Goal: Task Accomplishment & Management: Use online tool/utility

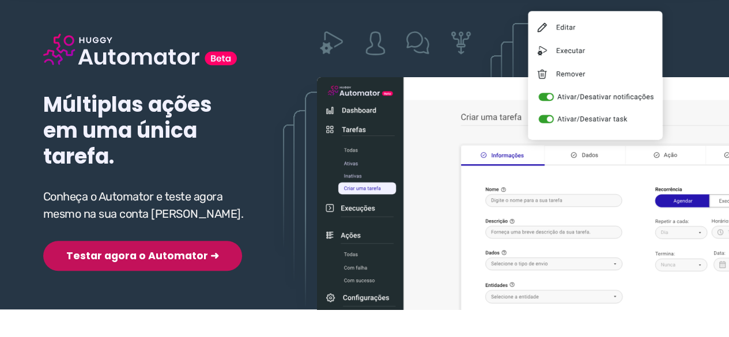
scroll to position [115, 0]
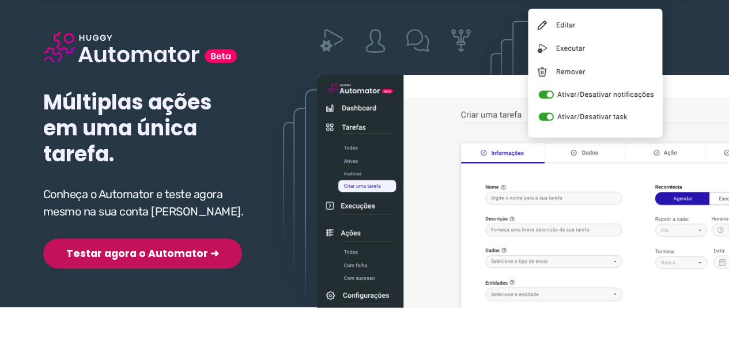
click at [144, 254] on button "Testar agora o Automator ➜" at bounding box center [142, 254] width 199 height 30
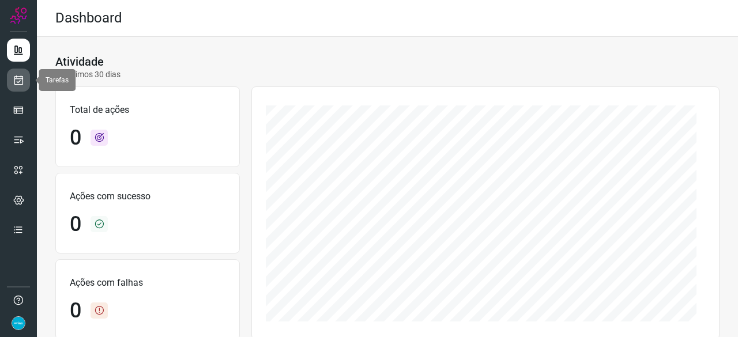
click at [19, 80] on icon at bounding box center [19, 80] width 12 height 12
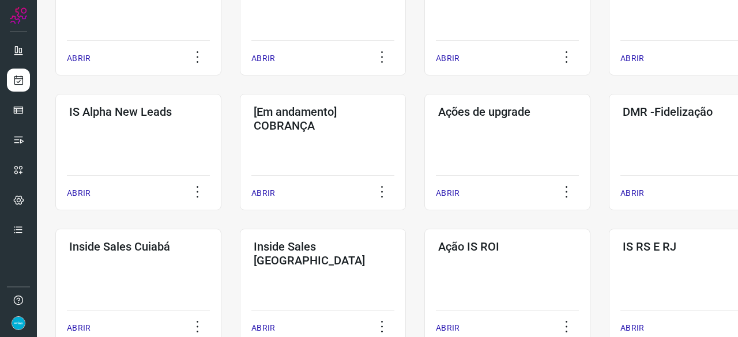
scroll to position [403, 0]
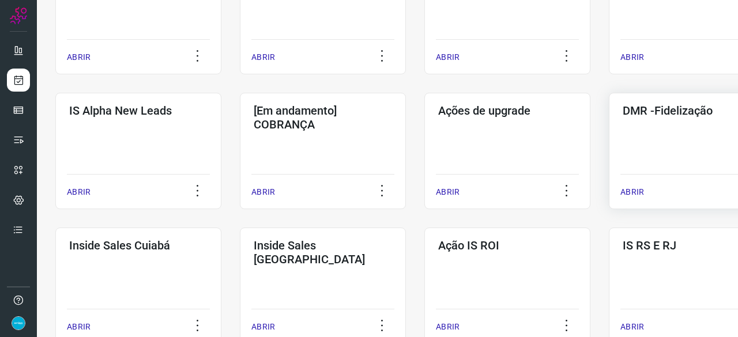
click at [634, 191] on p "ABRIR" at bounding box center [632, 192] width 24 height 12
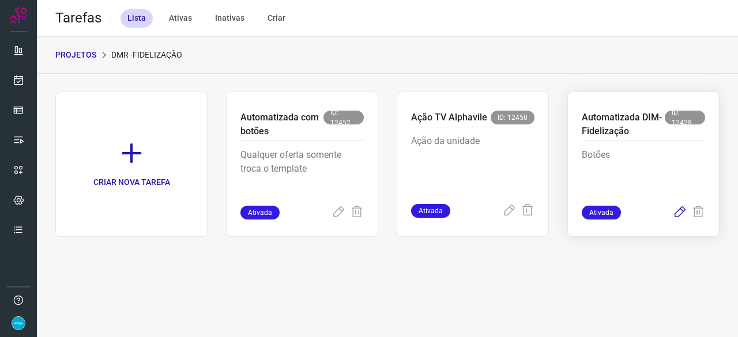
click at [678, 214] on icon at bounding box center [679, 213] width 14 height 14
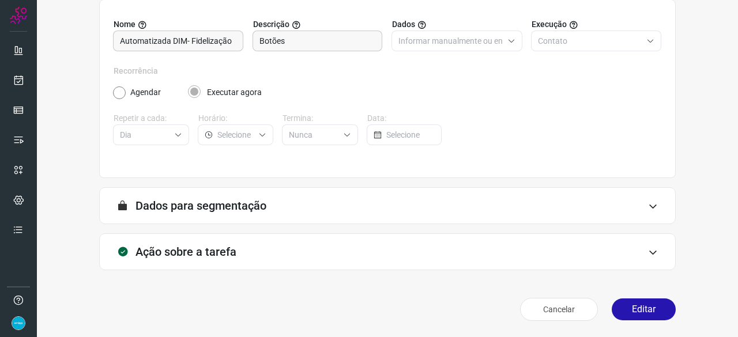
scroll to position [112, 0]
click at [626, 312] on button "Editar" at bounding box center [643, 310] width 64 height 22
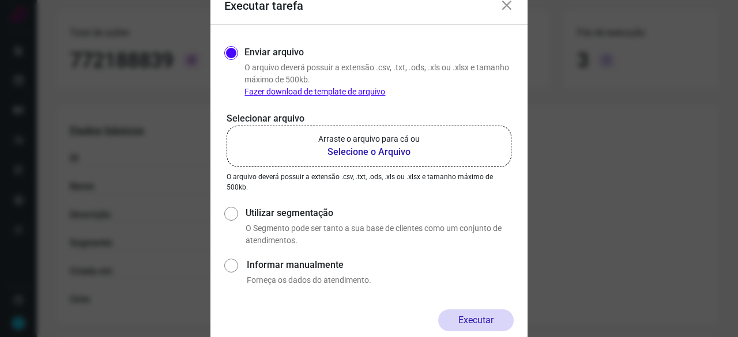
click at [373, 149] on b "Selecione o Arquivo" at bounding box center [368, 152] width 101 height 14
click at [0, 0] on input "Arraste o arquivo para cá ou Selecione o Arquivo" at bounding box center [0, 0] width 0 height 0
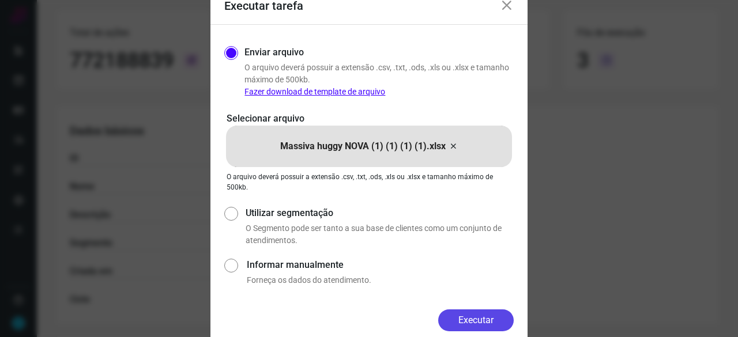
click at [461, 320] on button "Executar" at bounding box center [475, 320] width 75 height 22
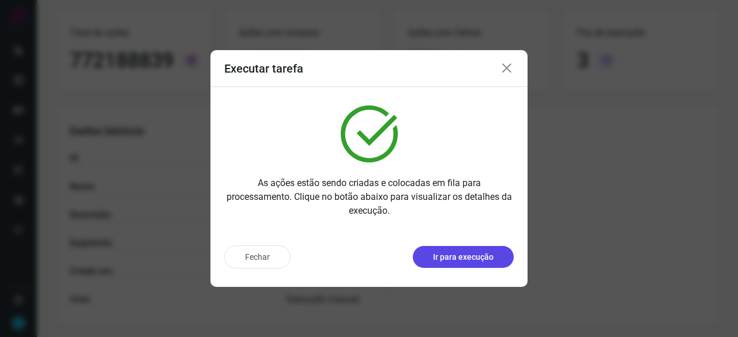
click at [490, 262] on p "Ir para execução" at bounding box center [463, 257] width 61 height 12
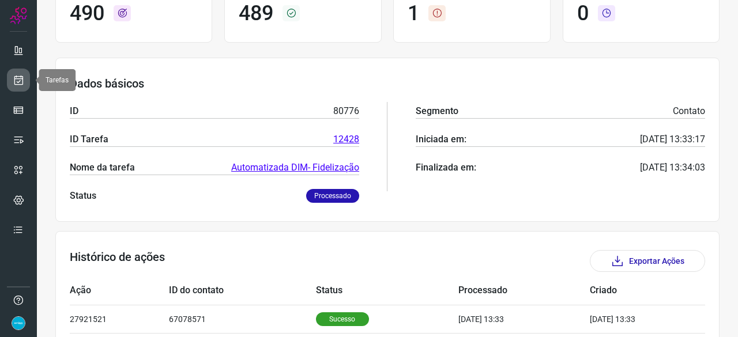
click at [18, 82] on icon at bounding box center [19, 80] width 12 height 12
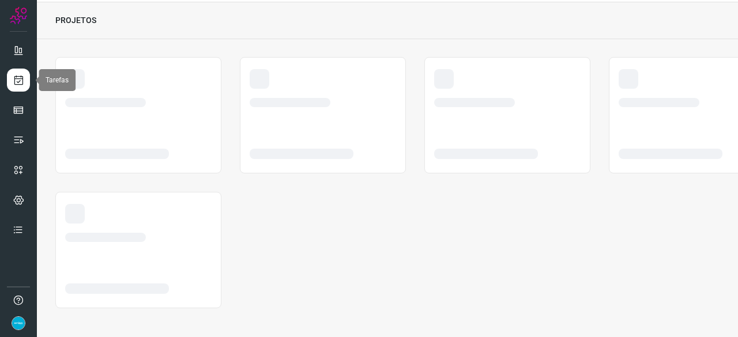
scroll to position [35, 0]
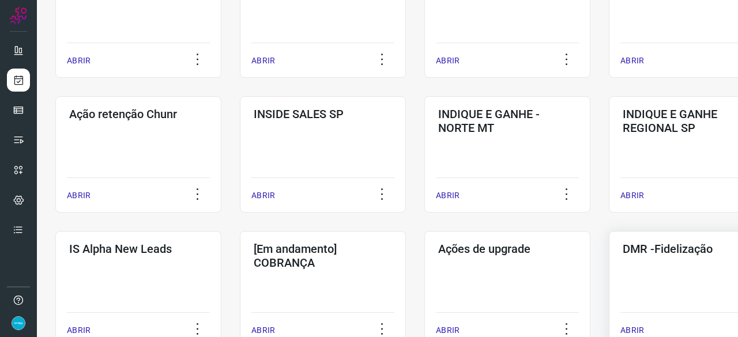
click at [629, 328] on p "ABRIR" at bounding box center [632, 330] width 24 height 12
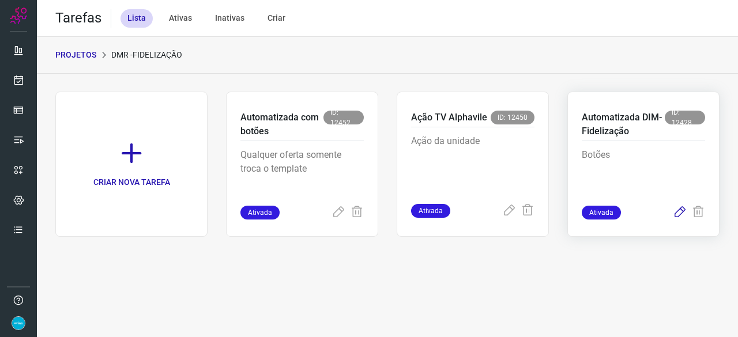
click at [680, 209] on icon at bounding box center [679, 213] width 14 height 14
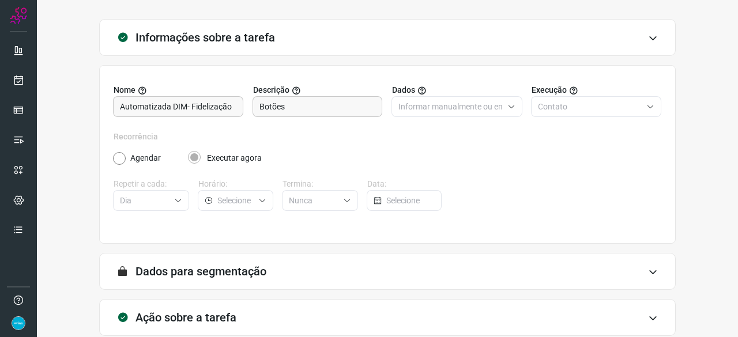
scroll to position [112, 0]
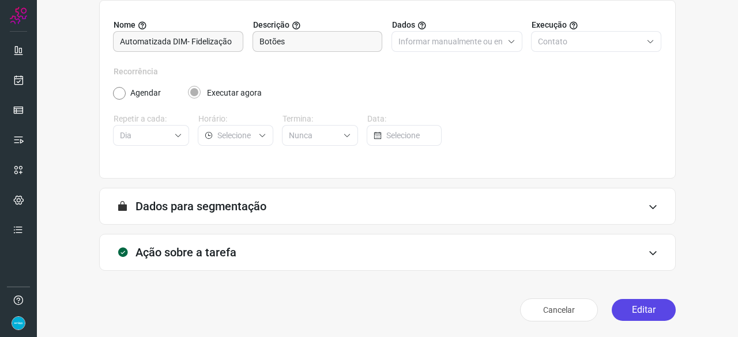
click at [627, 308] on button "Editar" at bounding box center [643, 310] width 64 height 22
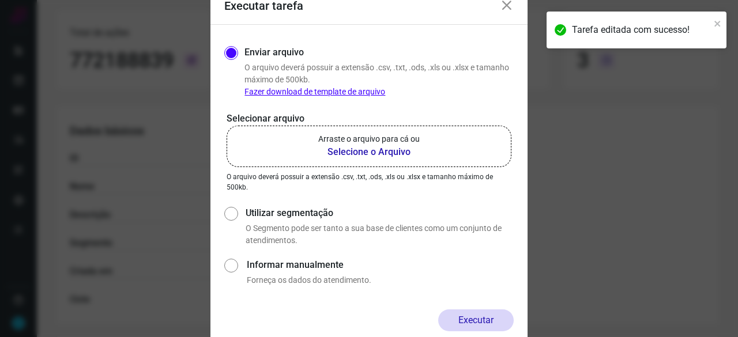
click at [350, 154] on b "Selecione o Arquivo" at bounding box center [368, 152] width 101 height 14
click at [0, 0] on input "Arraste o arquivo para cá ou Selecione o Arquivo" at bounding box center [0, 0] width 0 height 0
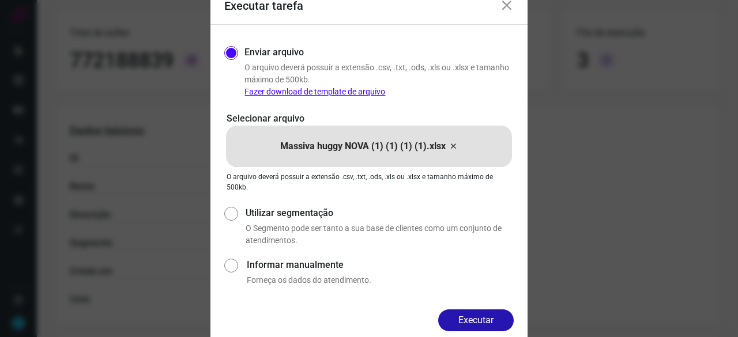
drag, startPoint x: 496, startPoint y: 321, endPoint x: 511, endPoint y: 322, distance: 14.5
click at [497, 321] on button "Executar" at bounding box center [475, 320] width 75 height 22
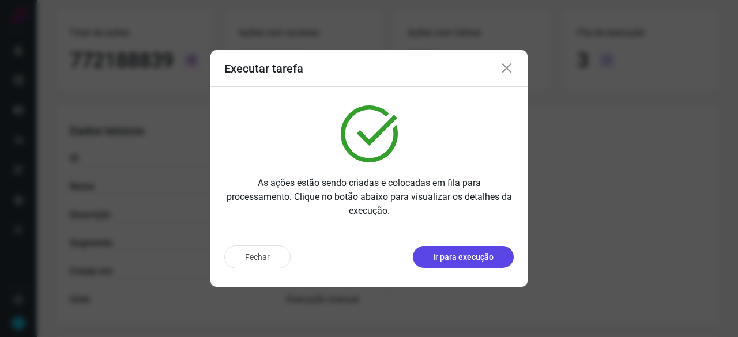
click at [495, 261] on button "Ir para execução" at bounding box center [463, 257] width 101 height 22
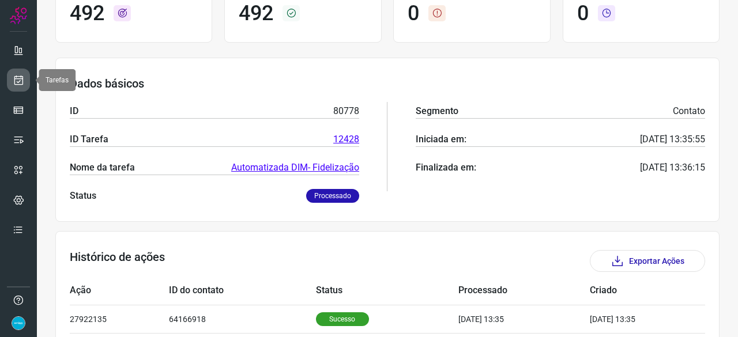
click at [19, 74] on icon at bounding box center [19, 80] width 12 height 12
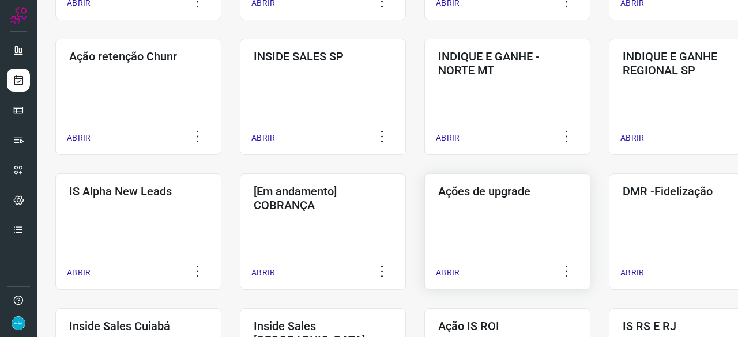
scroll to position [380, 0]
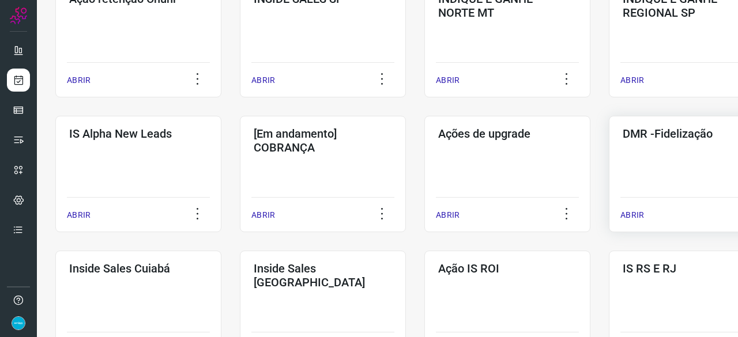
click at [639, 214] on p "ABRIR" at bounding box center [632, 215] width 24 height 12
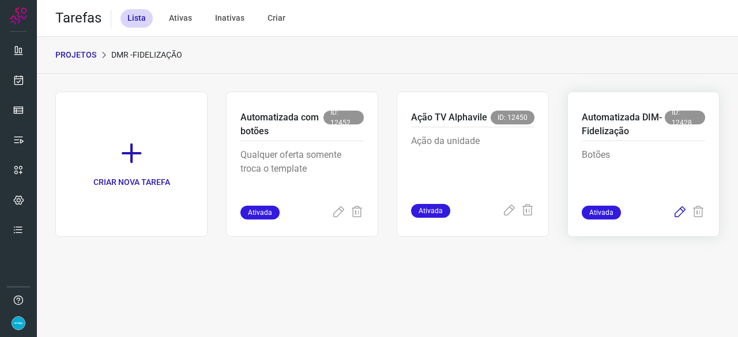
click at [679, 209] on icon at bounding box center [679, 213] width 14 height 14
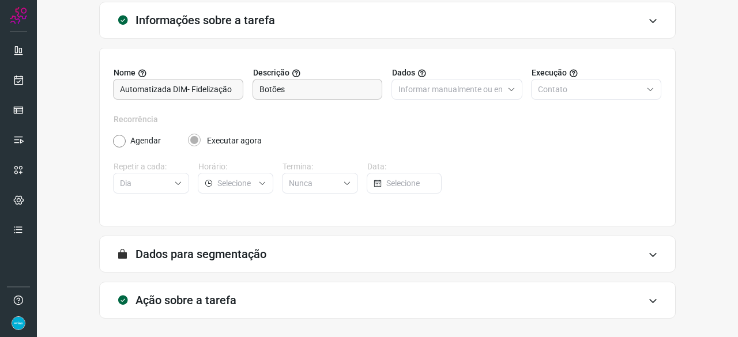
scroll to position [112, 0]
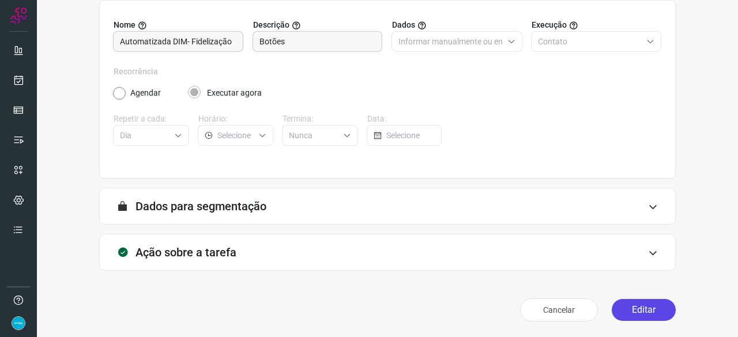
click at [639, 305] on button "Editar" at bounding box center [643, 310] width 64 height 22
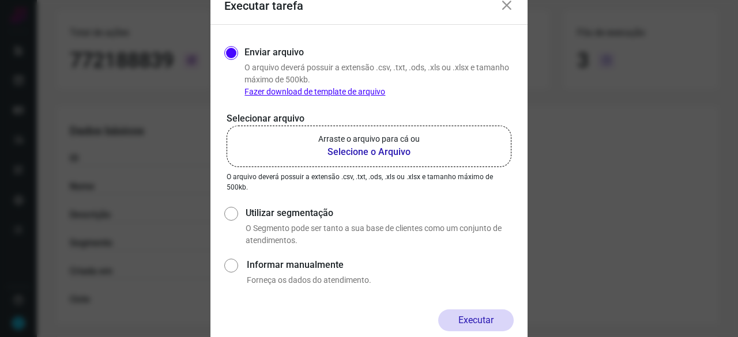
click at [351, 154] on b "Selecione o Arquivo" at bounding box center [368, 152] width 101 height 14
click at [0, 0] on input "Arraste o arquivo para cá ou Selecione o Arquivo" at bounding box center [0, 0] width 0 height 0
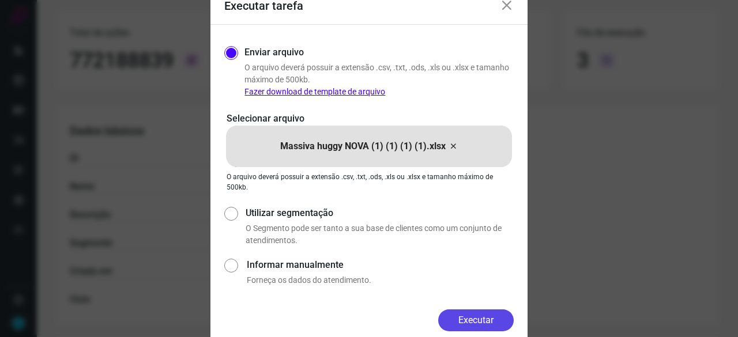
click at [472, 315] on button "Executar" at bounding box center [475, 320] width 75 height 22
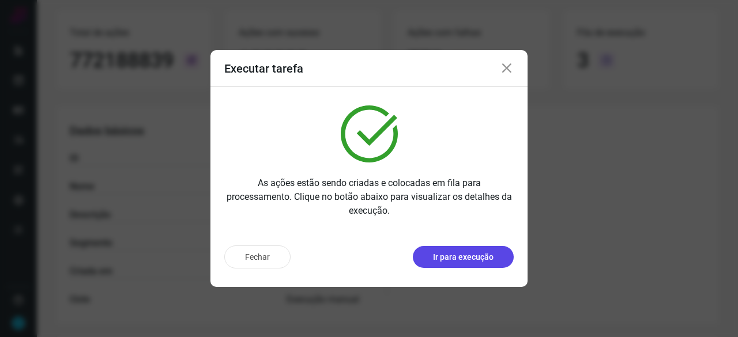
click at [448, 255] on p "Ir para execução" at bounding box center [463, 257] width 61 height 12
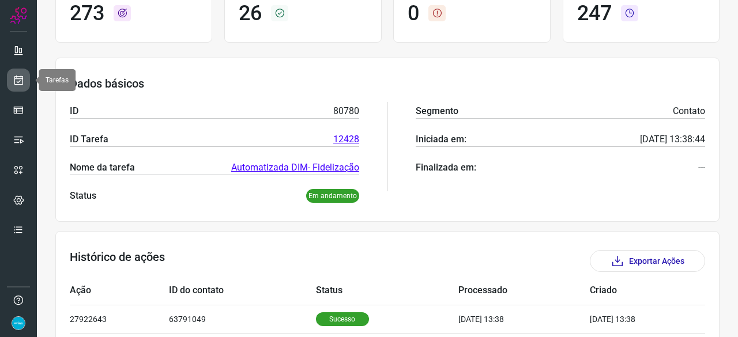
click at [21, 81] on icon at bounding box center [19, 80] width 12 height 12
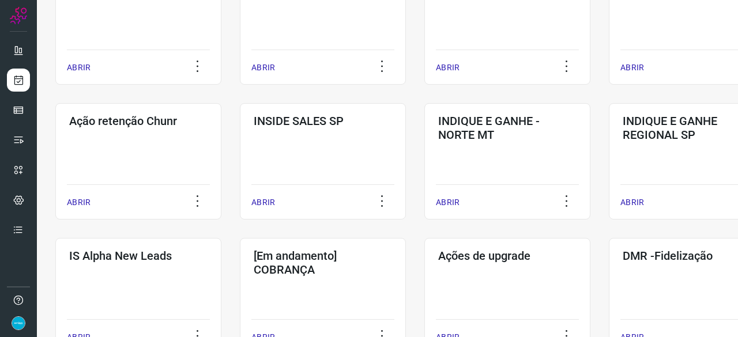
scroll to position [323, 0]
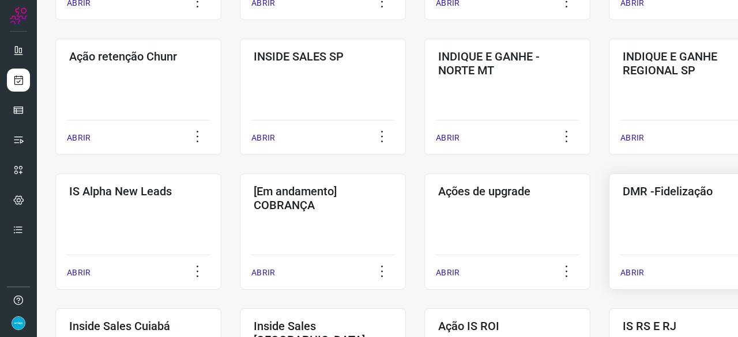
click at [627, 272] on p "ABRIR" at bounding box center [632, 273] width 24 height 12
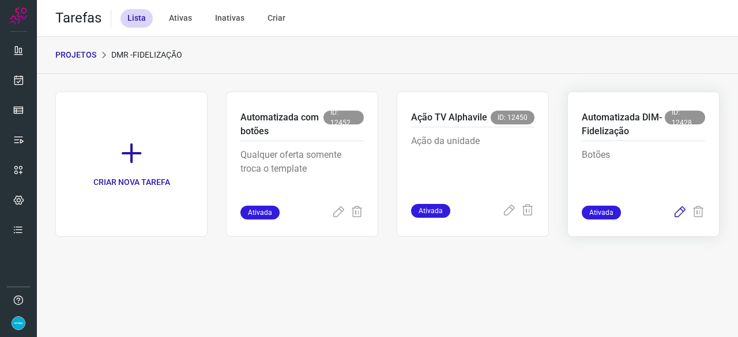
click at [682, 211] on icon at bounding box center [679, 213] width 14 height 14
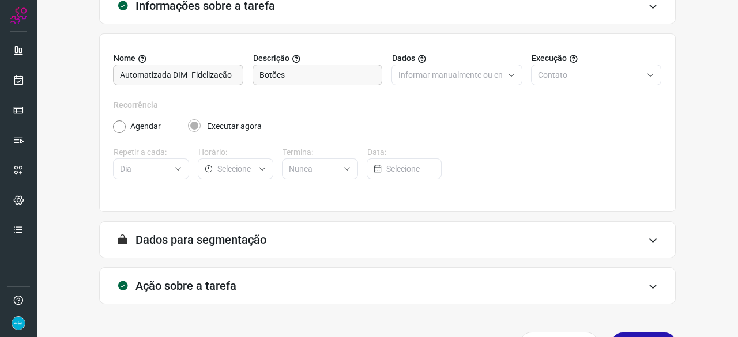
scroll to position [112, 0]
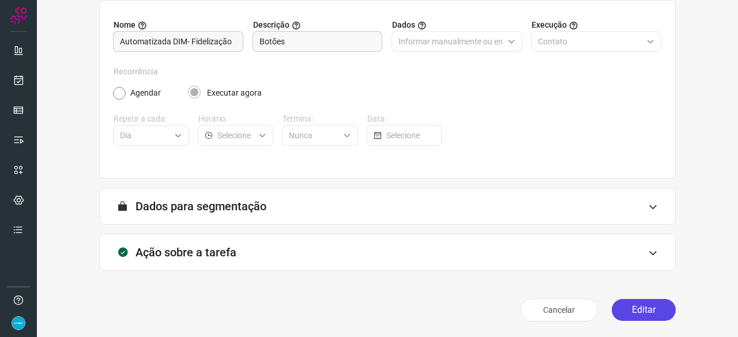
click at [626, 305] on button "Editar" at bounding box center [643, 310] width 64 height 22
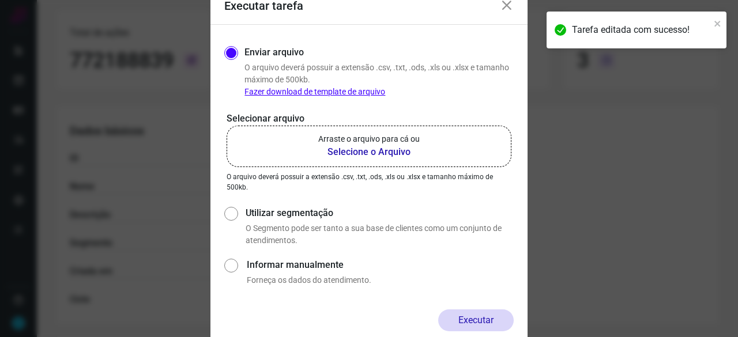
click at [346, 148] on b "Selecione o Arquivo" at bounding box center [368, 152] width 101 height 14
click at [0, 0] on input "Arraste o arquivo para cá ou Selecione o Arquivo" at bounding box center [0, 0] width 0 height 0
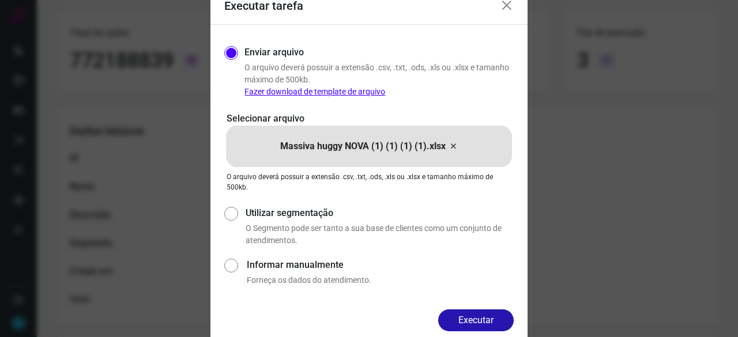
click at [472, 320] on button "Executar" at bounding box center [475, 320] width 75 height 22
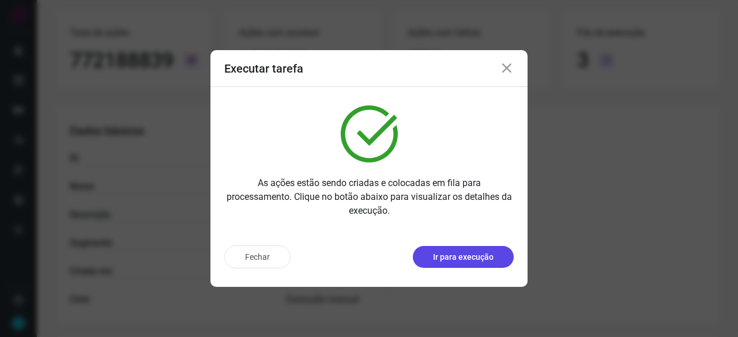
click at [456, 260] on p "Ir para execução" at bounding box center [463, 257] width 61 height 12
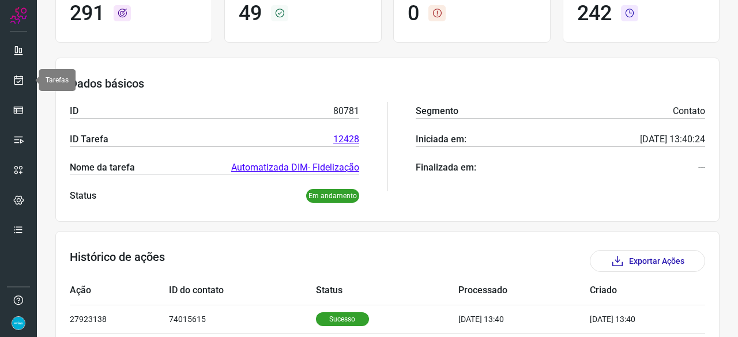
drag, startPoint x: 17, startPoint y: 75, endPoint x: 36, endPoint y: 86, distance: 21.9
click at [18, 74] on icon at bounding box center [19, 80] width 12 height 12
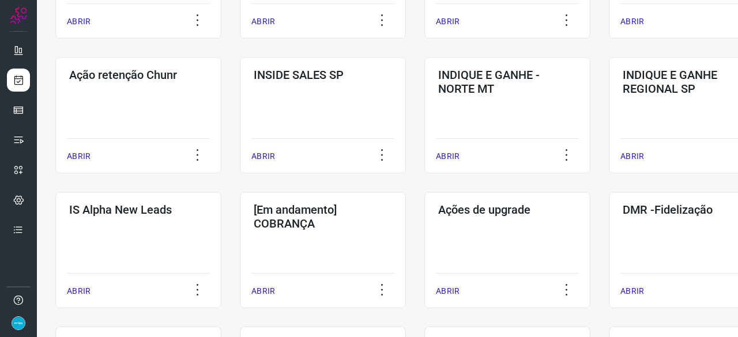
scroll to position [323, 0]
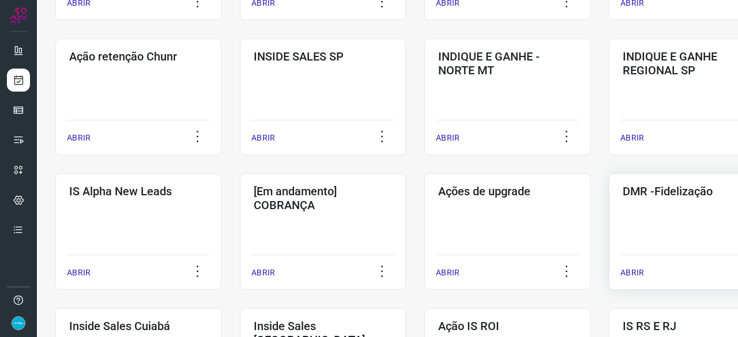
click at [637, 273] on p "ABRIR" at bounding box center [632, 273] width 24 height 12
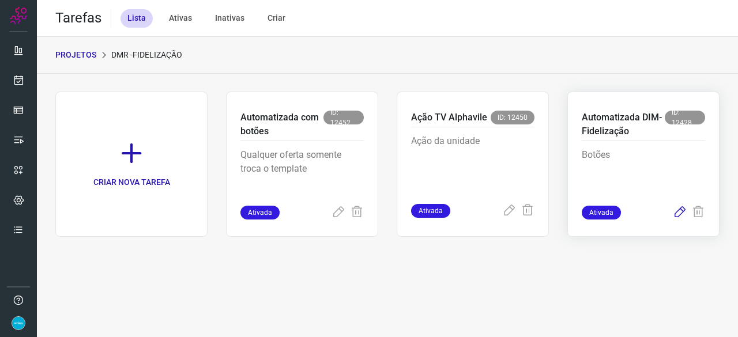
click at [683, 210] on icon at bounding box center [679, 213] width 14 height 14
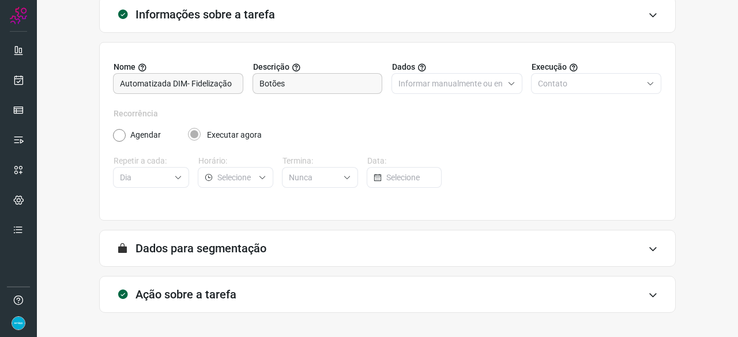
scroll to position [112, 0]
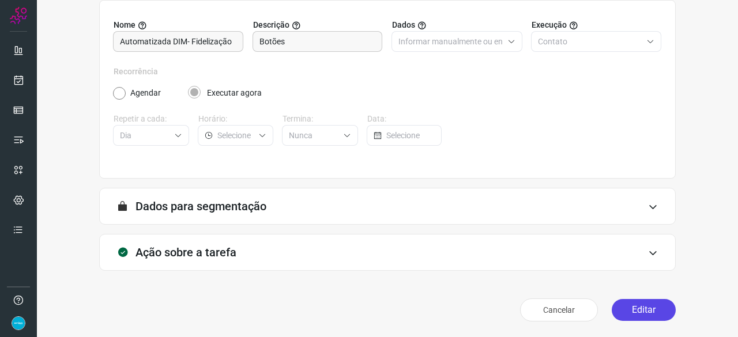
click at [614, 307] on button "Editar" at bounding box center [643, 310] width 64 height 22
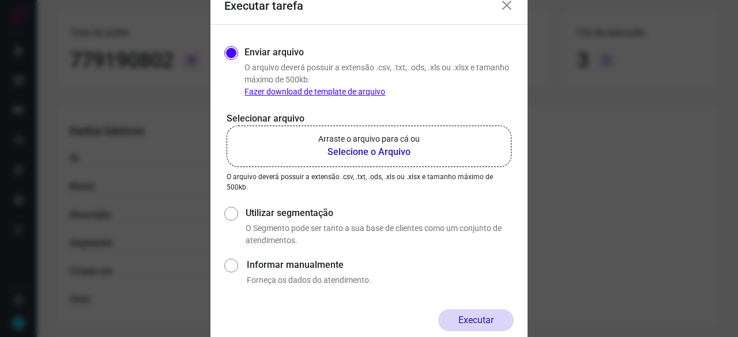
click at [366, 152] on b "Selecione o Arquivo" at bounding box center [368, 152] width 101 height 14
click at [0, 0] on input "Arraste o arquivo para cá ou Selecione o Arquivo" at bounding box center [0, 0] width 0 height 0
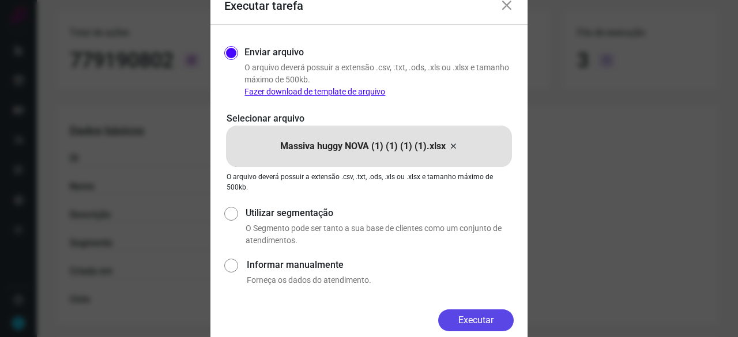
click at [490, 315] on button "Executar" at bounding box center [475, 320] width 75 height 22
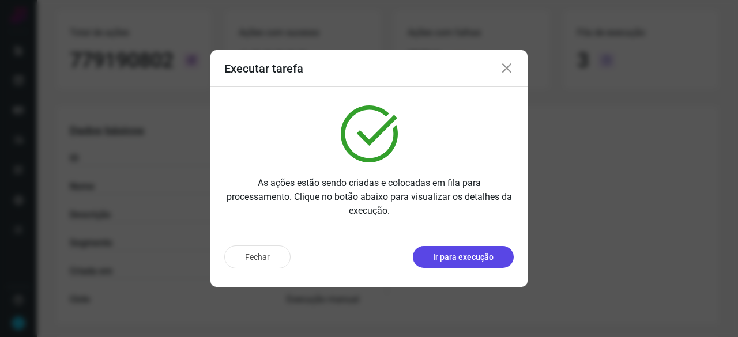
click at [458, 258] on p "Ir para execução" at bounding box center [463, 257] width 61 height 12
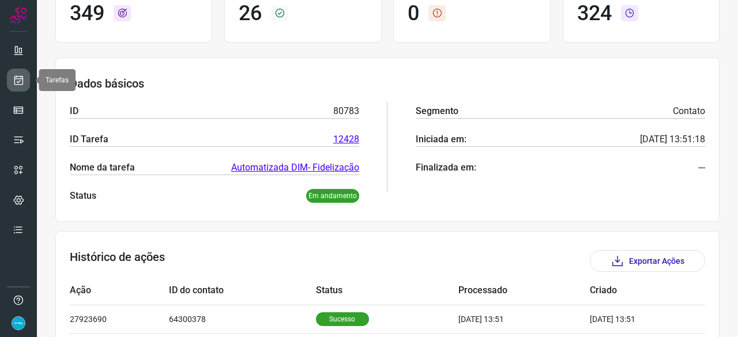
click at [16, 81] on icon at bounding box center [19, 80] width 12 height 12
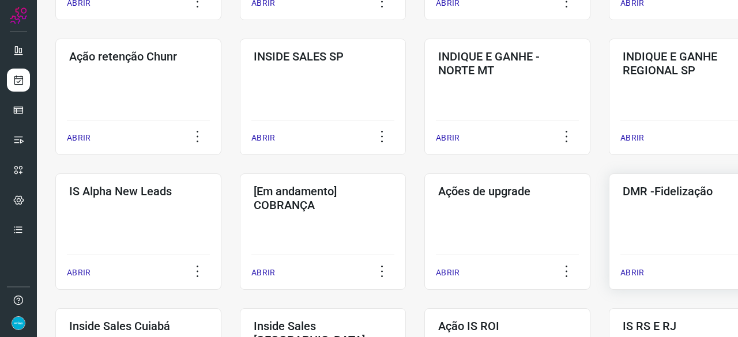
click at [634, 271] on p "ABRIR" at bounding box center [632, 273] width 24 height 12
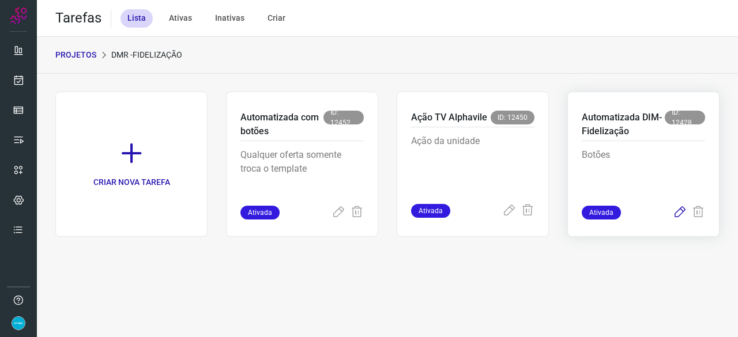
click at [682, 210] on icon at bounding box center [679, 213] width 14 height 14
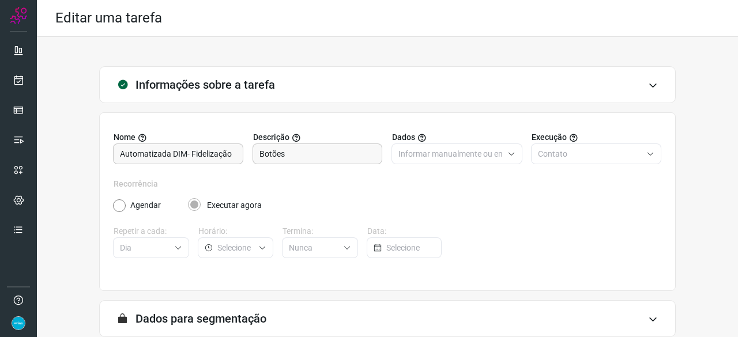
scroll to position [112, 0]
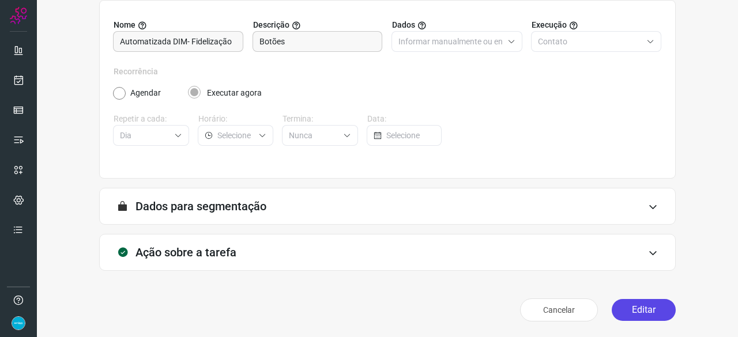
click at [632, 308] on button "Editar" at bounding box center [643, 310] width 64 height 22
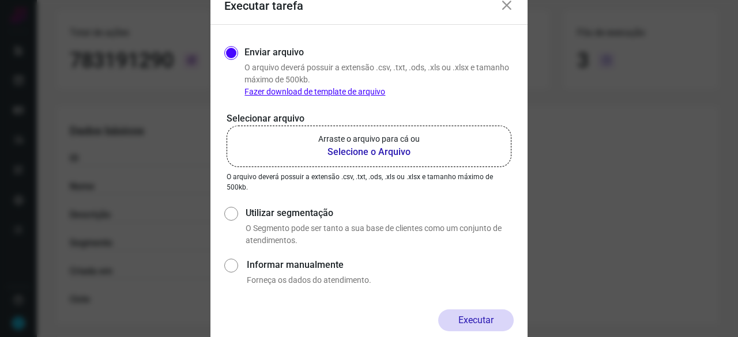
click at [363, 152] on b "Selecione o Arquivo" at bounding box center [368, 152] width 101 height 14
click at [0, 0] on input "Arraste o arquivo para cá ou Selecione o Arquivo" at bounding box center [0, 0] width 0 height 0
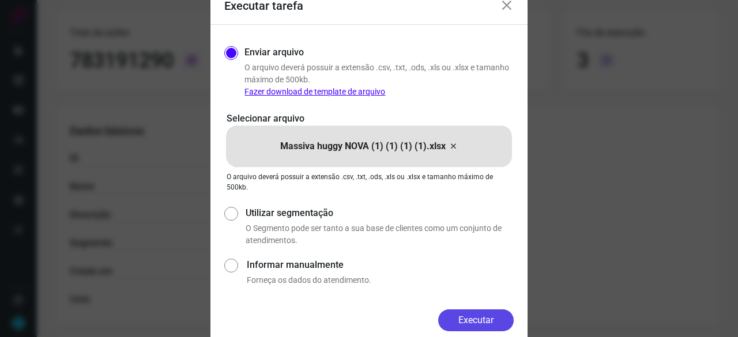
click at [486, 311] on button "Executar" at bounding box center [475, 320] width 75 height 22
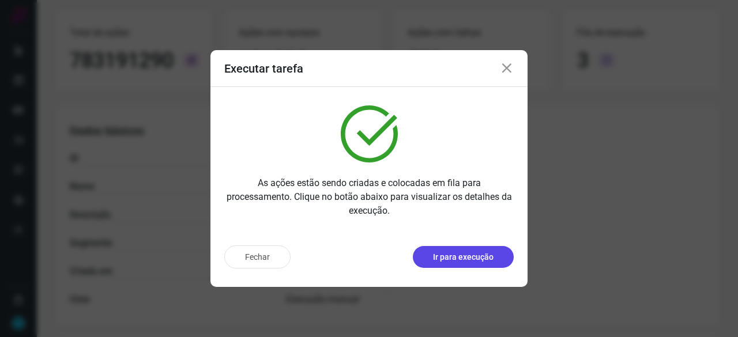
click at [458, 255] on p "Ir para execução" at bounding box center [463, 257] width 61 height 12
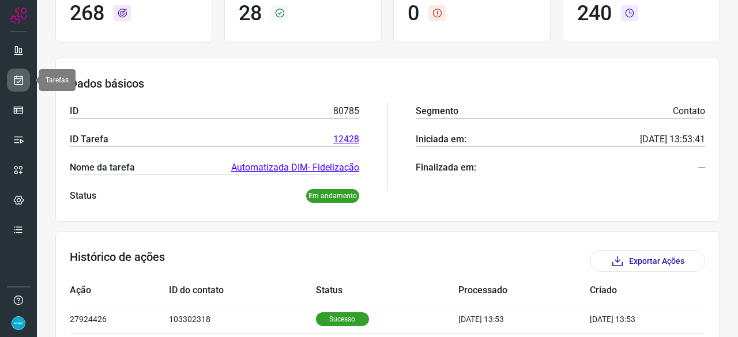
click at [20, 75] on icon at bounding box center [19, 80] width 12 height 12
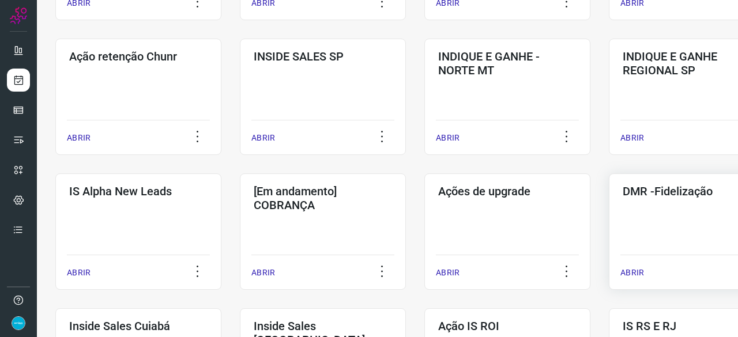
click at [638, 274] on p "ABRIR" at bounding box center [632, 273] width 24 height 12
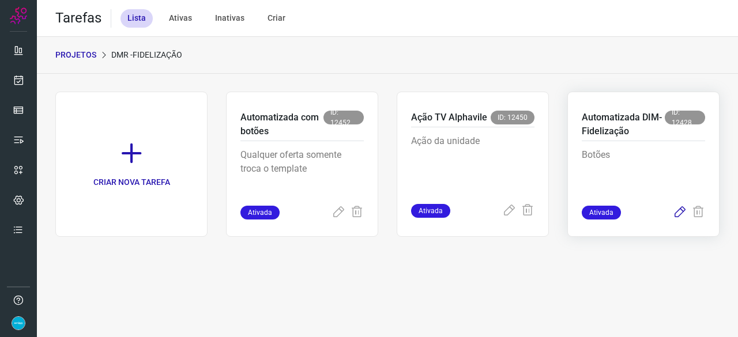
click at [680, 211] on icon at bounding box center [679, 213] width 14 height 14
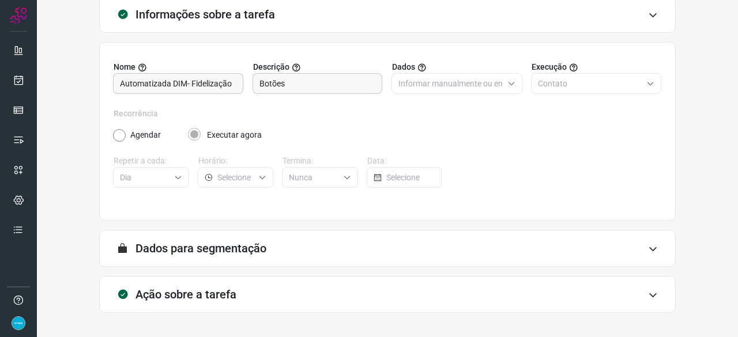
scroll to position [112, 0]
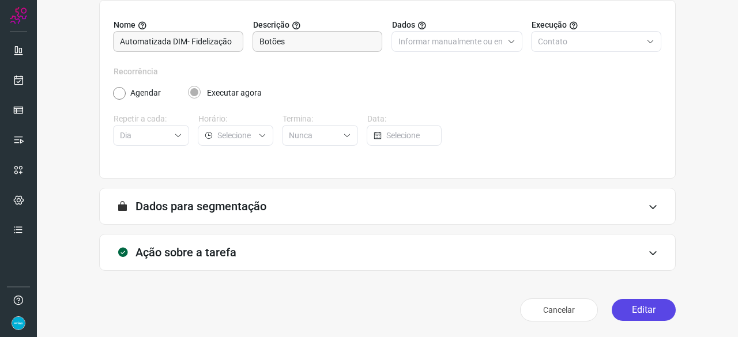
click at [635, 314] on button "Editar" at bounding box center [643, 310] width 64 height 22
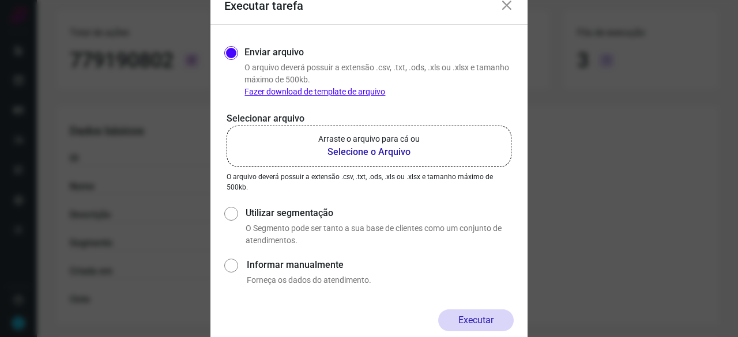
click at [379, 151] on b "Selecione o Arquivo" at bounding box center [368, 152] width 101 height 14
click at [0, 0] on input "Arraste o arquivo para cá ou Selecione o Arquivo" at bounding box center [0, 0] width 0 height 0
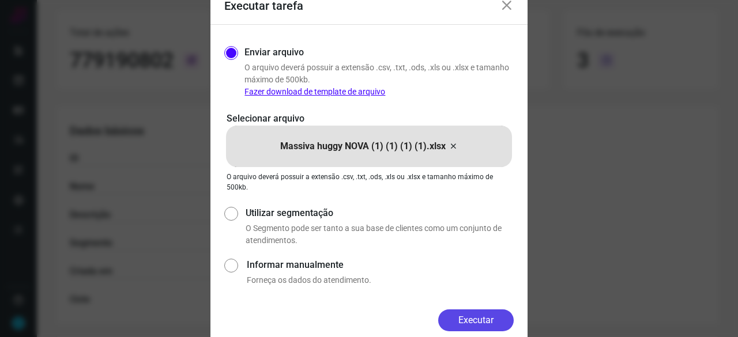
click at [463, 316] on button "Executar" at bounding box center [475, 320] width 75 height 22
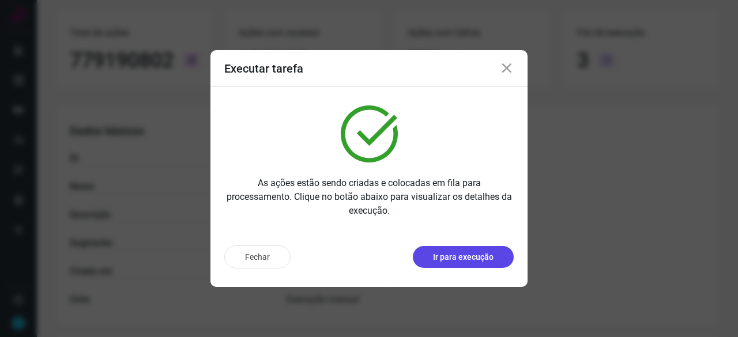
click at [455, 260] on p "Ir para execução" at bounding box center [463, 257] width 61 height 12
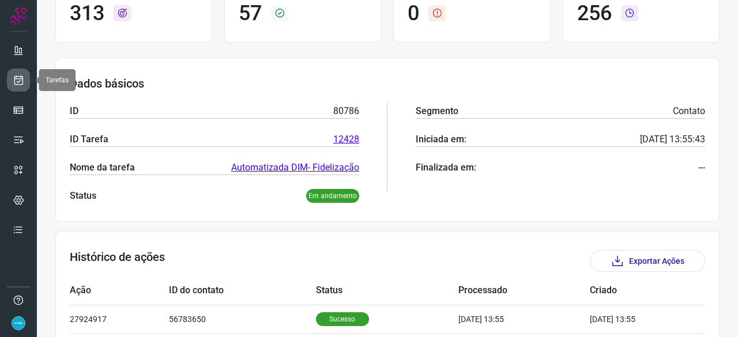
click at [18, 78] on icon at bounding box center [19, 80] width 12 height 12
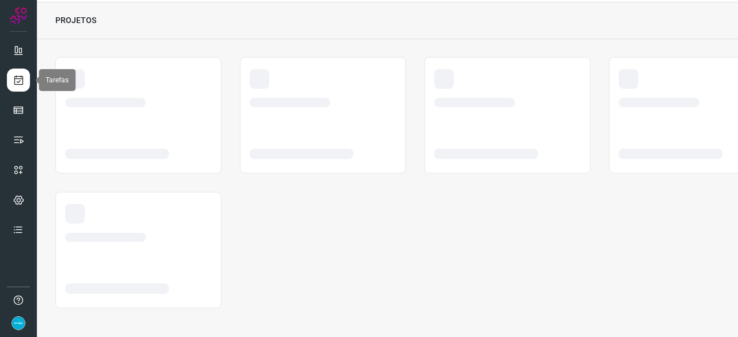
scroll to position [35, 0]
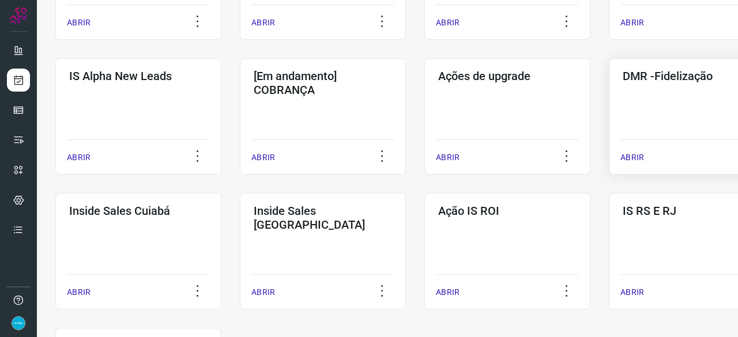
click at [629, 156] on p "ABRIR" at bounding box center [632, 158] width 24 height 12
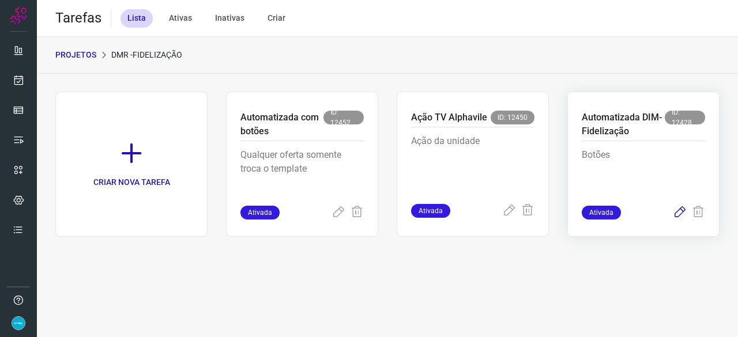
click at [678, 211] on icon at bounding box center [679, 213] width 14 height 14
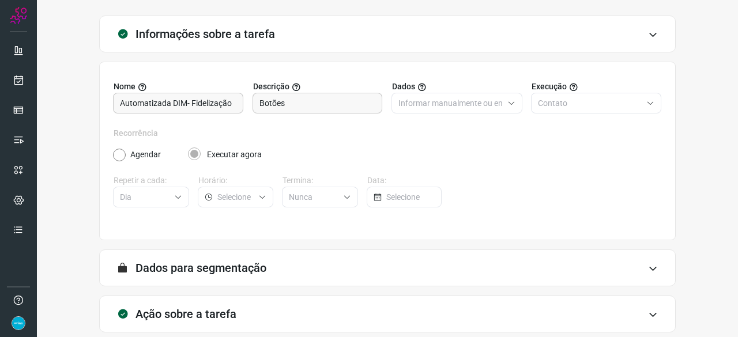
scroll to position [112, 0]
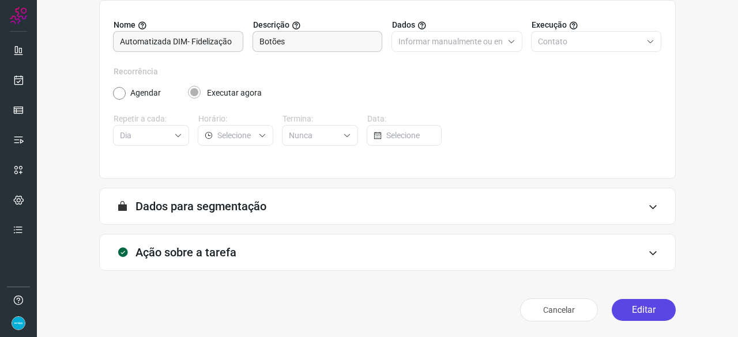
click at [622, 307] on button "Editar" at bounding box center [643, 310] width 64 height 22
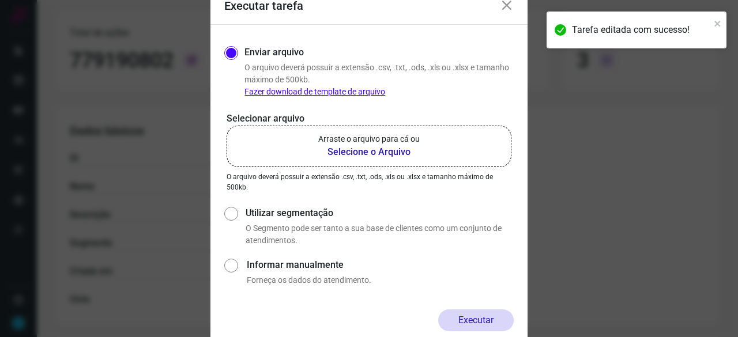
click at [368, 153] on b "Selecione o Arquivo" at bounding box center [368, 152] width 101 height 14
click at [0, 0] on input "Arraste o arquivo para cá ou Selecione o Arquivo" at bounding box center [0, 0] width 0 height 0
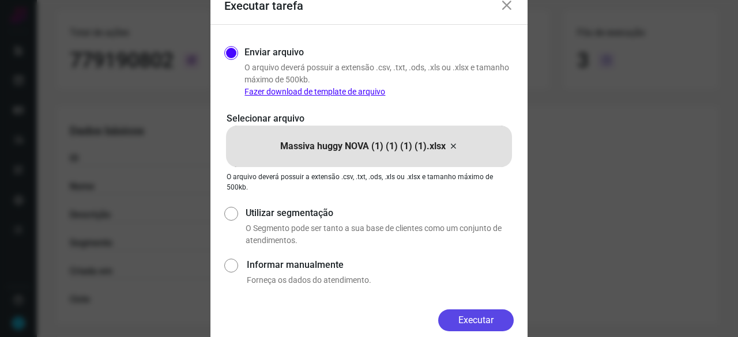
click at [477, 319] on button "Executar" at bounding box center [475, 320] width 75 height 22
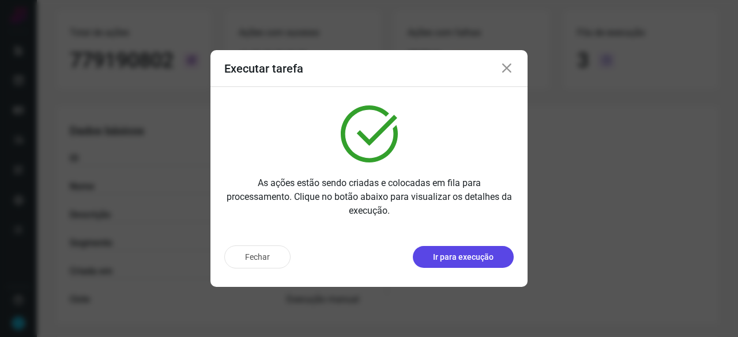
click at [460, 260] on p "Ir para execução" at bounding box center [463, 257] width 61 height 12
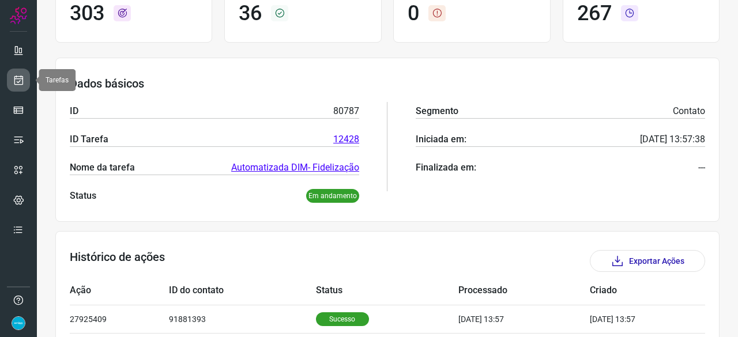
click at [22, 70] on link at bounding box center [18, 80] width 23 height 23
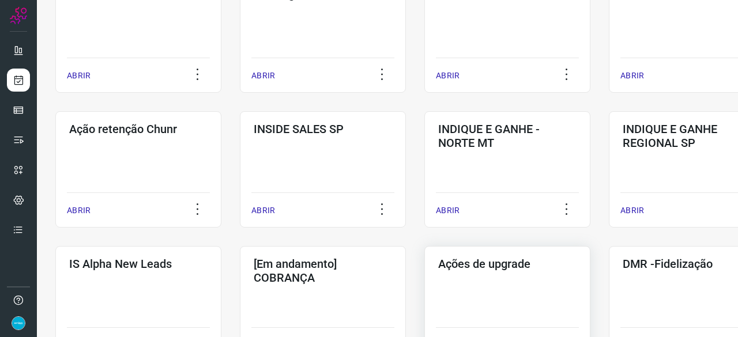
scroll to position [323, 0]
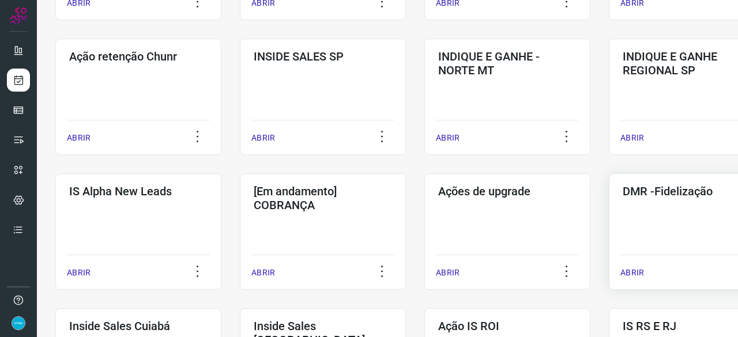
click at [635, 271] on p "ABRIR" at bounding box center [632, 273] width 24 height 12
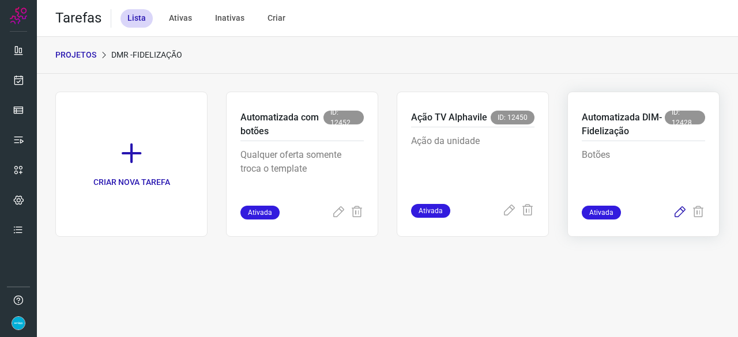
click at [679, 209] on icon at bounding box center [679, 213] width 14 height 14
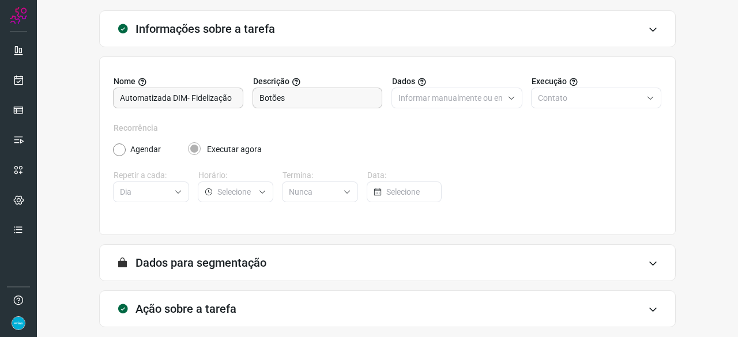
scroll to position [112, 0]
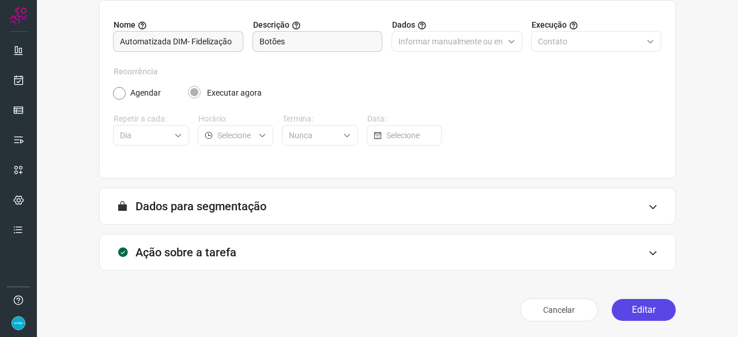
click at [653, 312] on button "Editar" at bounding box center [643, 310] width 64 height 22
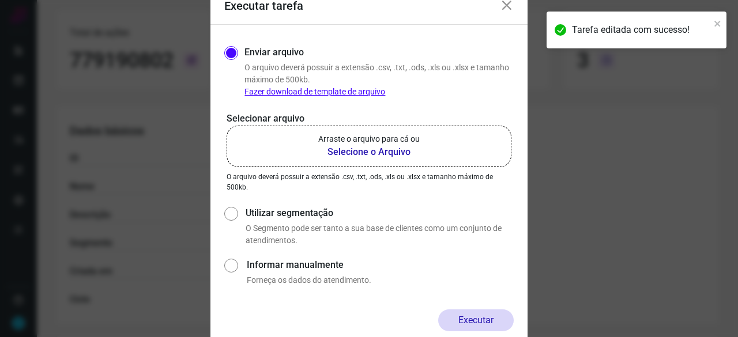
click at [349, 150] on b "Selecione o Arquivo" at bounding box center [368, 152] width 101 height 14
click at [0, 0] on input "Arraste o arquivo para cá ou Selecione o Arquivo" at bounding box center [0, 0] width 0 height 0
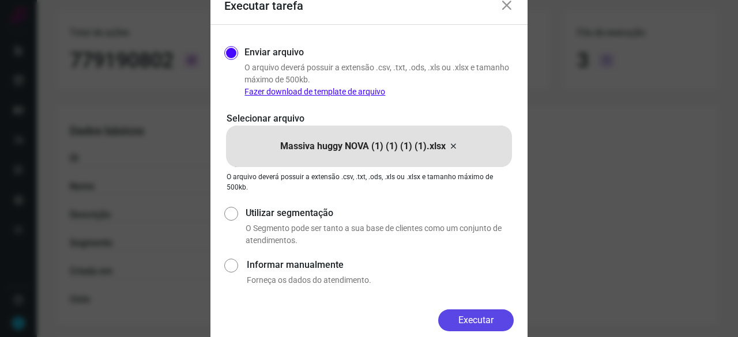
click at [480, 321] on button "Executar" at bounding box center [475, 320] width 75 height 22
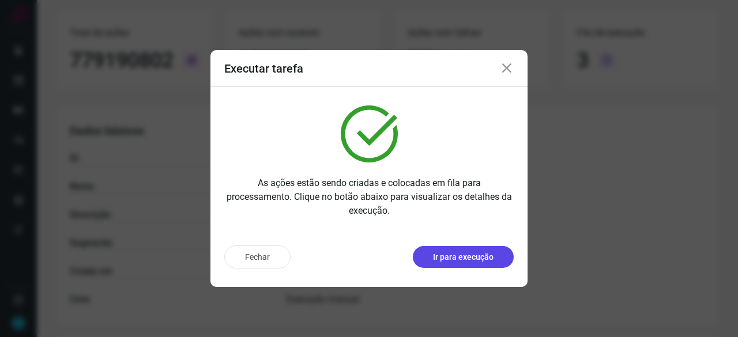
click at [482, 262] on p "Ir para execução" at bounding box center [463, 257] width 61 height 12
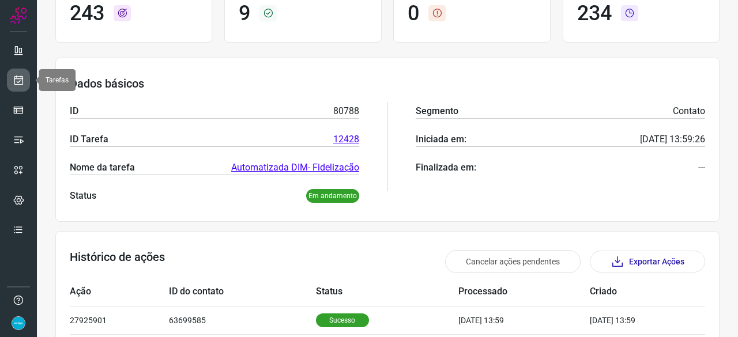
click at [25, 84] on link at bounding box center [18, 80] width 23 height 23
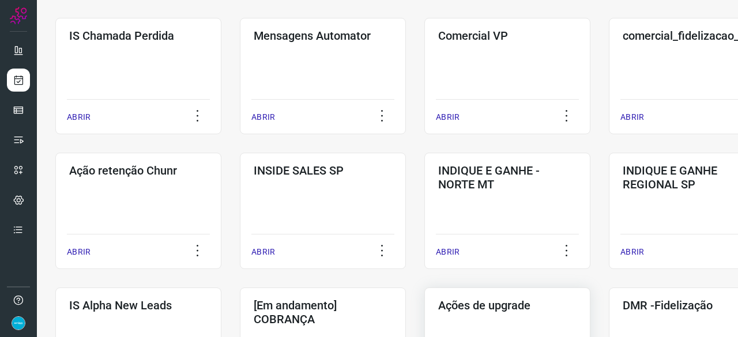
scroll to position [323, 0]
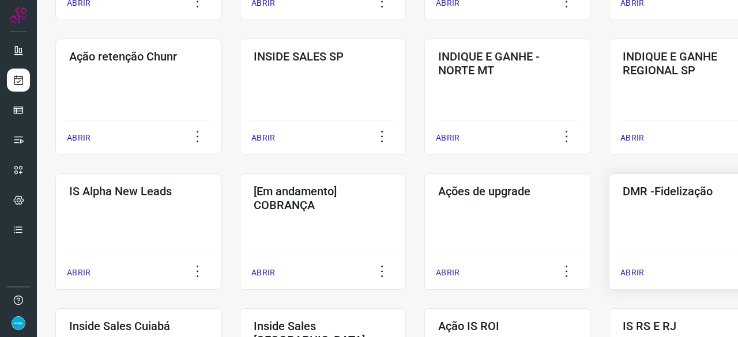
click at [635, 271] on p "ABRIR" at bounding box center [632, 273] width 24 height 12
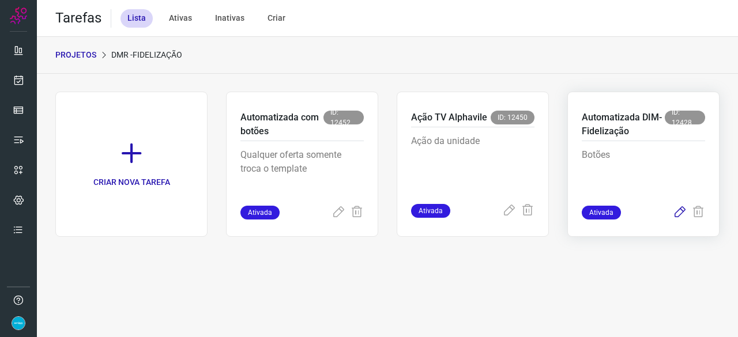
click at [680, 213] on icon at bounding box center [679, 213] width 14 height 14
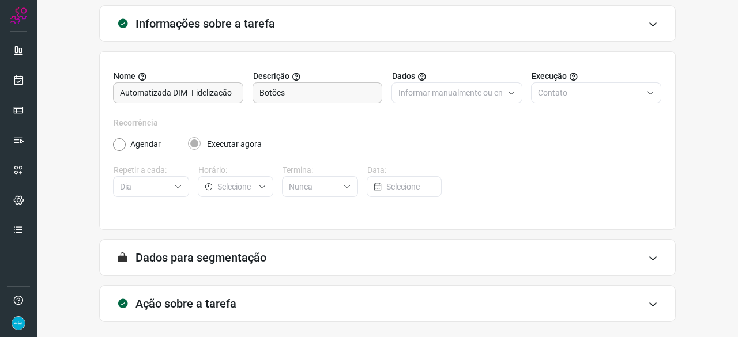
scroll to position [112, 0]
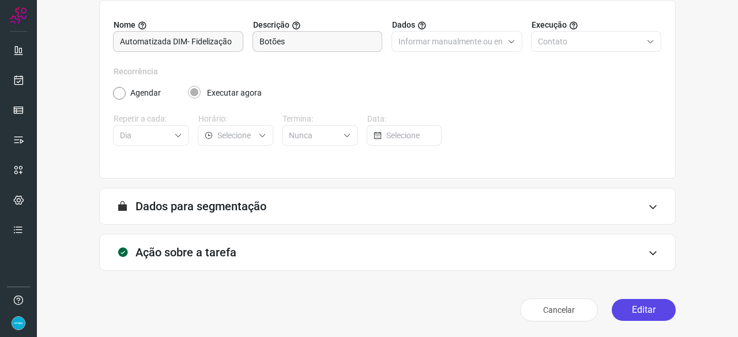
click at [626, 311] on button "Editar" at bounding box center [643, 310] width 64 height 22
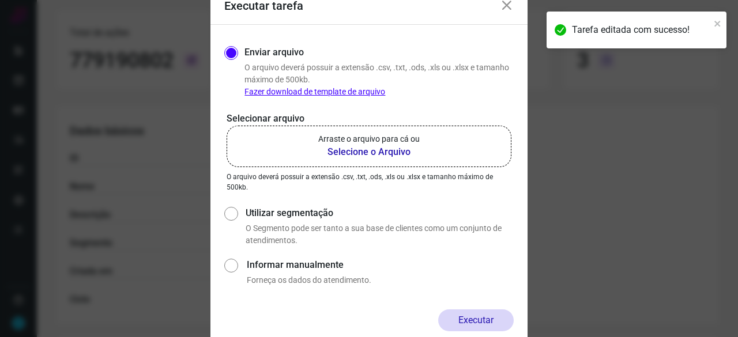
click at [346, 152] on b "Selecione o Arquivo" at bounding box center [368, 152] width 101 height 14
click at [0, 0] on input "Arraste o arquivo para cá ou Selecione o Arquivo" at bounding box center [0, 0] width 0 height 0
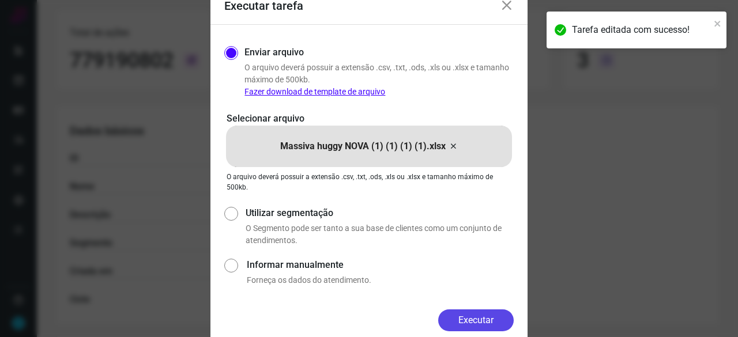
click at [494, 319] on button "Executar" at bounding box center [475, 320] width 75 height 22
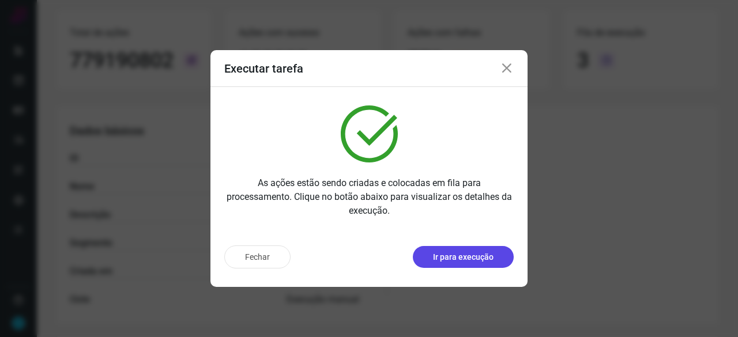
click at [472, 261] on p "Ir para execução" at bounding box center [463, 257] width 61 height 12
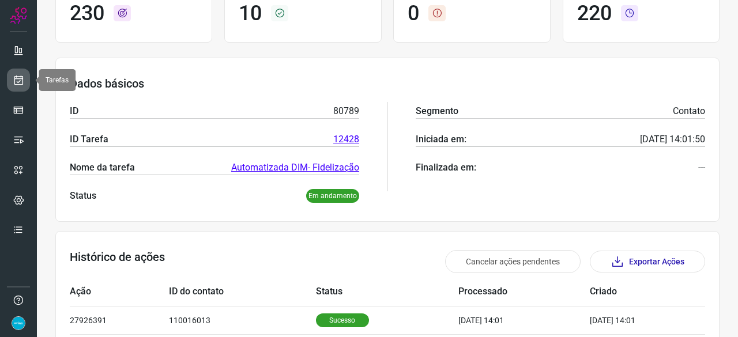
click at [18, 82] on icon at bounding box center [19, 80] width 12 height 12
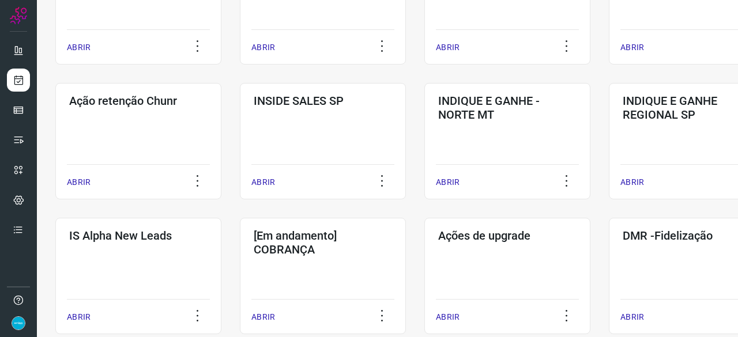
scroll to position [380, 0]
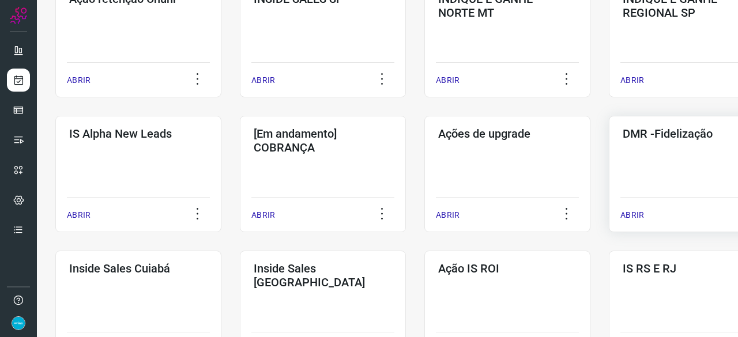
click at [636, 214] on p "ABRIR" at bounding box center [632, 215] width 24 height 12
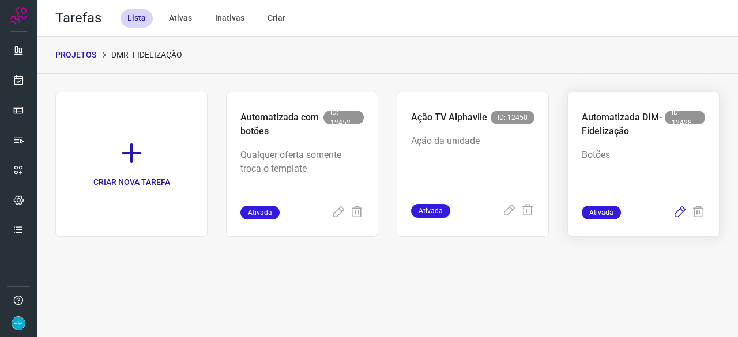
click at [677, 213] on icon at bounding box center [679, 213] width 14 height 14
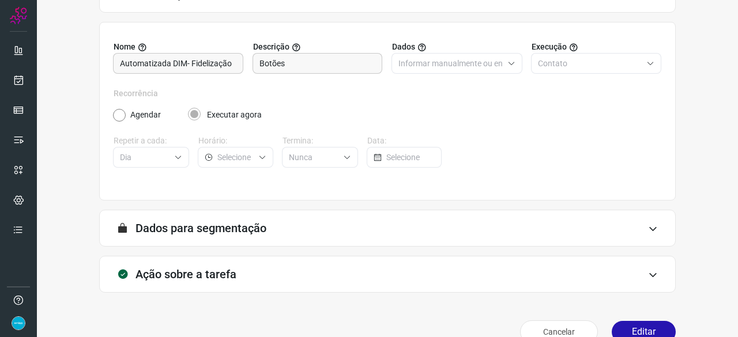
scroll to position [112, 0]
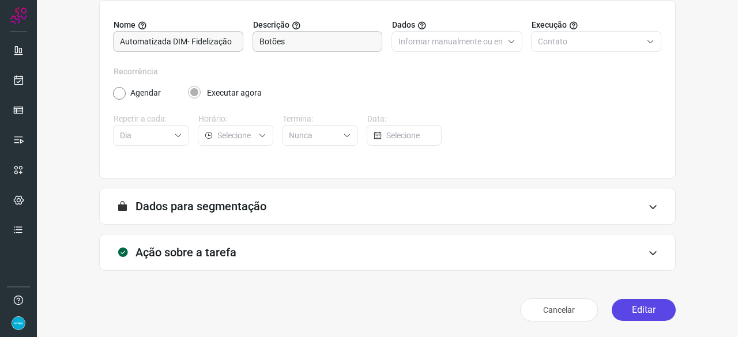
click at [630, 312] on button "Editar" at bounding box center [643, 310] width 64 height 22
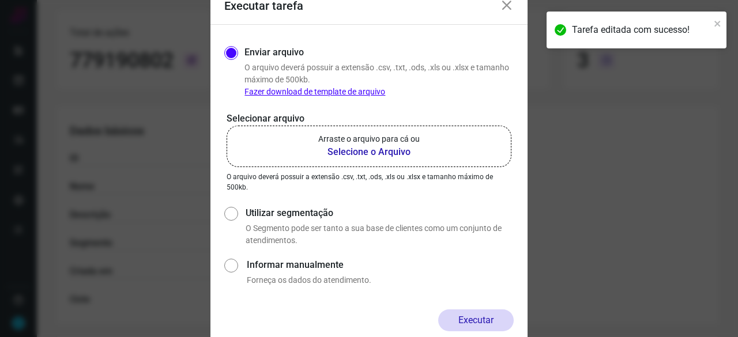
click at [340, 152] on b "Selecione o Arquivo" at bounding box center [368, 152] width 101 height 14
click at [0, 0] on input "Arraste o arquivo para cá ou Selecione o Arquivo" at bounding box center [0, 0] width 0 height 0
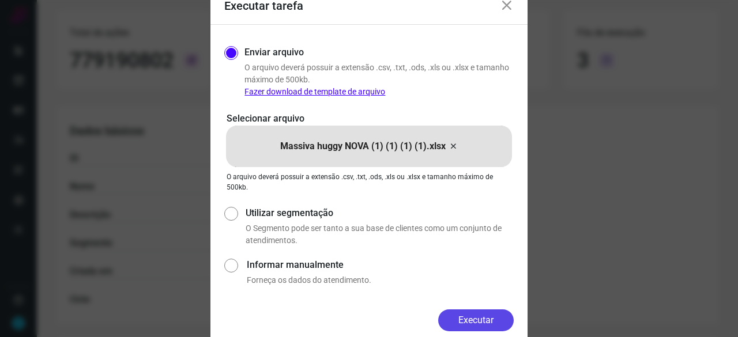
click at [500, 322] on button "Executar" at bounding box center [475, 320] width 75 height 22
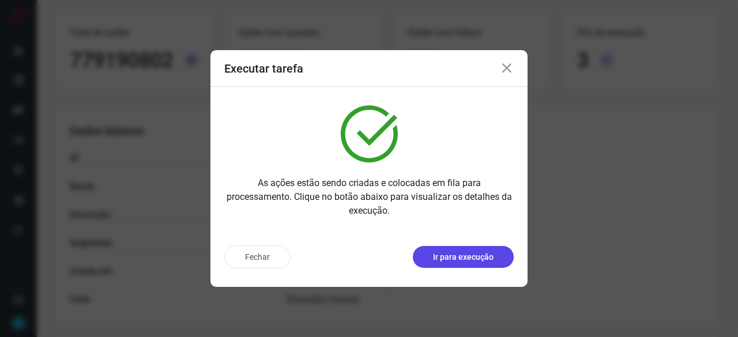
click at [445, 262] on p "Ir para execução" at bounding box center [463, 257] width 61 height 12
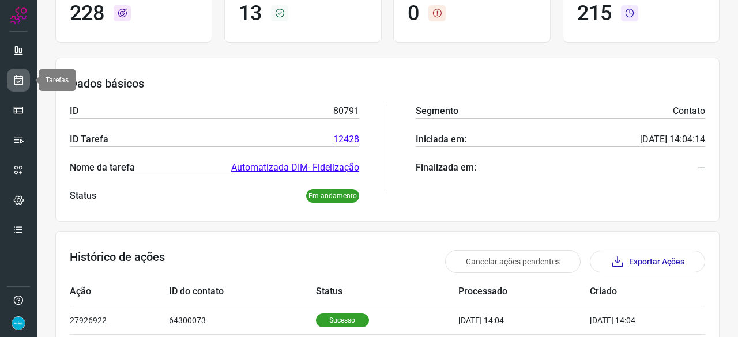
click at [16, 80] on icon at bounding box center [19, 80] width 12 height 12
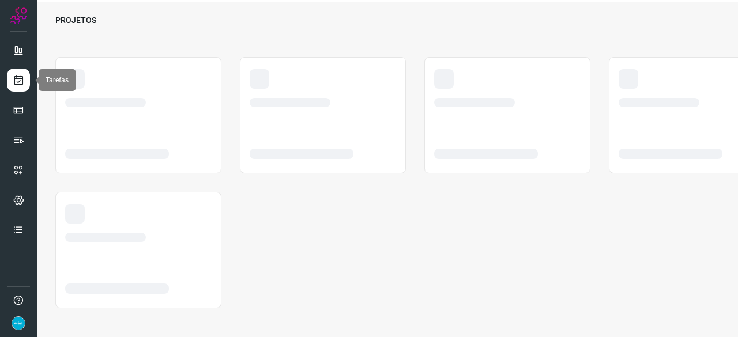
scroll to position [35, 0]
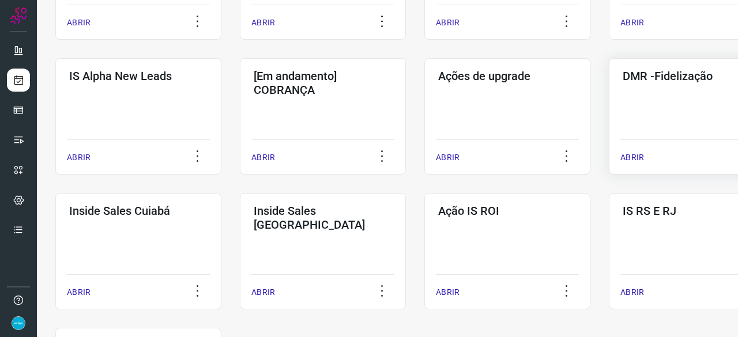
click at [633, 157] on p "ABRIR" at bounding box center [632, 158] width 24 height 12
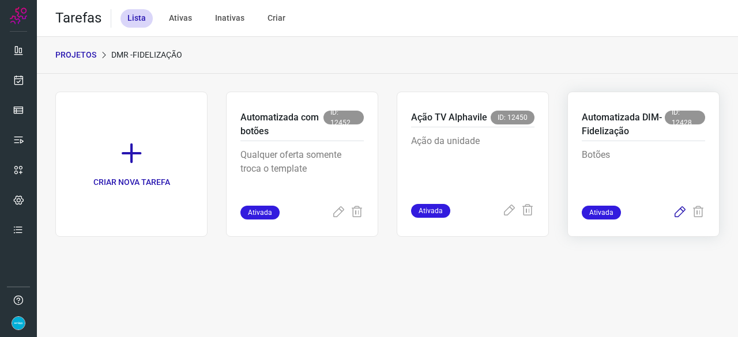
click at [681, 211] on icon at bounding box center [679, 213] width 14 height 14
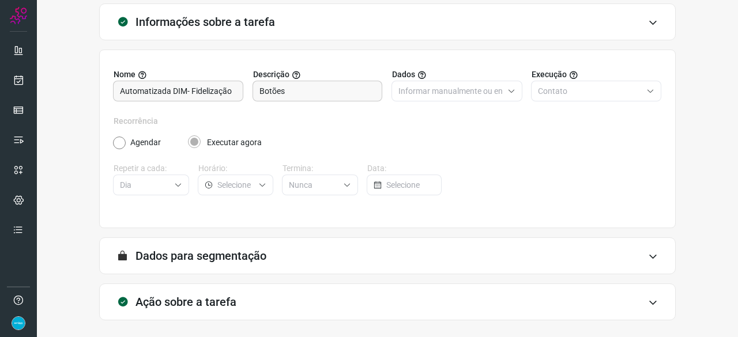
scroll to position [112, 0]
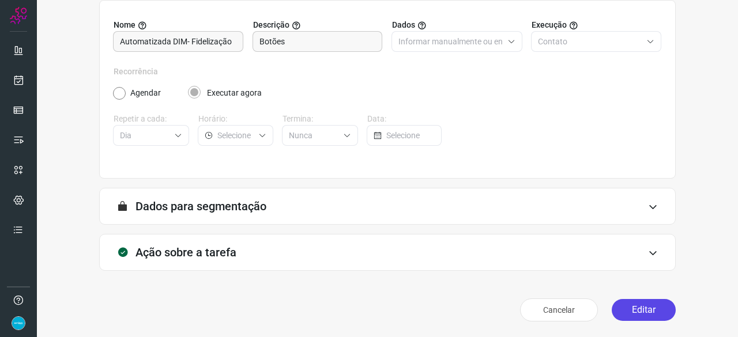
click at [626, 308] on button "Editar" at bounding box center [643, 310] width 64 height 22
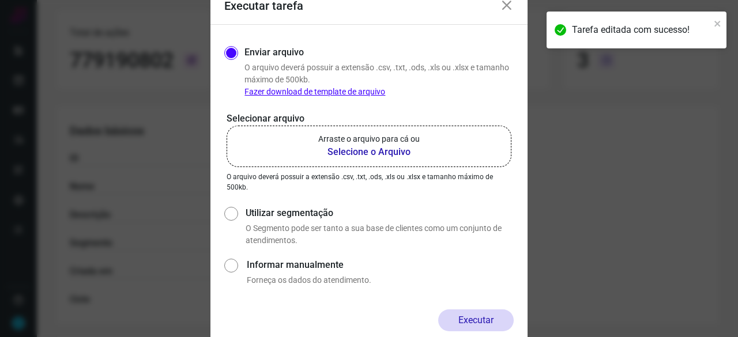
click at [358, 151] on b "Selecione o Arquivo" at bounding box center [368, 152] width 101 height 14
click at [0, 0] on input "Arraste o arquivo para cá ou Selecione o Arquivo" at bounding box center [0, 0] width 0 height 0
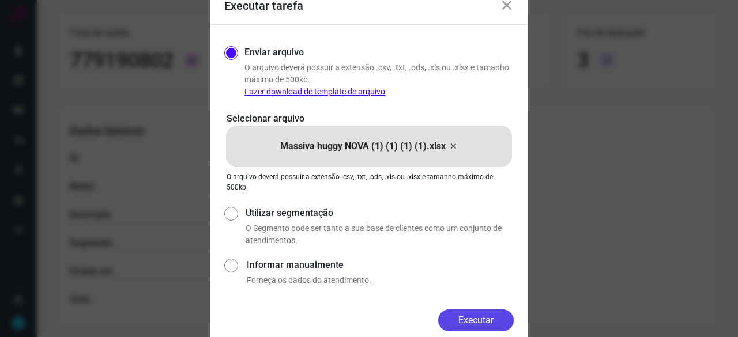
click at [458, 315] on button "Executar" at bounding box center [475, 320] width 75 height 22
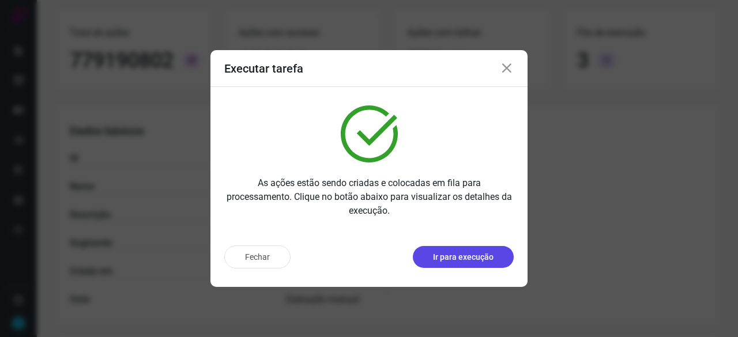
click at [469, 260] on p "Ir para execução" at bounding box center [463, 257] width 61 height 12
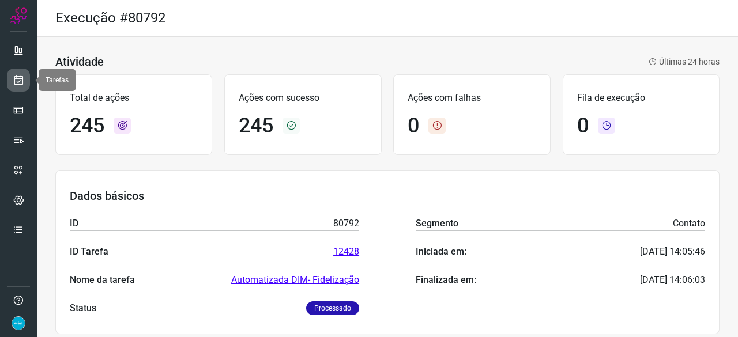
click at [22, 81] on icon at bounding box center [19, 80] width 12 height 12
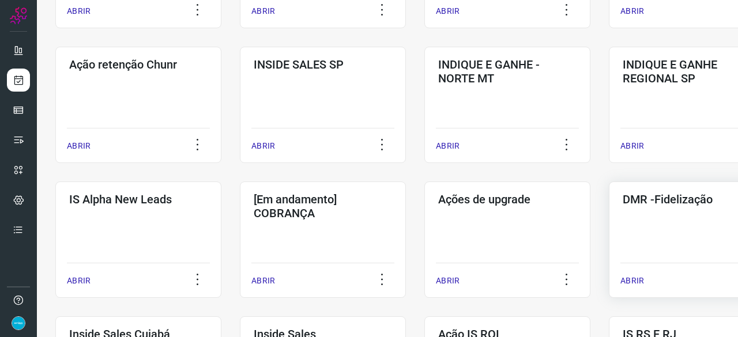
scroll to position [346, 0]
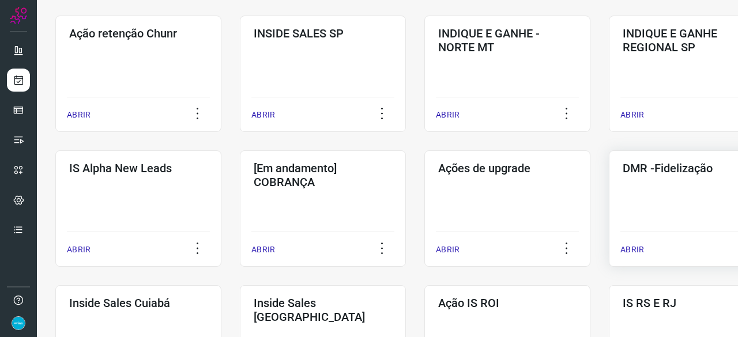
click at [635, 247] on p "ABRIR" at bounding box center [632, 250] width 24 height 12
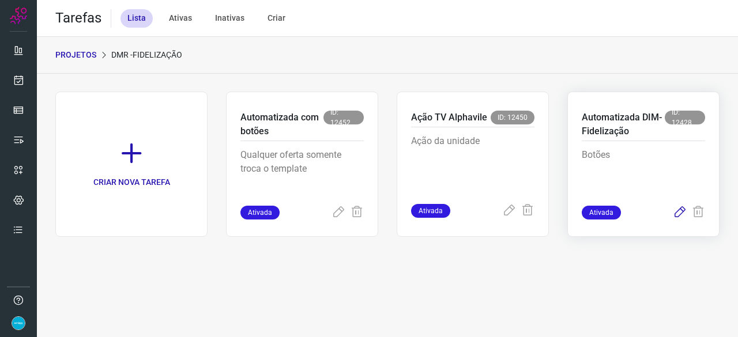
click at [679, 209] on icon at bounding box center [679, 213] width 14 height 14
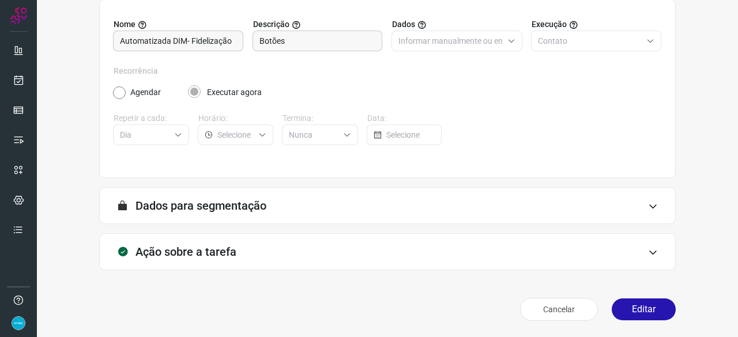
scroll to position [112, 0]
click at [655, 313] on button "Editar" at bounding box center [643, 310] width 64 height 22
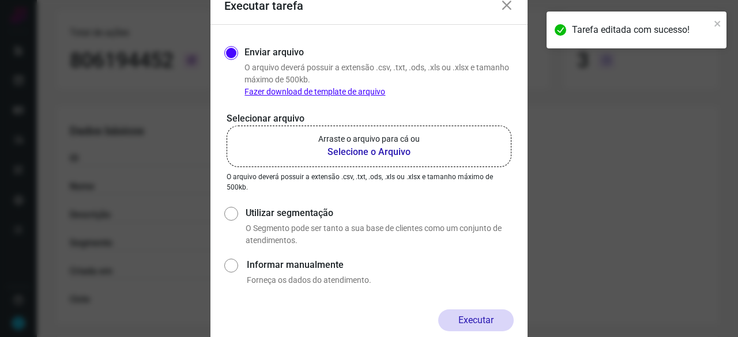
click at [352, 151] on b "Selecione o Arquivo" at bounding box center [368, 152] width 101 height 14
click at [0, 0] on input "Arraste o arquivo para cá ou Selecione o Arquivo" at bounding box center [0, 0] width 0 height 0
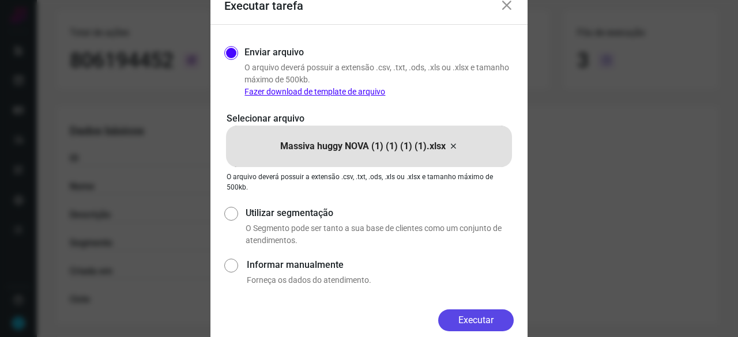
click at [470, 323] on button "Executar" at bounding box center [475, 320] width 75 height 22
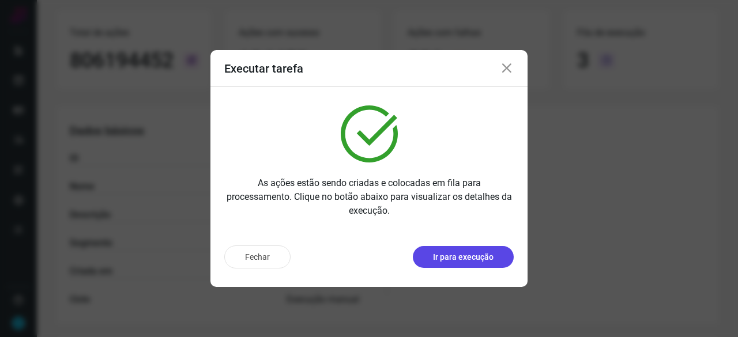
click at [447, 255] on p "Ir para execução" at bounding box center [463, 257] width 61 height 12
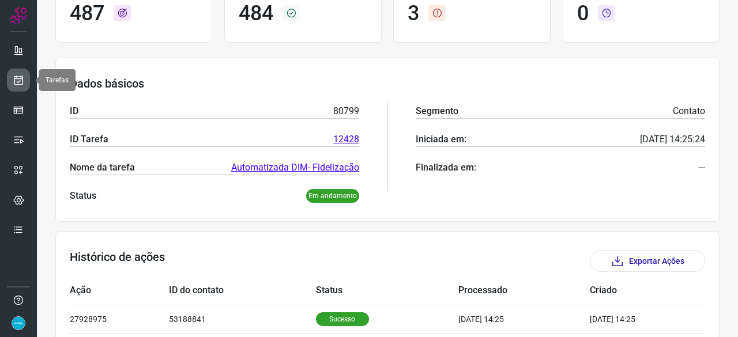
click at [20, 80] on icon at bounding box center [19, 80] width 12 height 12
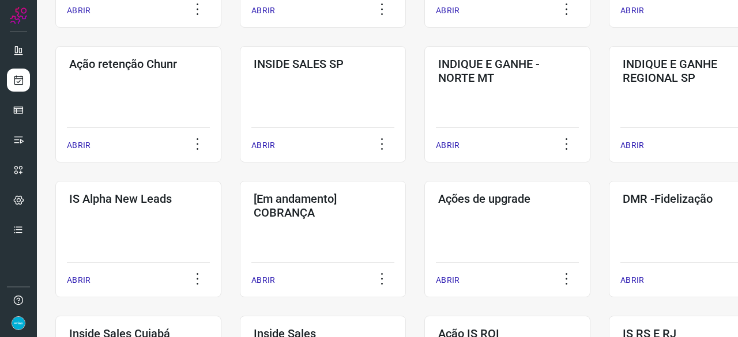
scroll to position [380, 0]
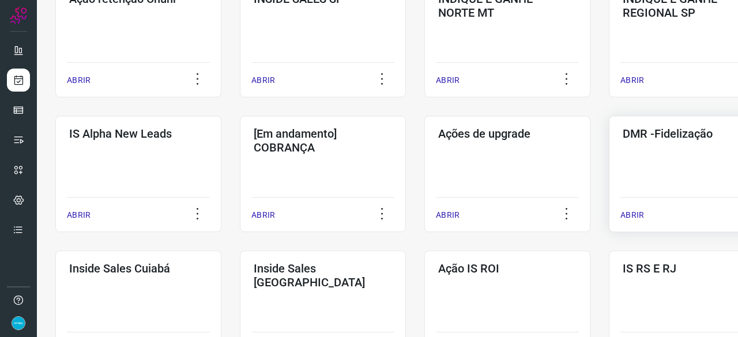
click at [629, 214] on p "ABRIR" at bounding box center [632, 215] width 24 height 12
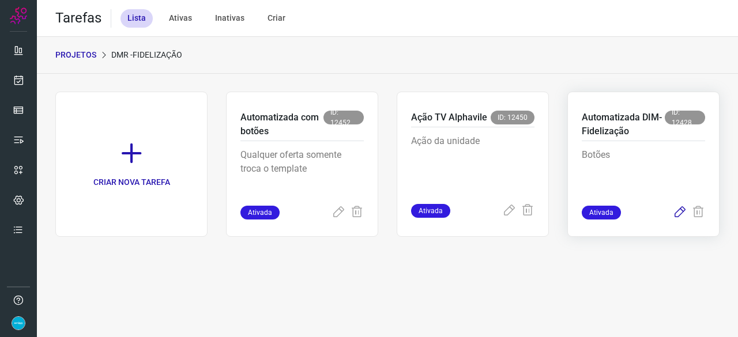
click at [680, 210] on icon at bounding box center [679, 213] width 14 height 14
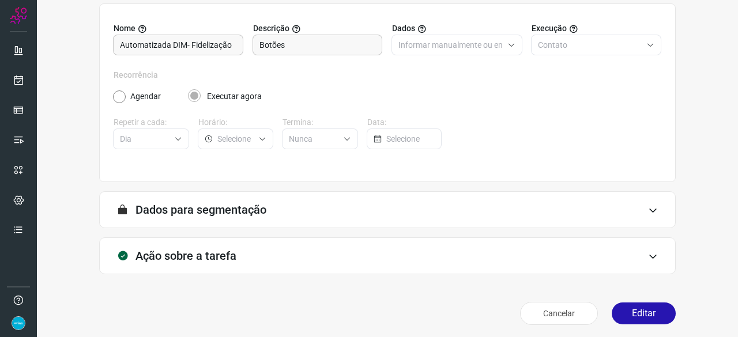
scroll to position [112, 0]
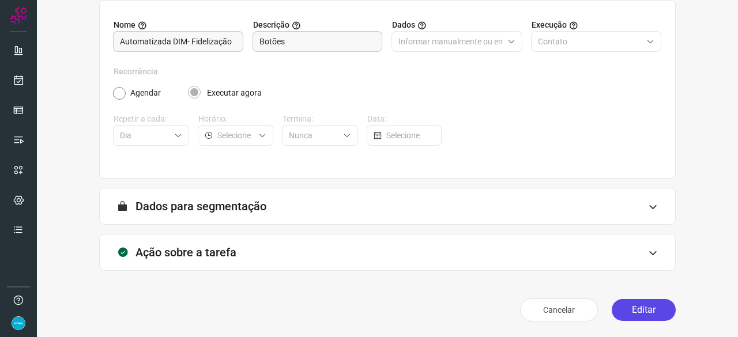
click at [623, 315] on button "Editar" at bounding box center [643, 310] width 64 height 22
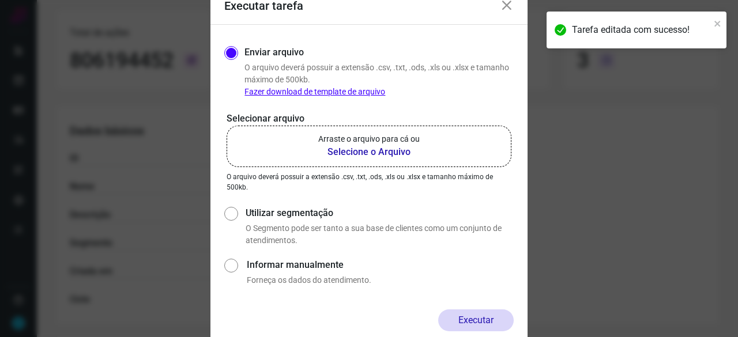
click at [330, 150] on b "Selecione o Arquivo" at bounding box center [368, 152] width 101 height 14
click at [0, 0] on input "Arraste o arquivo para cá ou Selecione o Arquivo" at bounding box center [0, 0] width 0 height 0
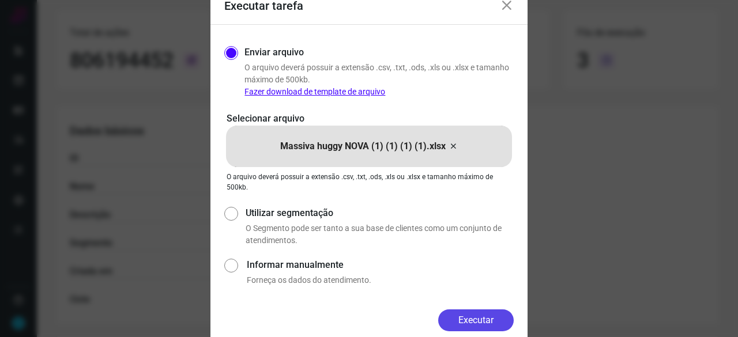
click at [485, 317] on button "Executar" at bounding box center [475, 320] width 75 height 22
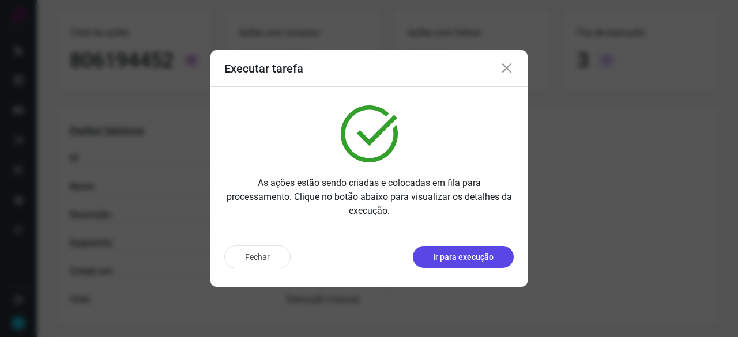
click at [462, 254] on p "Ir para execução" at bounding box center [463, 257] width 61 height 12
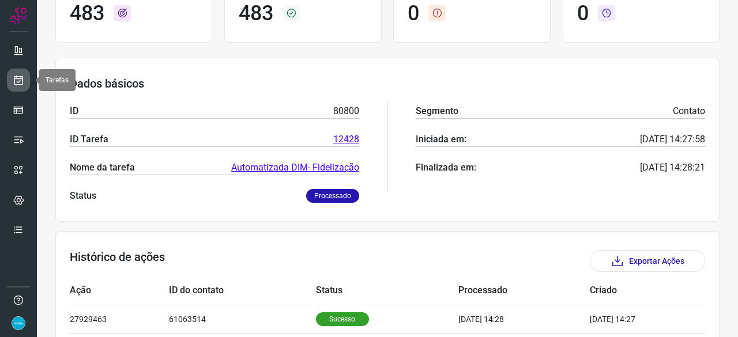
click at [21, 76] on icon at bounding box center [19, 80] width 12 height 12
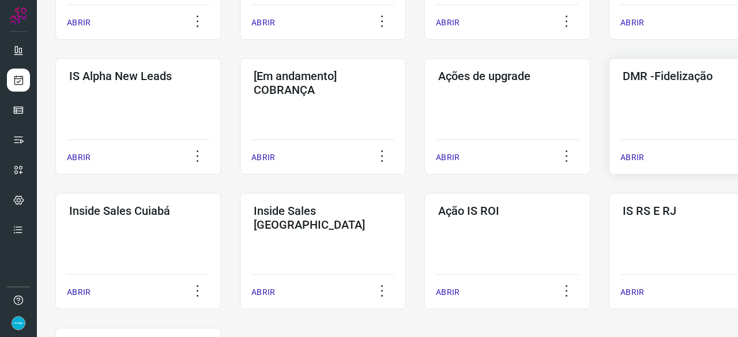
click at [639, 160] on p "ABRIR" at bounding box center [632, 158] width 24 height 12
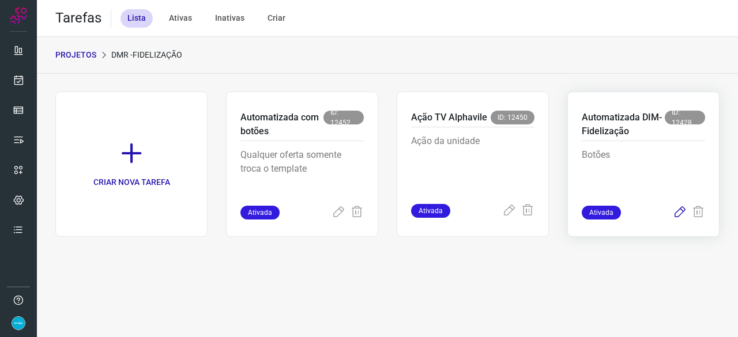
click at [679, 211] on icon at bounding box center [679, 213] width 14 height 14
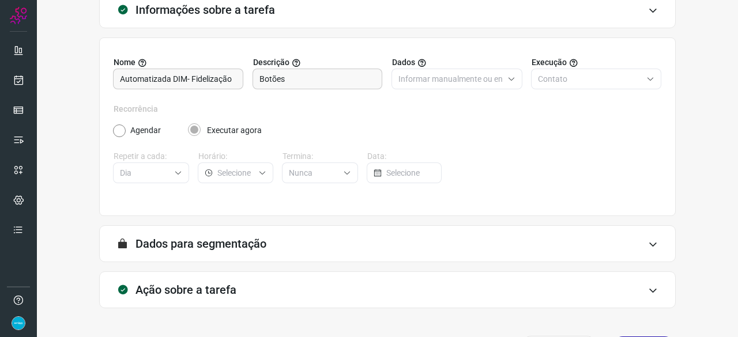
scroll to position [112, 0]
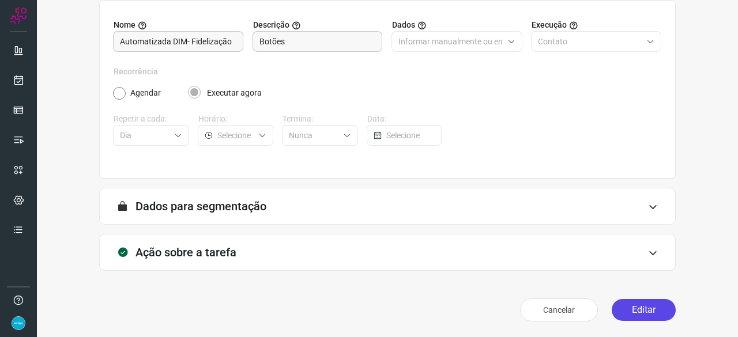
click at [626, 305] on button "Editar" at bounding box center [643, 310] width 64 height 22
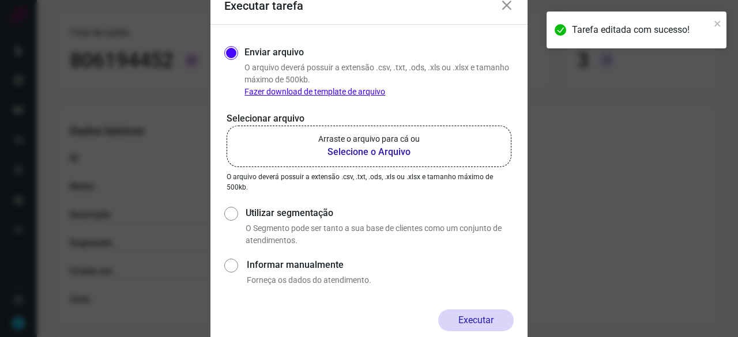
click at [351, 152] on b "Selecione o Arquivo" at bounding box center [368, 152] width 101 height 14
click at [0, 0] on input "Arraste o arquivo para cá ou Selecione o Arquivo" at bounding box center [0, 0] width 0 height 0
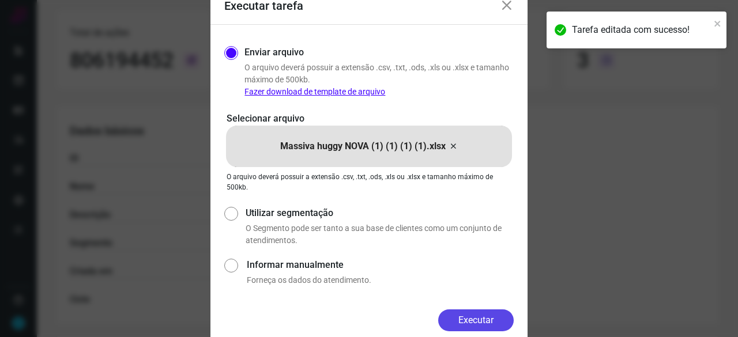
click at [486, 315] on button "Executar" at bounding box center [475, 320] width 75 height 22
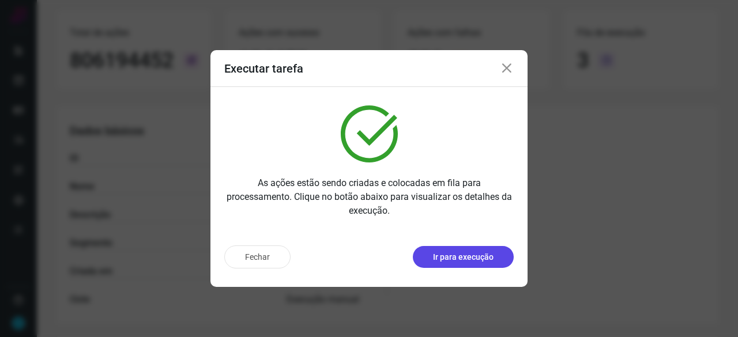
click at [466, 259] on p "Ir para execução" at bounding box center [463, 257] width 61 height 12
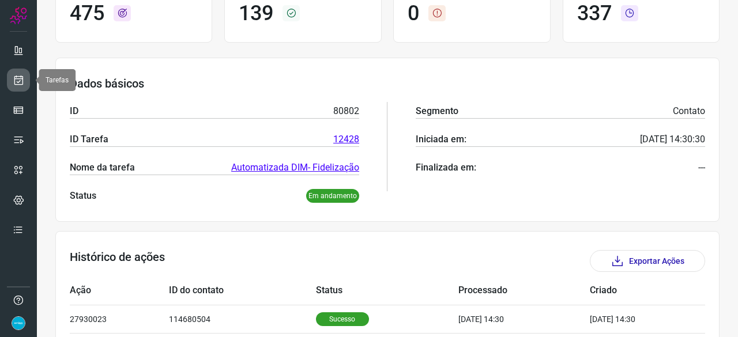
click at [22, 71] on link at bounding box center [18, 80] width 23 height 23
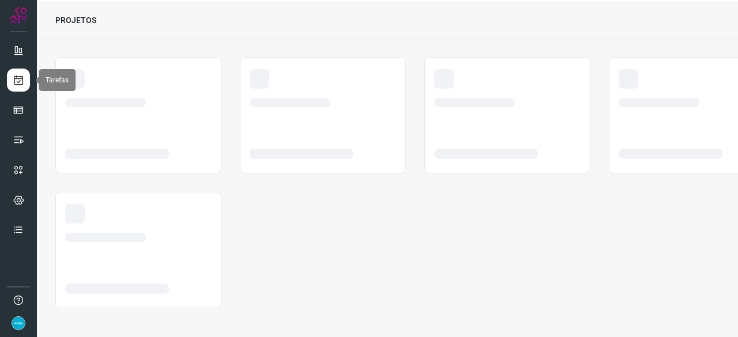
scroll to position [35, 0]
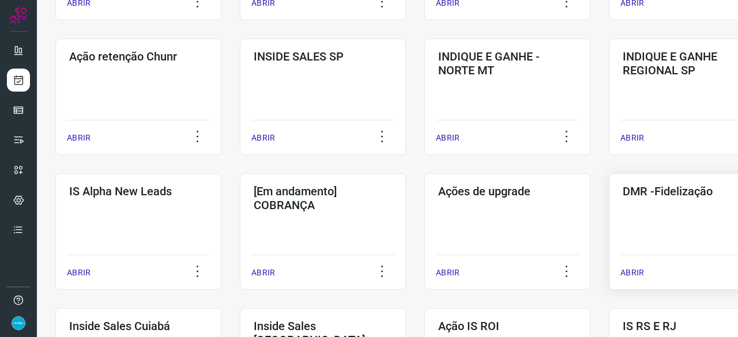
click at [625, 273] on p "ABRIR" at bounding box center [632, 273] width 24 height 12
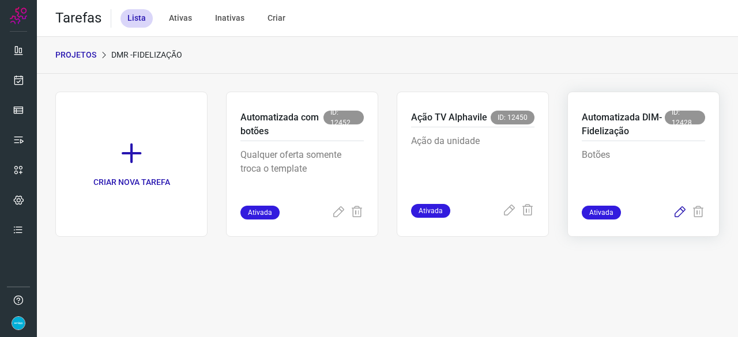
click at [679, 212] on icon at bounding box center [679, 213] width 14 height 14
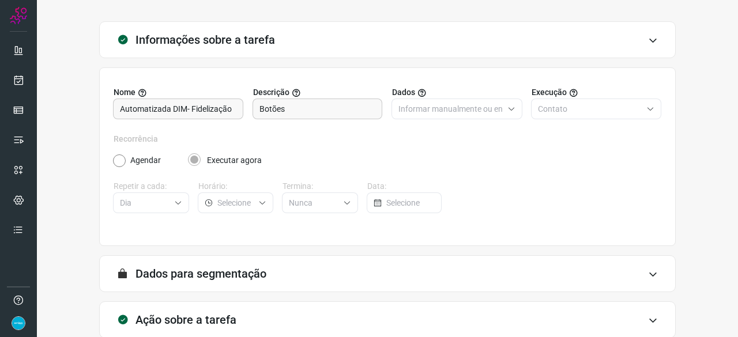
scroll to position [112, 0]
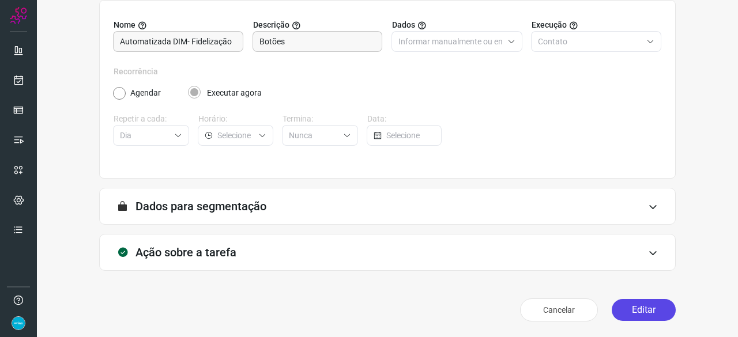
click at [623, 308] on button "Editar" at bounding box center [643, 310] width 64 height 22
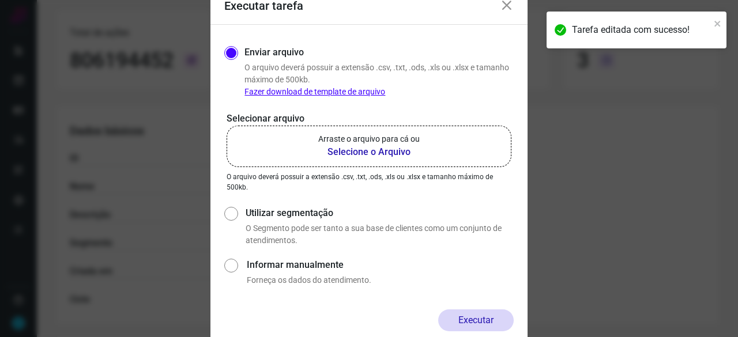
click at [356, 153] on b "Selecione o Arquivo" at bounding box center [368, 152] width 101 height 14
click at [0, 0] on input "Arraste o arquivo para cá ou Selecione o Arquivo" at bounding box center [0, 0] width 0 height 0
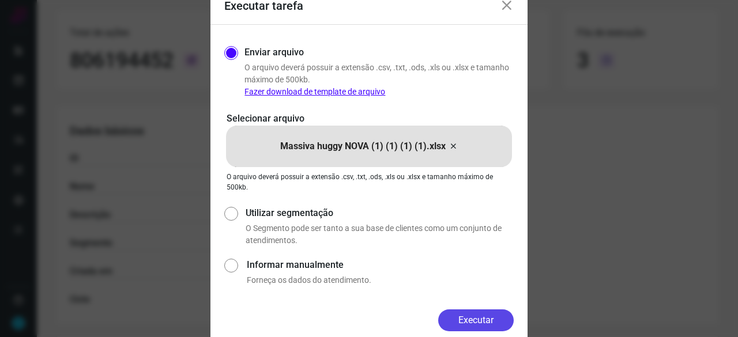
drag, startPoint x: 478, startPoint y: 326, endPoint x: 515, endPoint y: 331, distance: 37.3
click at [479, 326] on button "Executar" at bounding box center [475, 320] width 75 height 22
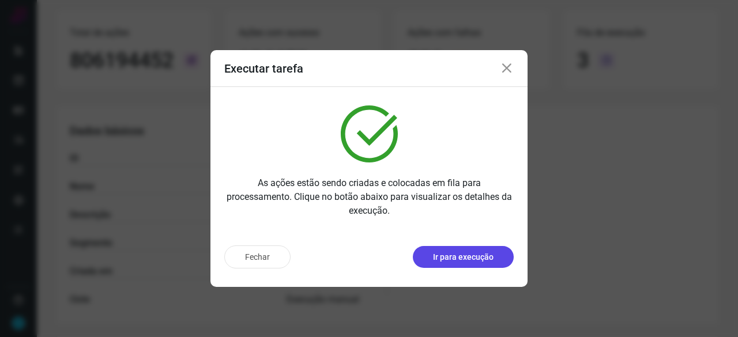
click at [444, 255] on p "Ir para execução" at bounding box center [463, 257] width 61 height 12
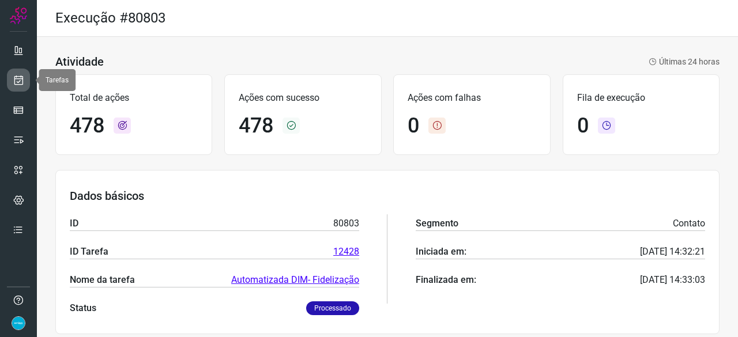
click at [24, 80] on link at bounding box center [18, 80] width 23 height 23
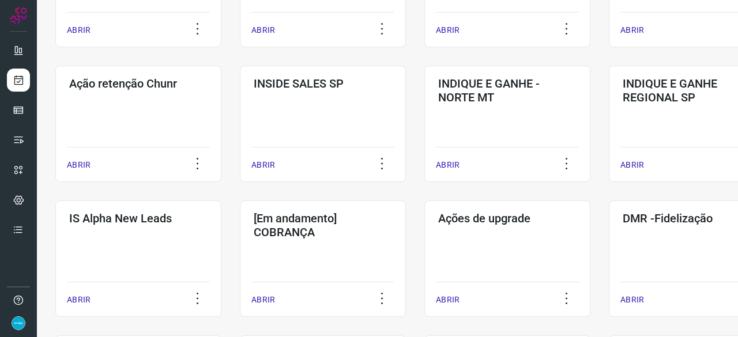
scroll to position [346, 0]
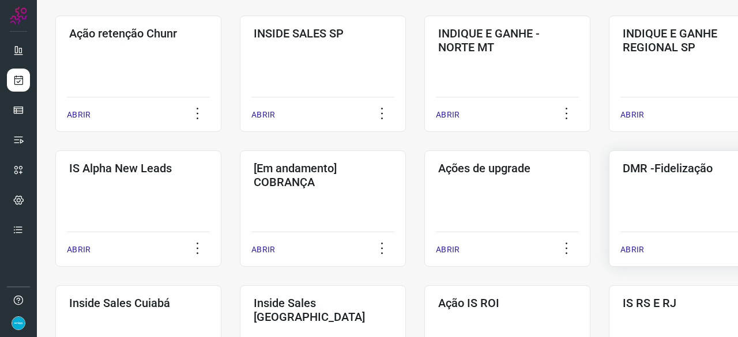
click at [633, 248] on p "ABRIR" at bounding box center [632, 250] width 24 height 12
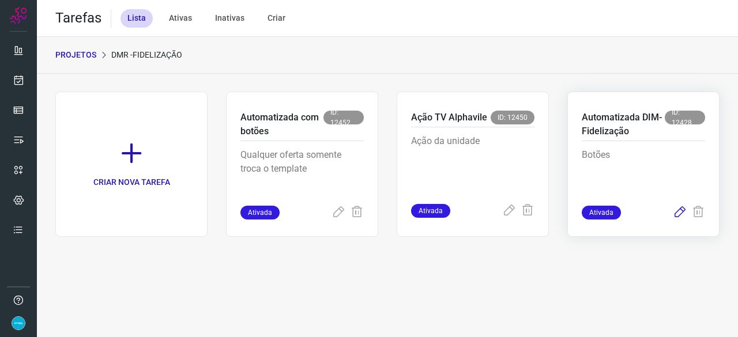
click at [677, 213] on icon at bounding box center [679, 213] width 14 height 14
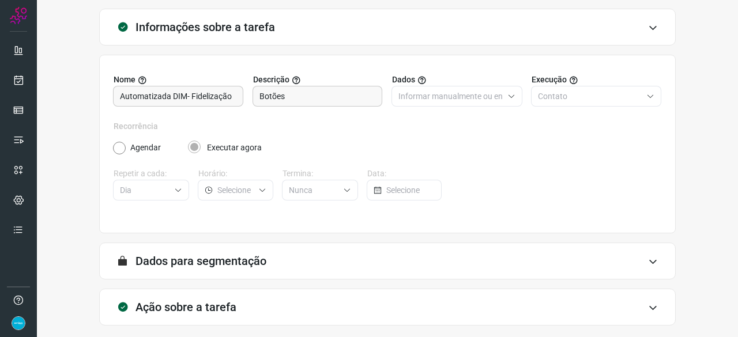
scroll to position [112, 0]
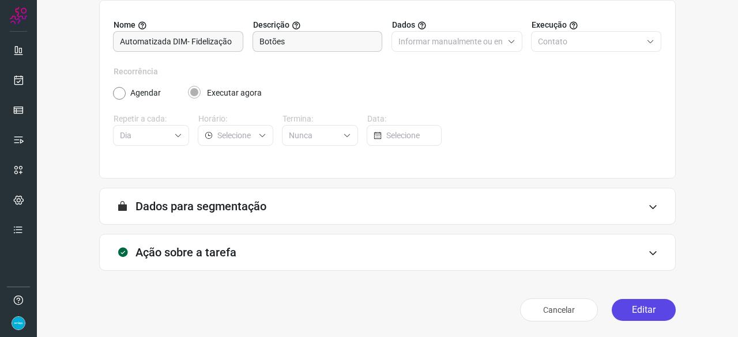
click at [643, 311] on button "Editar" at bounding box center [643, 310] width 64 height 22
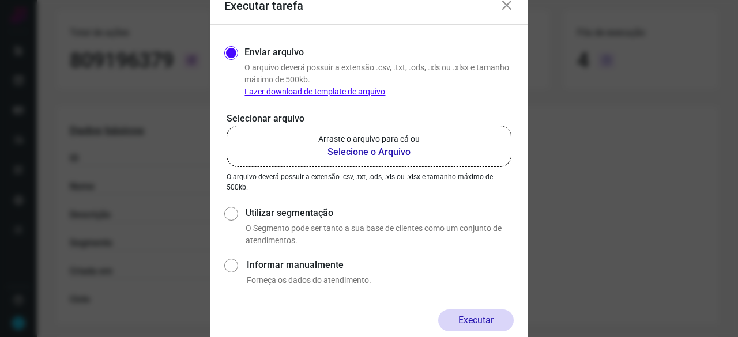
click at [363, 151] on b "Selecione o Arquivo" at bounding box center [368, 152] width 101 height 14
click at [0, 0] on input "Arraste o arquivo para cá ou Selecione o Arquivo" at bounding box center [0, 0] width 0 height 0
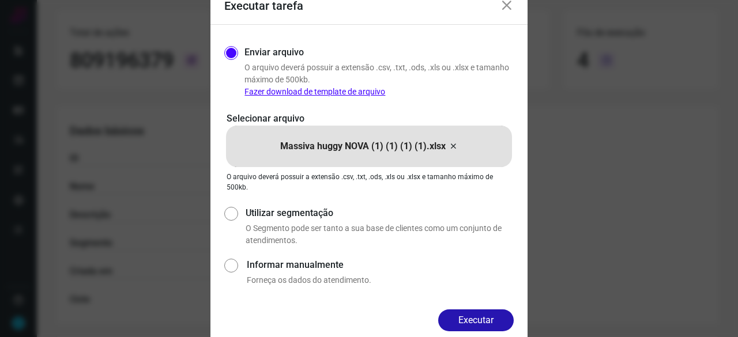
click at [459, 316] on button "Executar" at bounding box center [475, 320] width 75 height 22
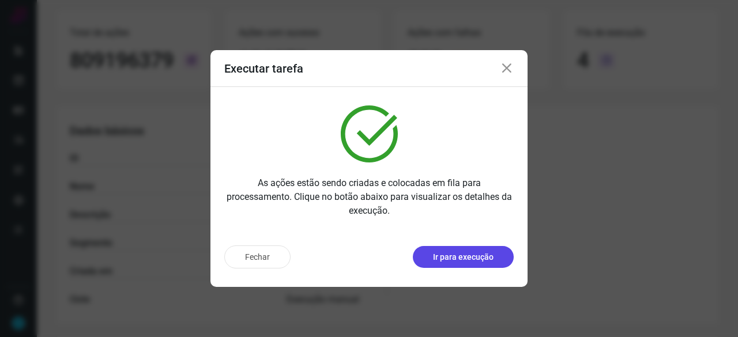
click at [461, 254] on p "Ir para execução" at bounding box center [463, 257] width 61 height 12
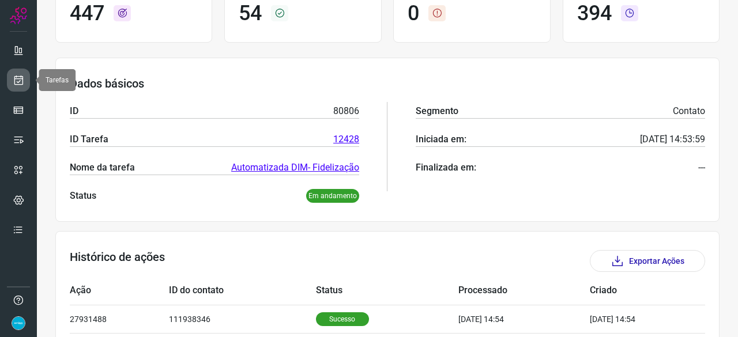
click at [18, 80] on icon at bounding box center [19, 80] width 12 height 12
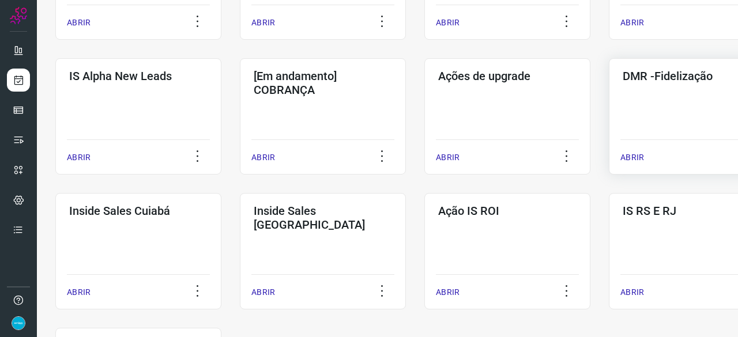
click at [628, 157] on p "ABRIR" at bounding box center [632, 158] width 24 height 12
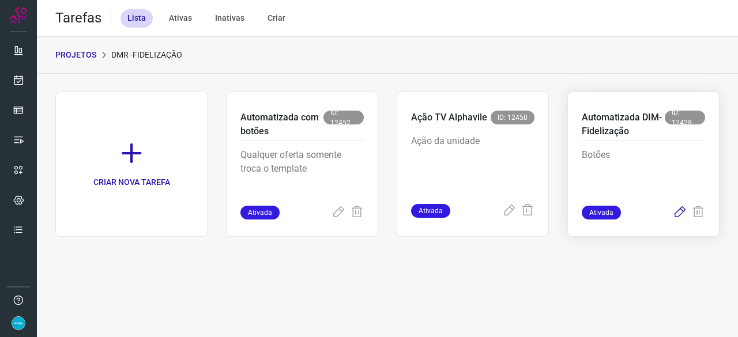
click at [683, 210] on icon at bounding box center [679, 213] width 14 height 14
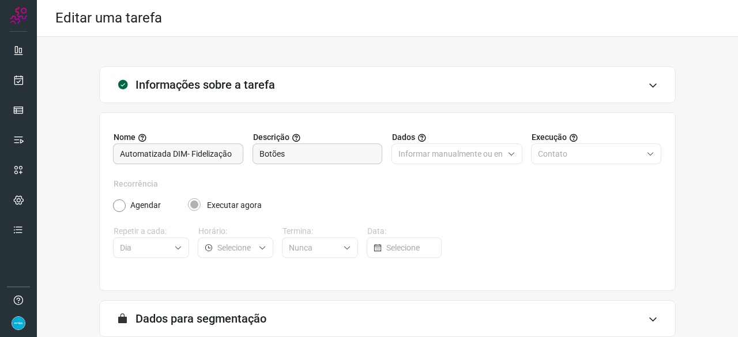
click at [683, 210] on div "Informações sobre a tarefa Nome Automatizada DIM- Fidelização Descrição Botões …" at bounding box center [387, 252] width 664 height 372
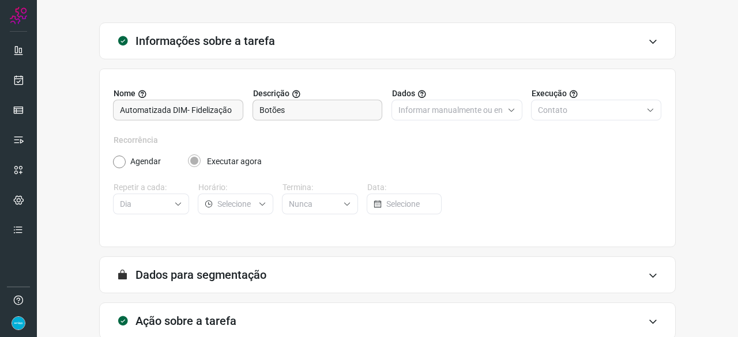
scroll to position [112, 0]
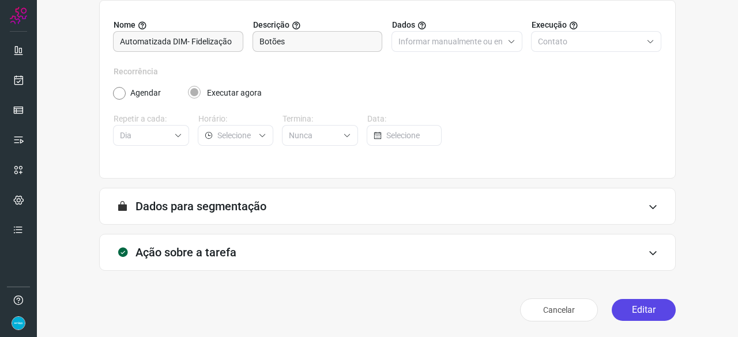
click at [632, 311] on button "Editar" at bounding box center [643, 310] width 64 height 22
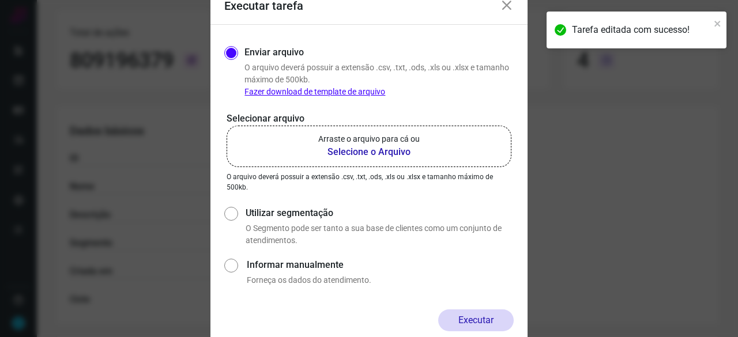
click at [509, 4] on icon at bounding box center [507, 6] width 14 height 14
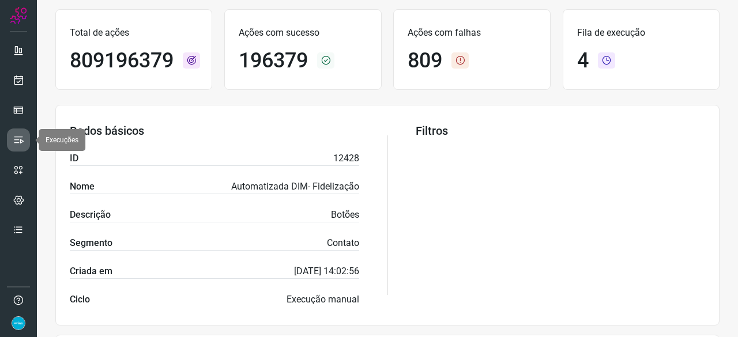
click at [22, 133] on link at bounding box center [18, 139] width 23 height 23
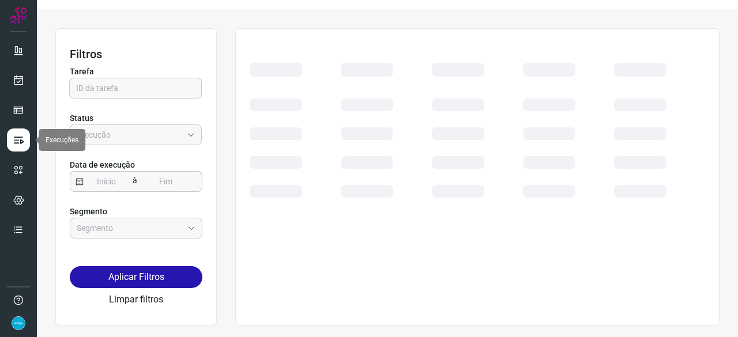
scroll to position [26, 0]
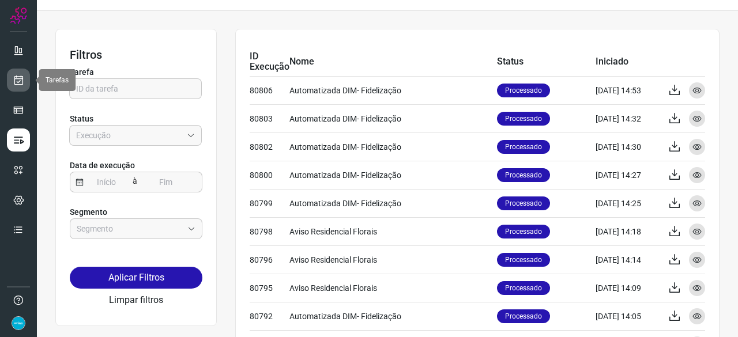
click at [27, 79] on link at bounding box center [18, 80] width 23 height 23
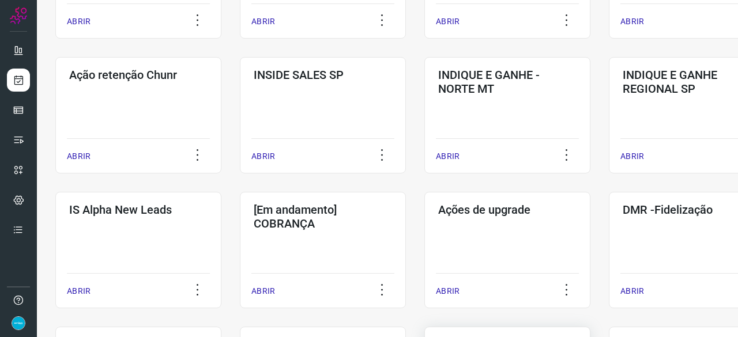
scroll to position [429, 0]
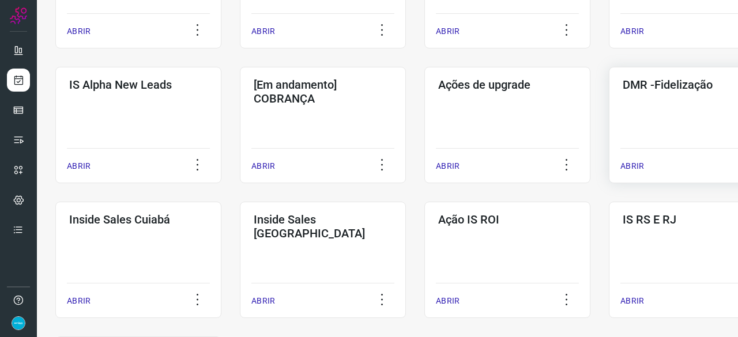
click at [635, 168] on p "ABRIR" at bounding box center [632, 166] width 24 height 12
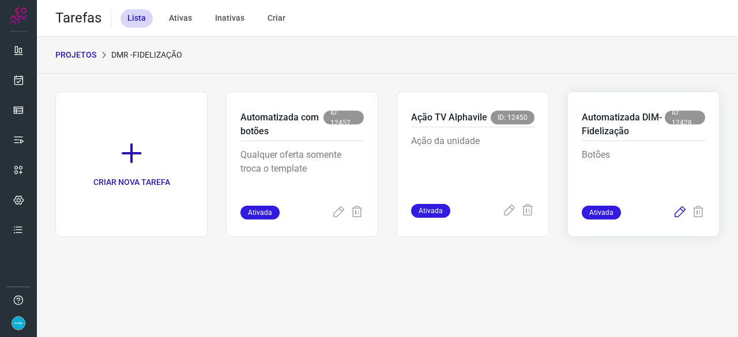
click at [679, 211] on icon at bounding box center [679, 213] width 14 height 14
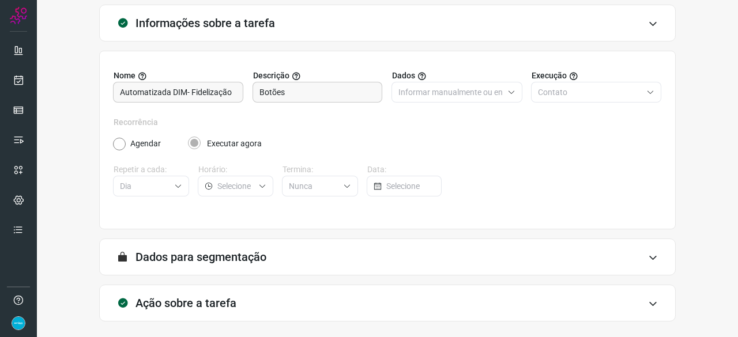
scroll to position [112, 0]
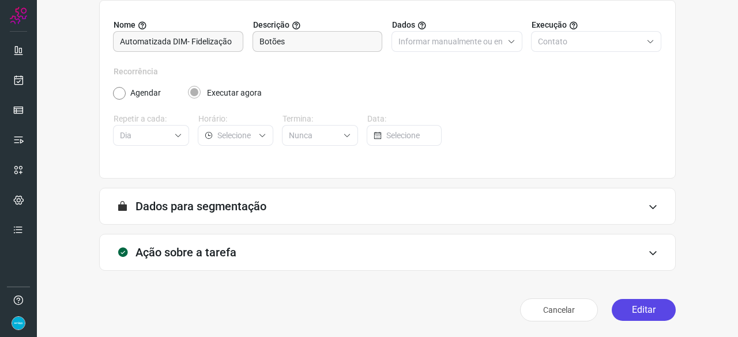
drag, startPoint x: 629, startPoint y: 308, endPoint x: 623, endPoint y: 307, distance: 6.0
click at [629, 308] on button "Editar" at bounding box center [643, 310] width 64 height 22
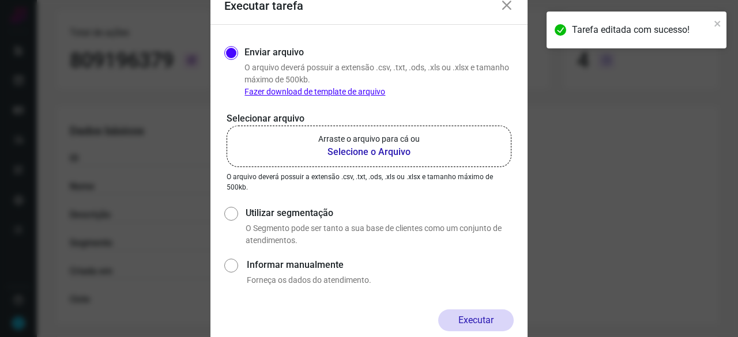
click at [357, 155] on b "Selecione o Arquivo" at bounding box center [368, 152] width 101 height 14
click at [0, 0] on input "Arraste o arquivo para cá ou Selecione o Arquivo" at bounding box center [0, 0] width 0 height 0
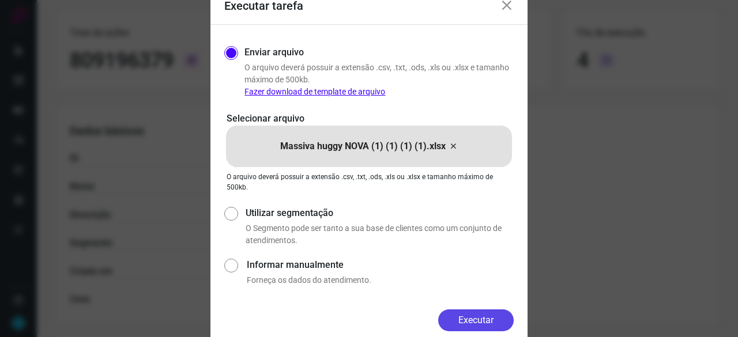
click at [509, 325] on button "Executar" at bounding box center [475, 320] width 75 height 22
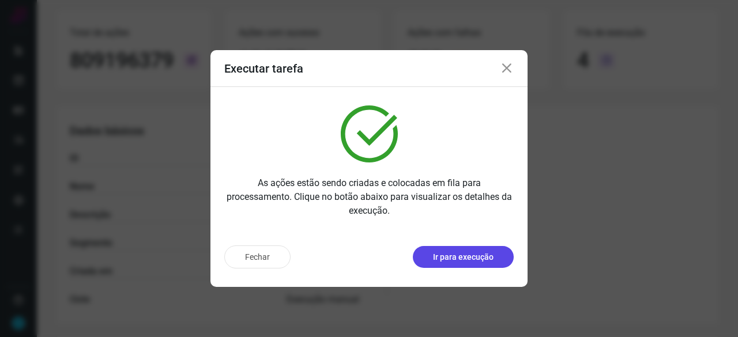
click at [475, 258] on p "Ir para execução" at bounding box center [463, 257] width 61 height 12
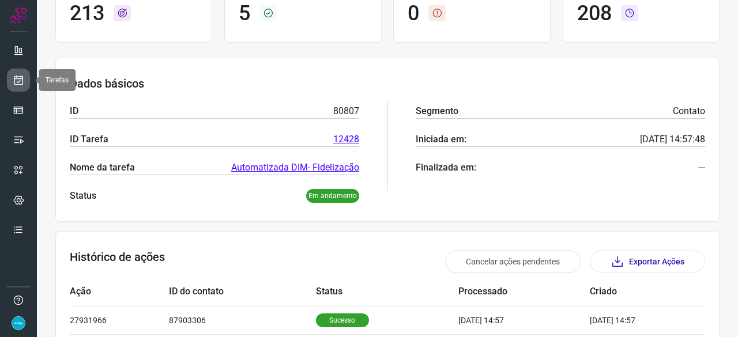
click at [18, 81] on icon at bounding box center [19, 80] width 12 height 12
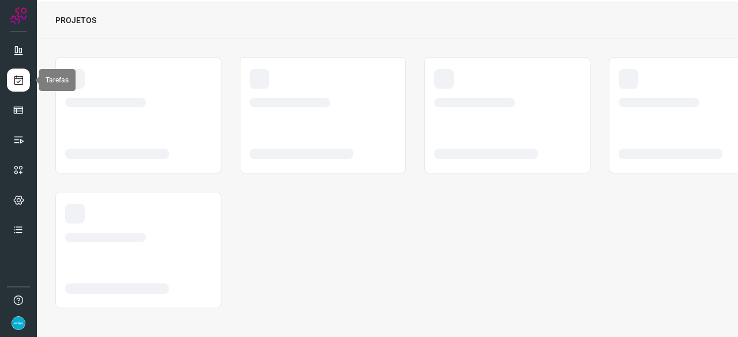
scroll to position [35, 0]
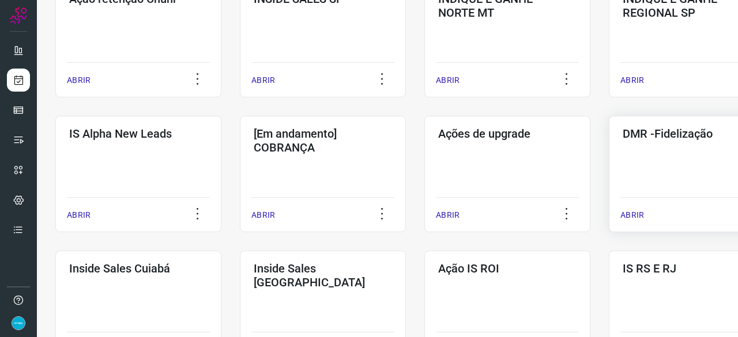
click at [640, 216] on p "ABRIR" at bounding box center [632, 215] width 24 height 12
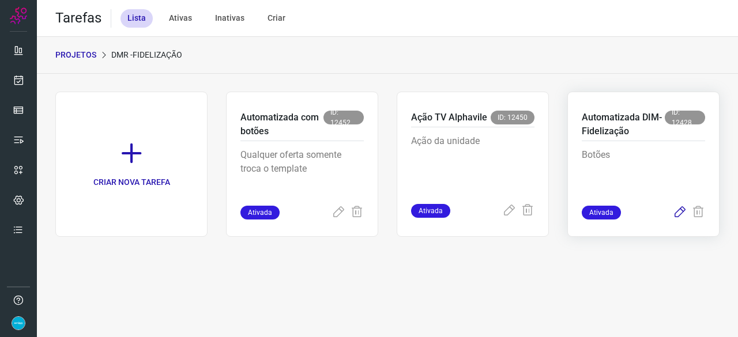
click at [676, 210] on icon at bounding box center [679, 213] width 14 height 14
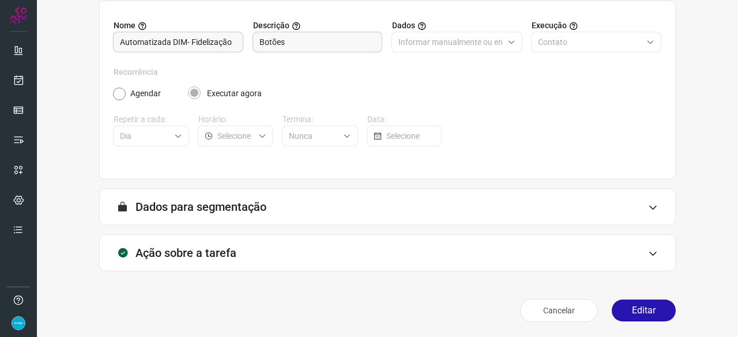
scroll to position [112, 0]
click at [638, 309] on button "Editar" at bounding box center [643, 310] width 64 height 22
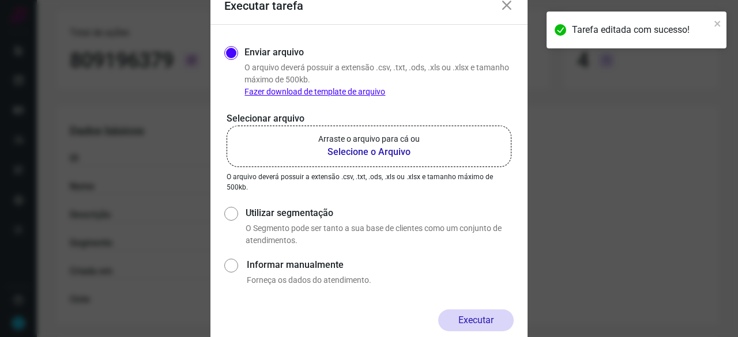
click at [373, 155] on b "Selecione o Arquivo" at bounding box center [368, 152] width 101 height 14
click at [0, 0] on input "Arraste o arquivo para cá ou Selecione o Arquivo" at bounding box center [0, 0] width 0 height 0
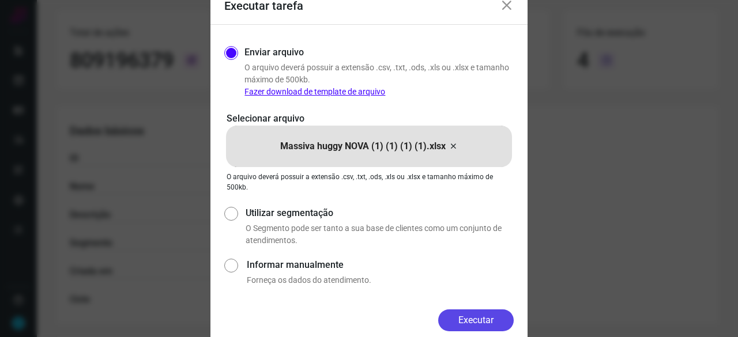
click at [505, 317] on button "Executar" at bounding box center [475, 320] width 75 height 22
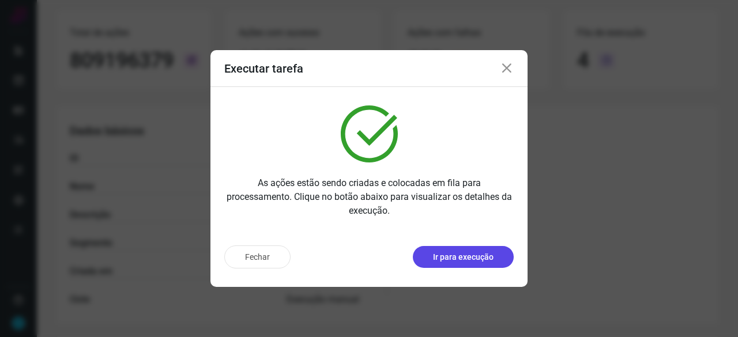
click at [458, 256] on p "Ir para execução" at bounding box center [463, 257] width 61 height 12
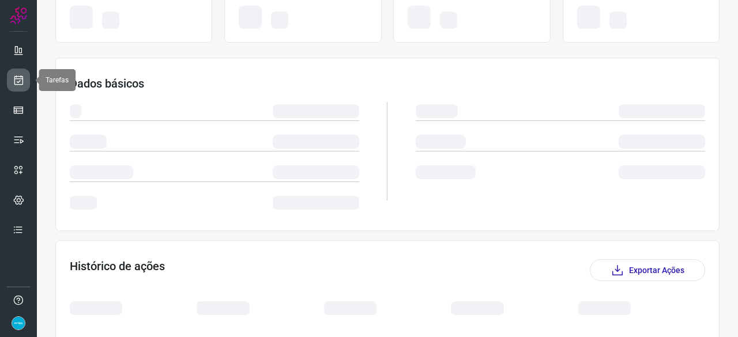
click at [16, 79] on icon at bounding box center [19, 80] width 12 height 12
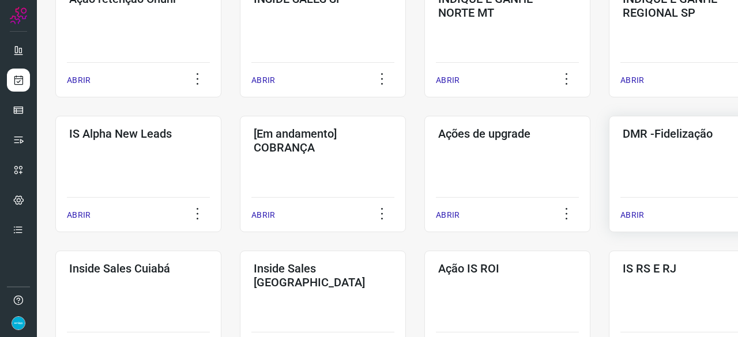
click at [626, 213] on p "ABRIR" at bounding box center [632, 215] width 24 height 12
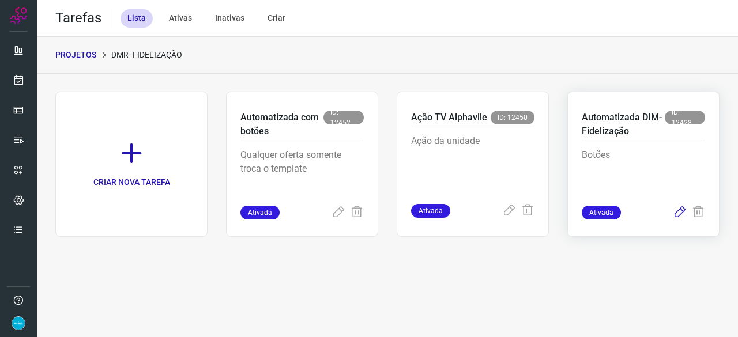
click at [681, 210] on icon at bounding box center [679, 213] width 14 height 14
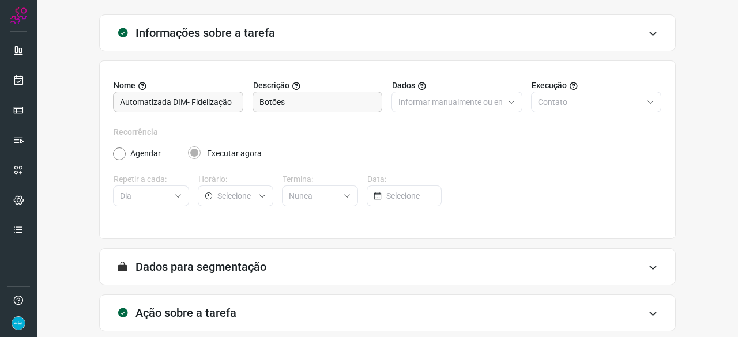
scroll to position [112, 0]
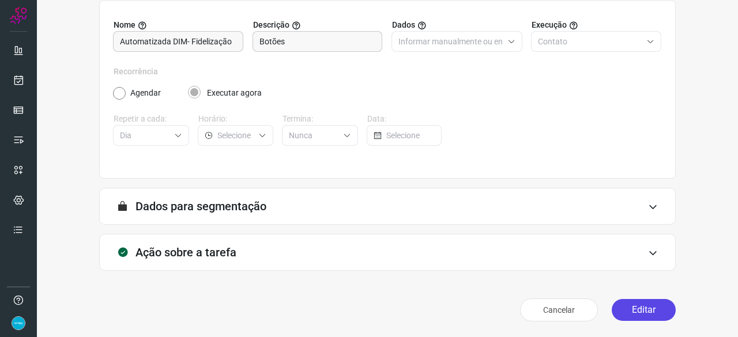
click at [637, 309] on button "Editar" at bounding box center [643, 310] width 64 height 22
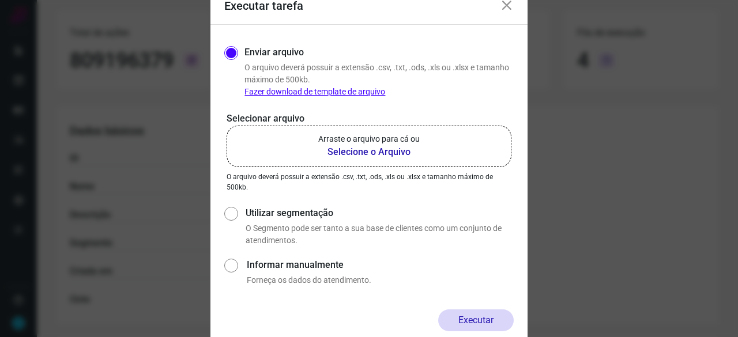
click at [353, 152] on b "Selecione o Arquivo" at bounding box center [368, 152] width 101 height 14
click at [0, 0] on input "Arraste o arquivo para cá ou Selecione o Arquivo" at bounding box center [0, 0] width 0 height 0
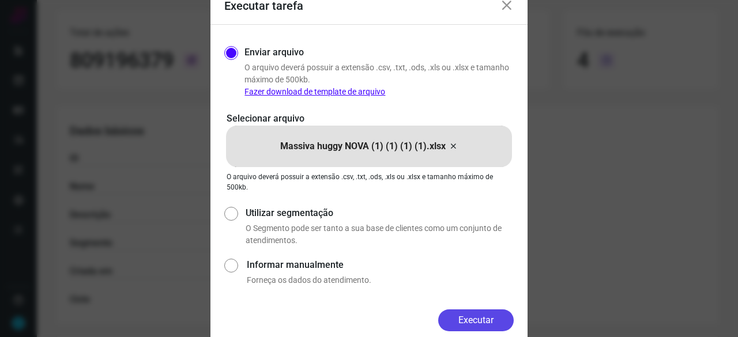
click at [497, 328] on button "Executar" at bounding box center [475, 320] width 75 height 22
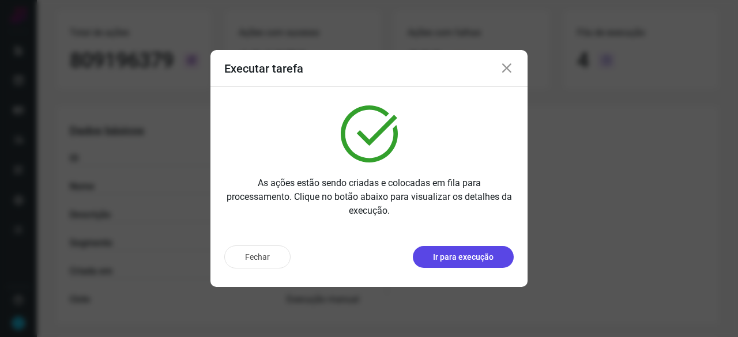
click at [464, 260] on p "Ir para execução" at bounding box center [463, 257] width 61 height 12
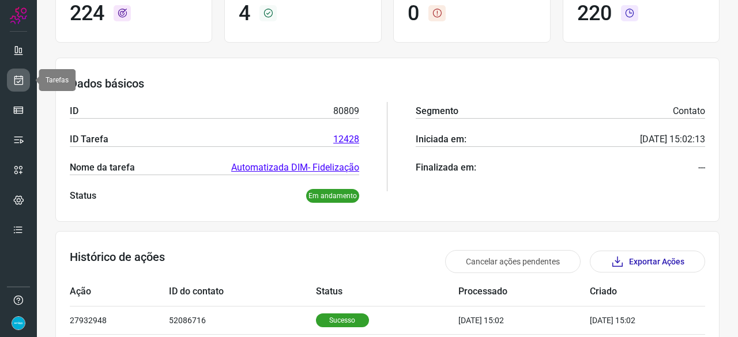
click at [18, 79] on icon at bounding box center [19, 80] width 12 height 12
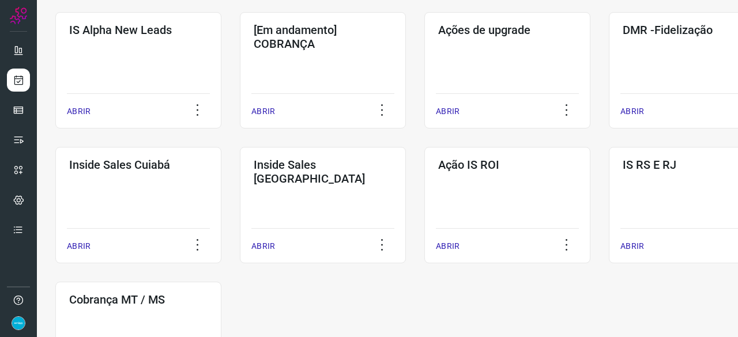
scroll to position [496, 0]
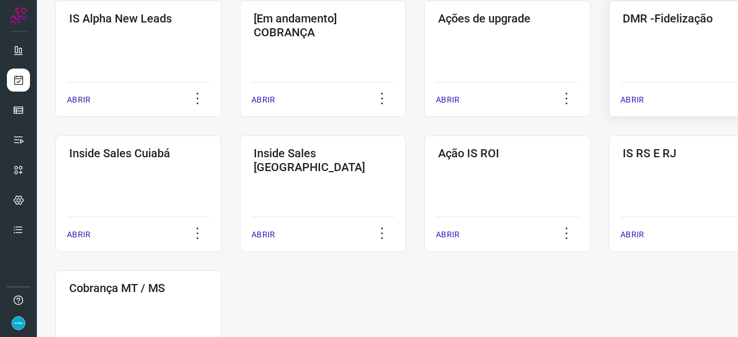
click at [626, 103] on p "ABRIR" at bounding box center [632, 100] width 24 height 12
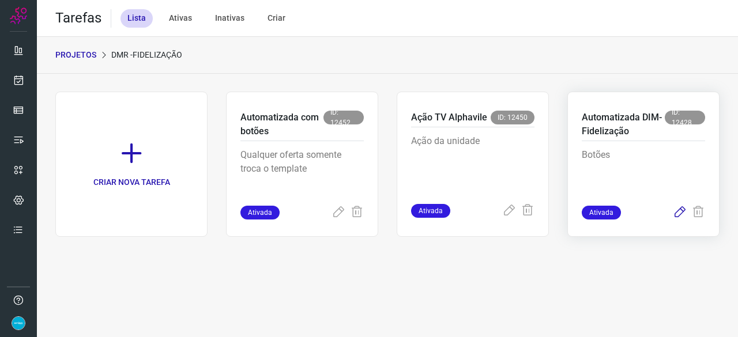
click at [676, 208] on icon at bounding box center [679, 213] width 14 height 14
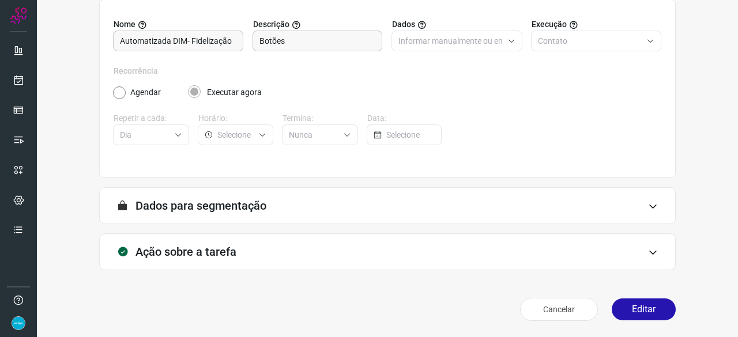
scroll to position [112, 0]
click at [644, 311] on button "Editar" at bounding box center [643, 310] width 64 height 22
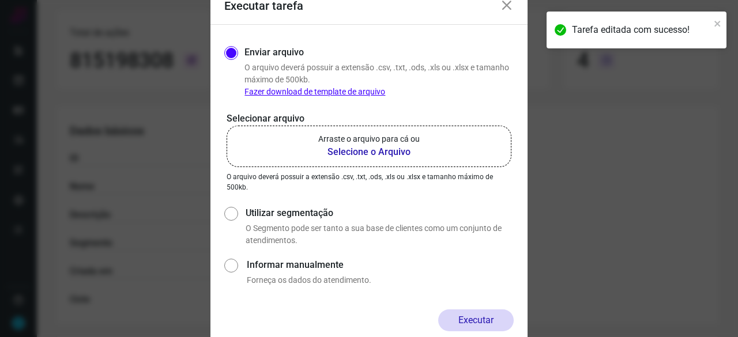
click at [345, 150] on b "Selecione o Arquivo" at bounding box center [368, 152] width 101 height 14
click at [0, 0] on input "Arraste o arquivo para cá ou Selecione o Arquivo" at bounding box center [0, 0] width 0 height 0
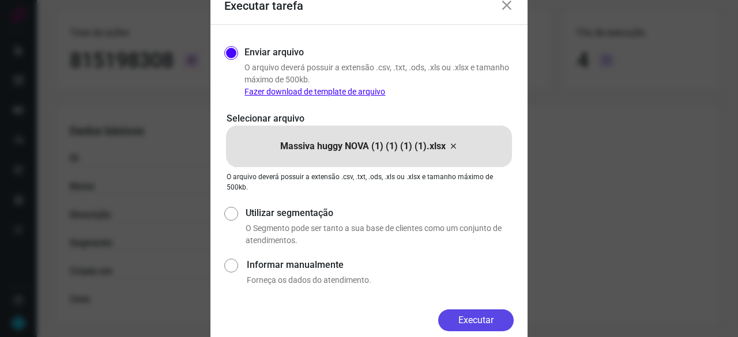
click at [468, 316] on button "Executar" at bounding box center [475, 320] width 75 height 22
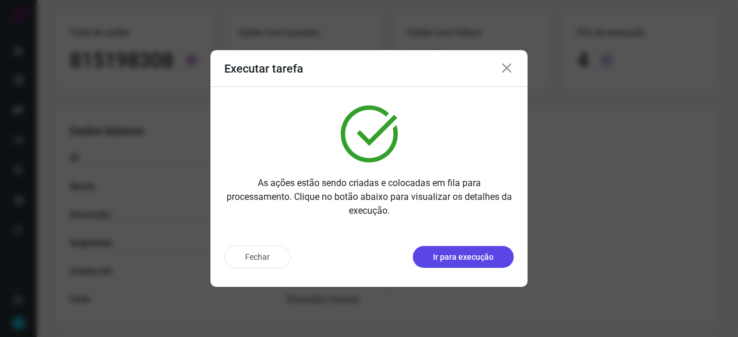
click at [464, 263] on button "Ir para execução" at bounding box center [463, 257] width 101 height 22
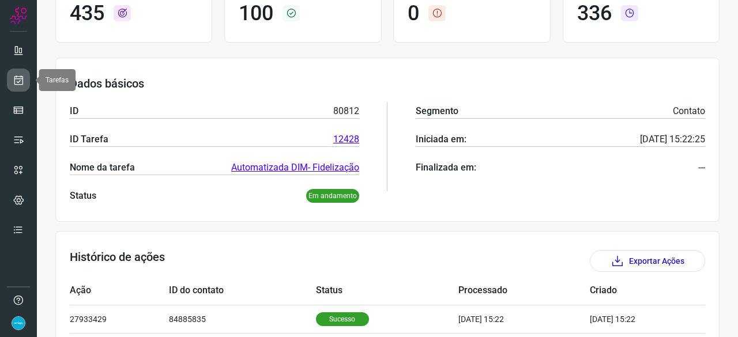
click at [18, 81] on icon at bounding box center [19, 80] width 12 height 12
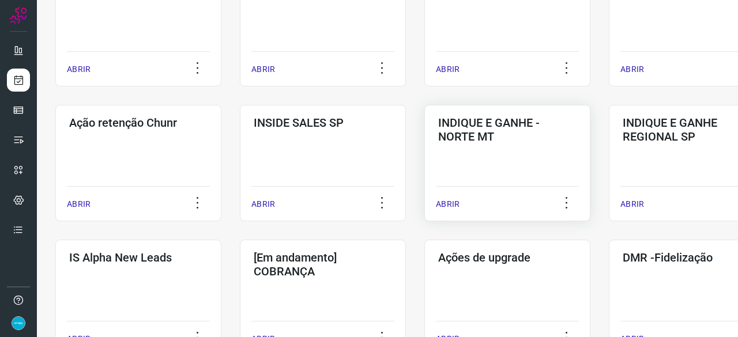
scroll to position [380, 0]
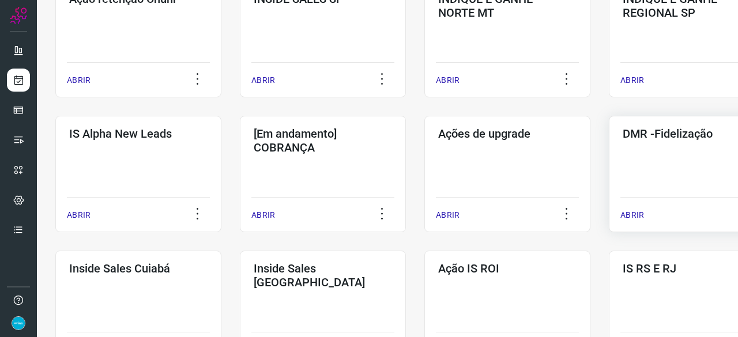
click at [638, 211] on p "ABRIR" at bounding box center [632, 215] width 24 height 12
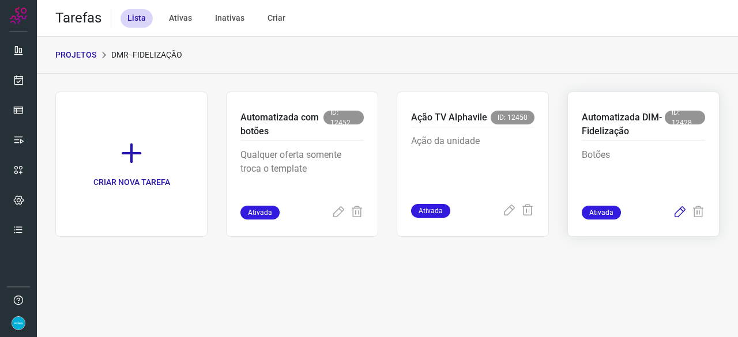
click at [678, 211] on icon at bounding box center [679, 213] width 14 height 14
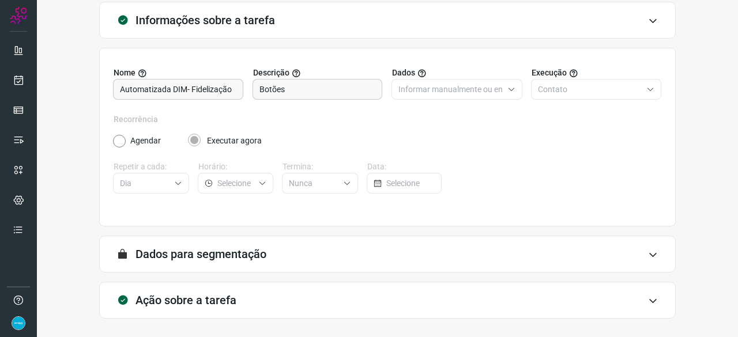
scroll to position [112, 0]
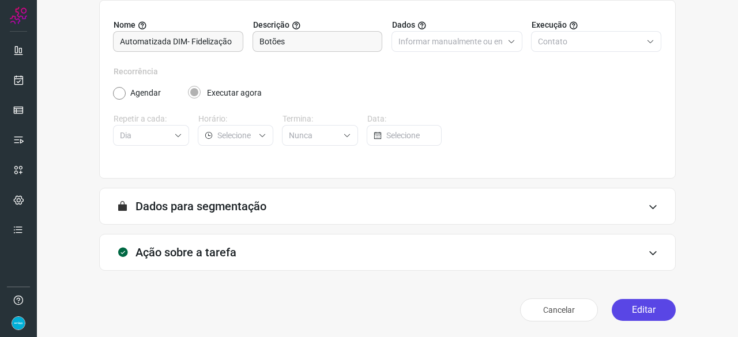
drag, startPoint x: 633, startPoint y: 309, endPoint x: 634, endPoint y: 303, distance: 6.9
click at [634, 308] on button "Editar" at bounding box center [643, 310] width 64 height 22
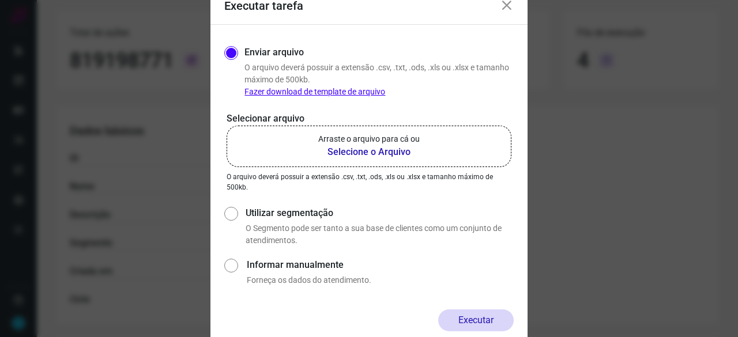
click at [347, 152] on b "Selecione o Arquivo" at bounding box center [368, 152] width 101 height 14
click at [0, 0] on input "Arraste o arquivo para cá ou Selecione o Arquivo" at bounding box center [0, 0] width 0 height 0
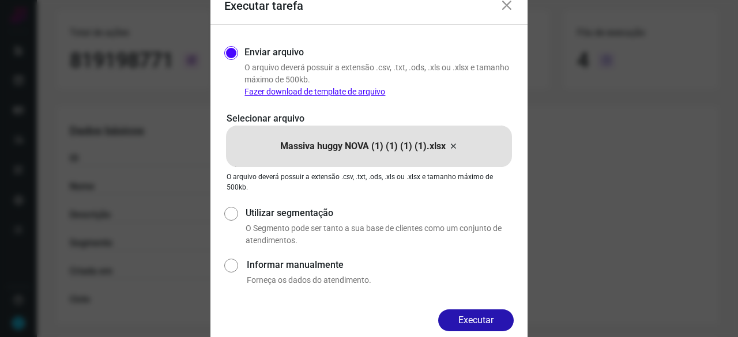
drag, startPoint x: 481, startPoint y: 317, endPoint x: 491, endPoint y: 316, distance: 9.8
click at [484, 316] on button "Executar" at bounding box center [475, 320] width 75 height 22
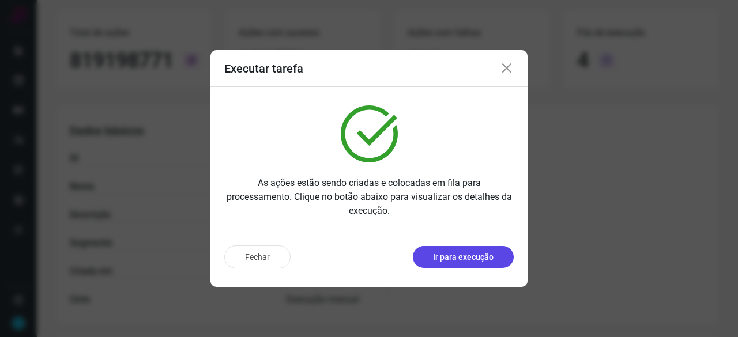
click at [462, 262] on p "Ir para execução" at bounding box center [463, 257] width 61 height 12
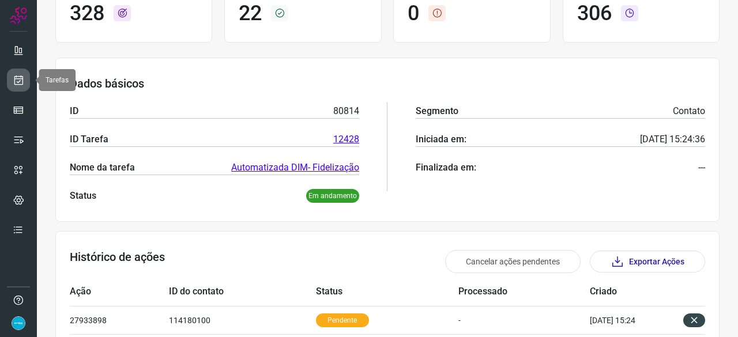
click at [13, 84] on icon at bounding box center [19, 80] width 12 height 12
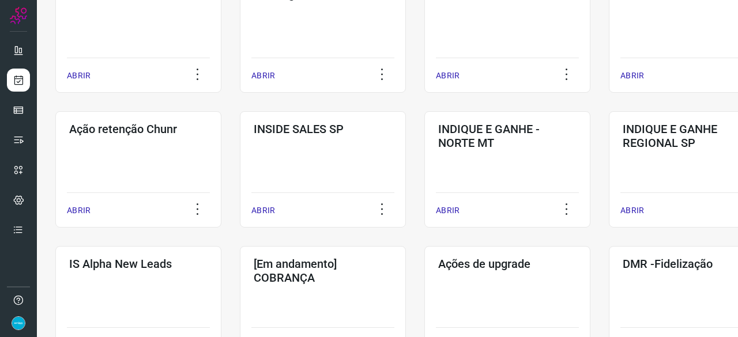
scroll to position [323, 0]
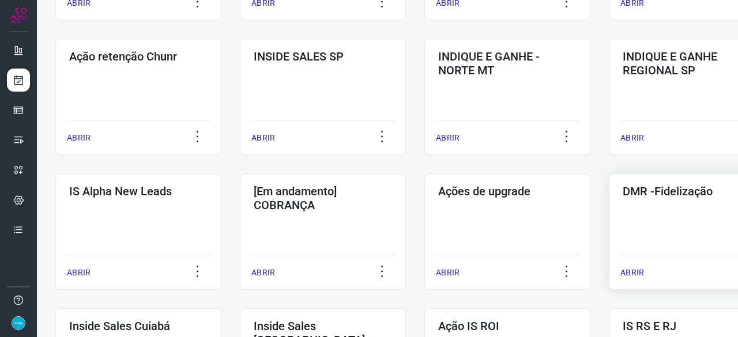
click at [635, 270] on p "ABRIR" at bounding box center [632, 273] width 24 height 12
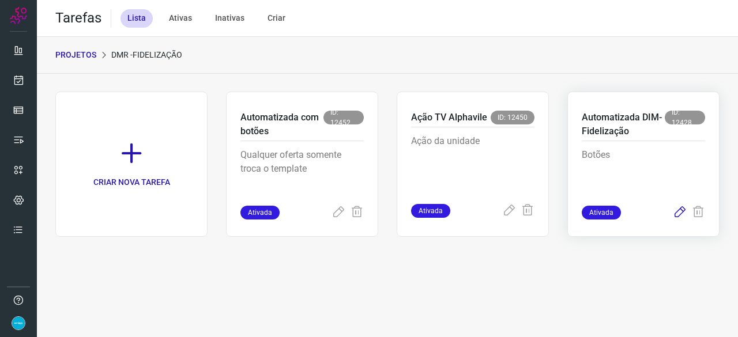
click at [677, 213] on icon at bounding box center [679, 213] width 14 height 14
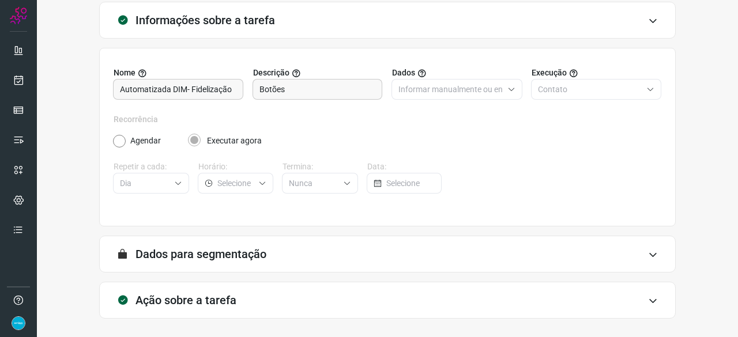
scroll to position [112, 0]
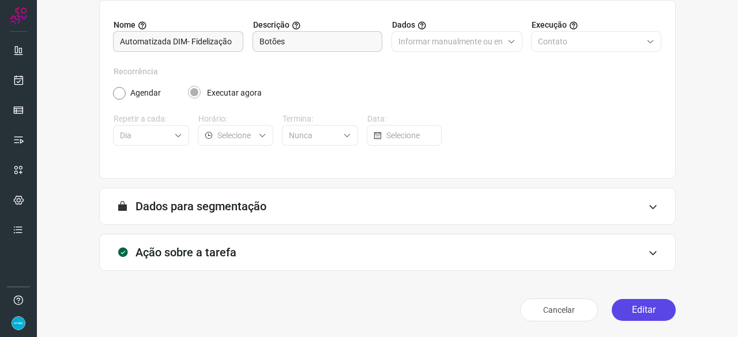
click at [637, 308] on button "Editar" at bounding box center [643, 310] width 64 height 22
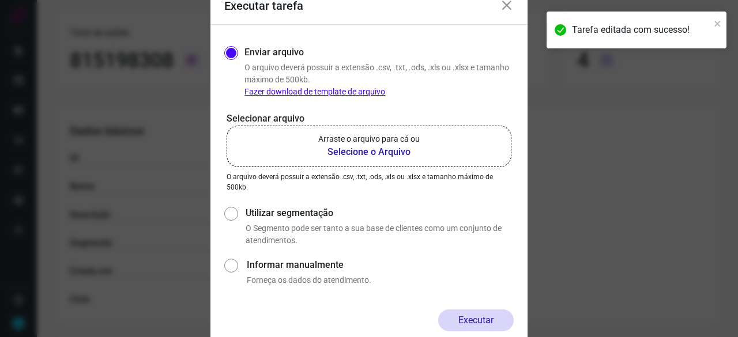
click at [353, 150] on b "Selecione o Arquivo" at bounding box center [368, 152] width 101 height 14
click at [0, 0] on input "Arraste o arquivo para cá ou Selecione o Arquivo" at bounding box center [0, 0] width 0 height 0
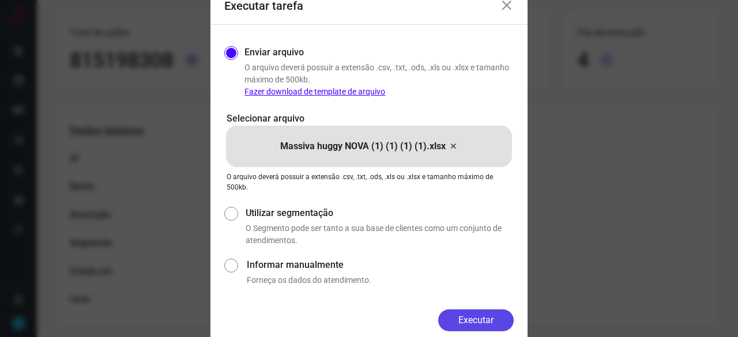
click at [482, 317] on button "Executar" at bounding box center [475, 320] width 75 height 22
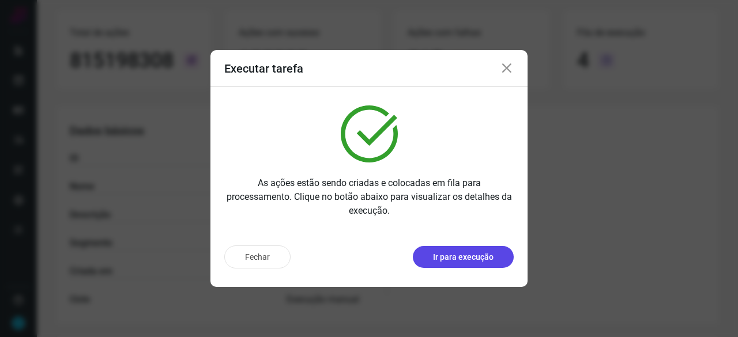
click at [470, 260] on p "Ir para execução" at bounding box center [463, 257] width 61 height 12
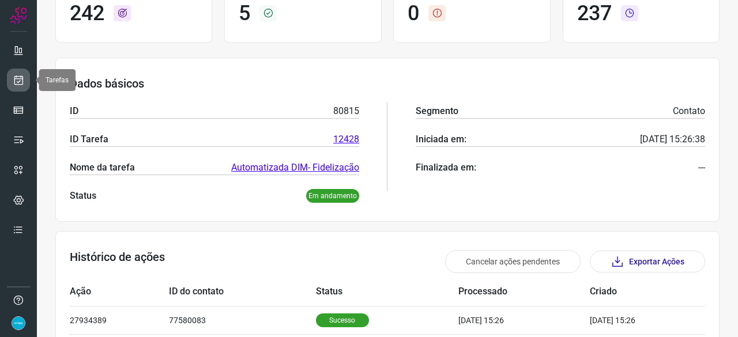
click at [12, 80] on link at bounding box center [18, 80] width 23 height 23
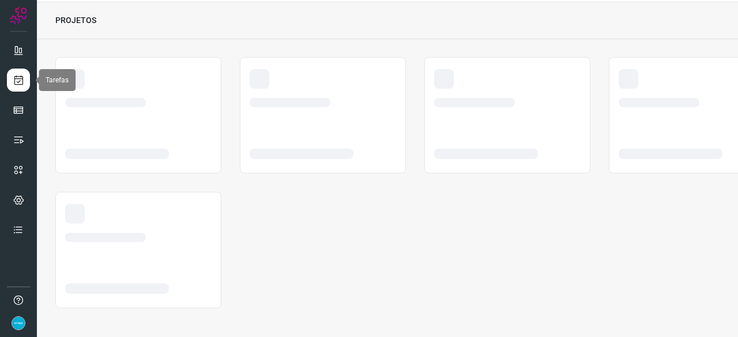
scroll to position [35, 0]
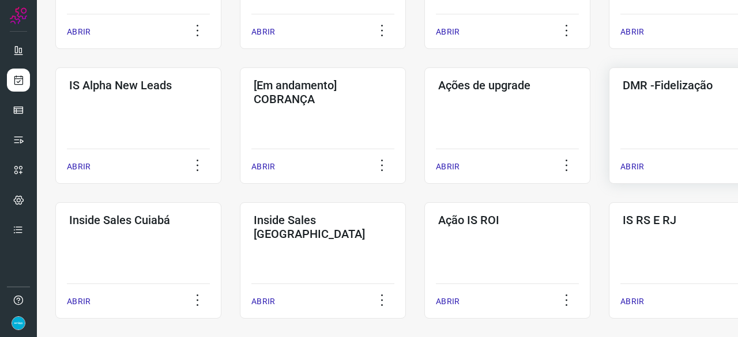
click at [632, 165] on p "ABRIR" at bounding box center [632, 167] width 24 height 12
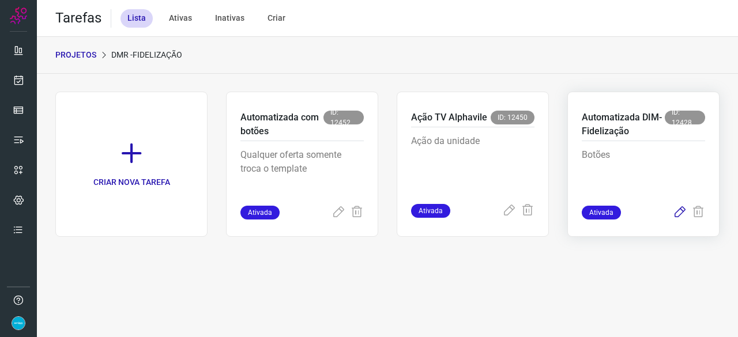
click at [679, 213] on icon at bounding box center [679, 213] width 14 height 14
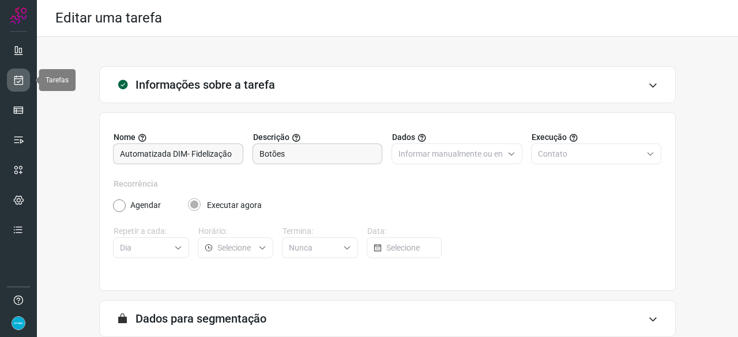
click at [23, 78] on icon at bounding box center [19, 80] width 12 height 12
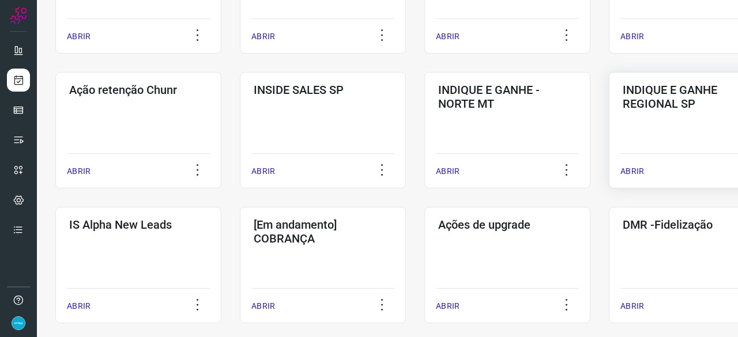
scroll to position [346, 0]
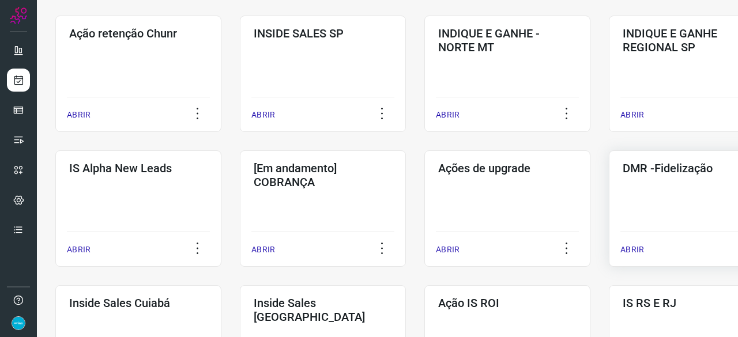
click at [635, 252] on p "ABRIR" at bounding box center [632, 250] width 24 height 12
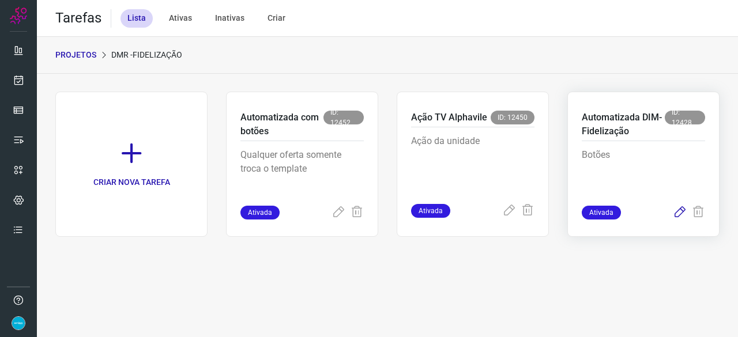
click at [678, 211] on icon at bounding box center [679, 213] width 14 height 14
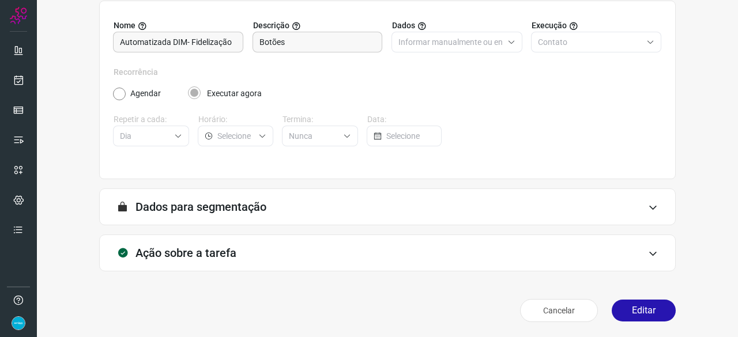
scroll to position [112, 0]
click at [625, 309] on button "Editar" at bounding box center [643, 310] width 64 height 22
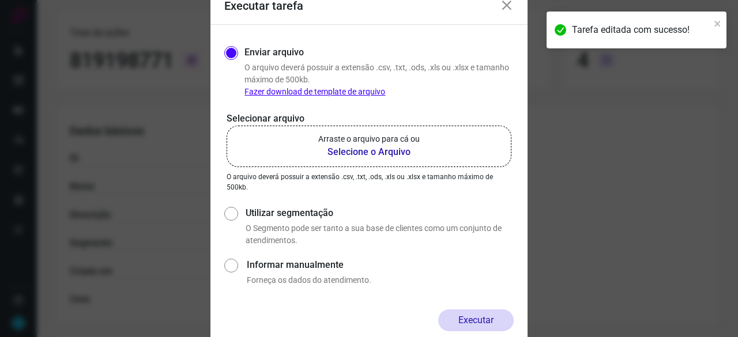
click at [361, 153] on b "Selecione o Arquivo" at bounding box center [368, 152] width 101 height 14
click at [0, 0] on input "Arraste o arquivo para cá ou Selecione o Arquivo" at bounding box center [0, 0] width 0 height 0
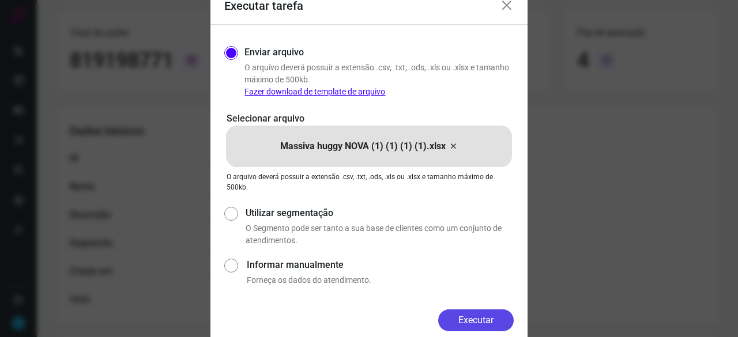
click at [478, 316] on button "Executar" at bounding box center [475, 320] width 75 height 22
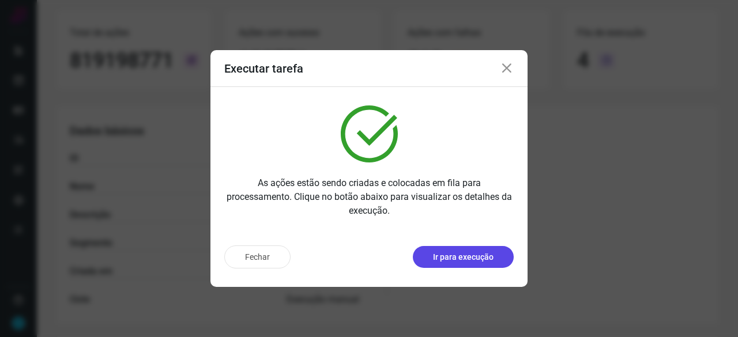
click at [470, 260] on p "Ir para execução" at bounding box center [463, 257] width 61 height 12
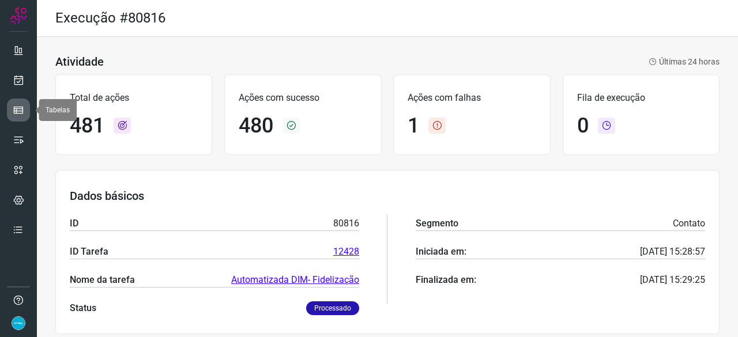
click at [17, 104] on icon at bounding box center [19, 110] width 12 height 12
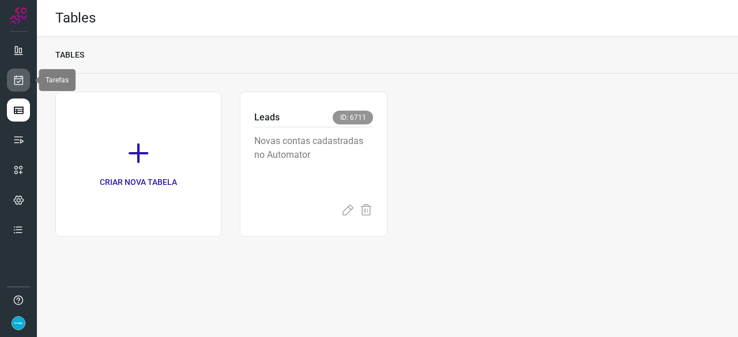
click at [17, 79] on icon at bounding box center [19, 80] width 12 height 12
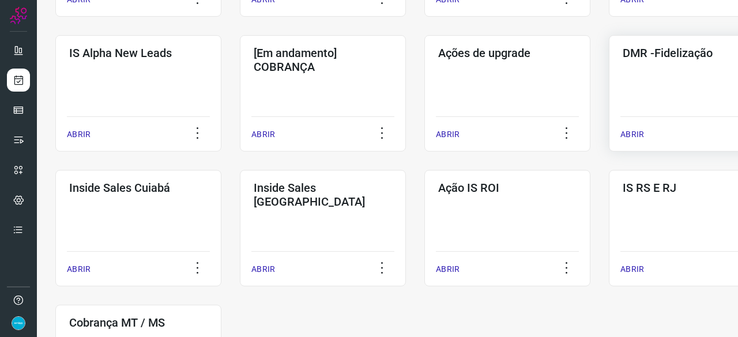
click at [636, 134] on p "ABRIR" at bounding box center [632, 134] width 24 height 12
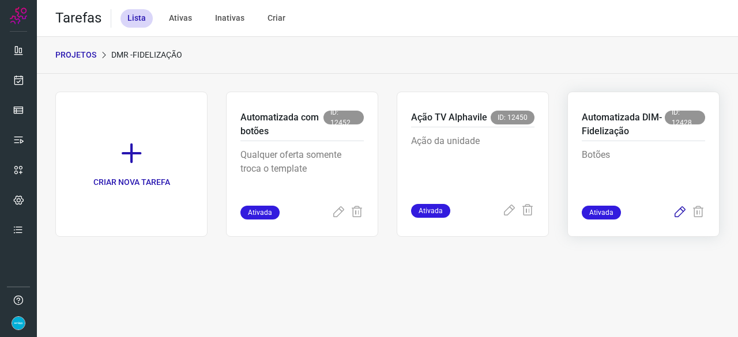
click at [679, 212] on icon at bounding box center [679, 213] width 14 height 14
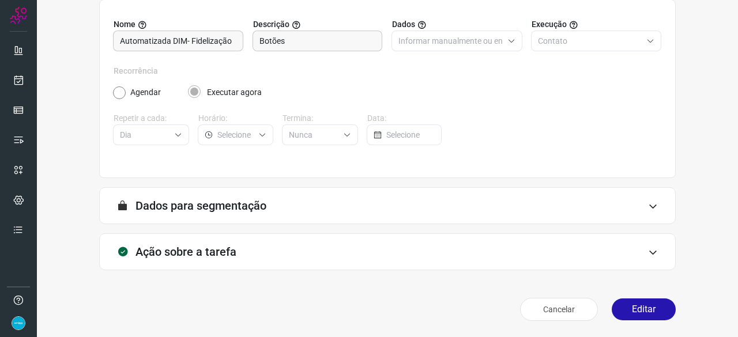
scroll to position [112, 0]
click at [629, 308] on button "Editar" at bounding box center [643, 310] width 64 height 22
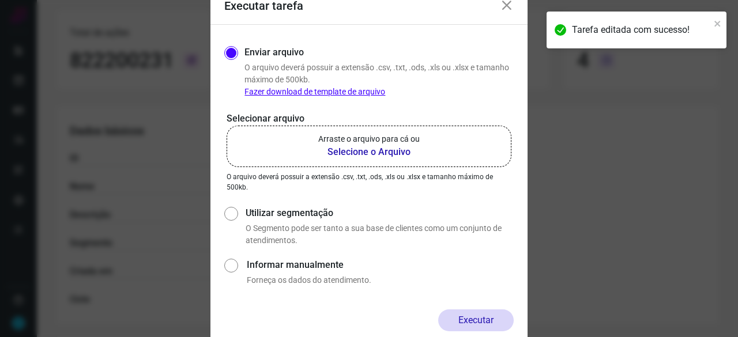
click at [335, 154] on b "Selecione o Arquivo" at bounding box center [368, 152] width 101 height 14
click at [0, 0] on input "Arraste o arquivo para cá ou Selecione o Arquivo" at bounding box center [0, 0] width 0 height 0
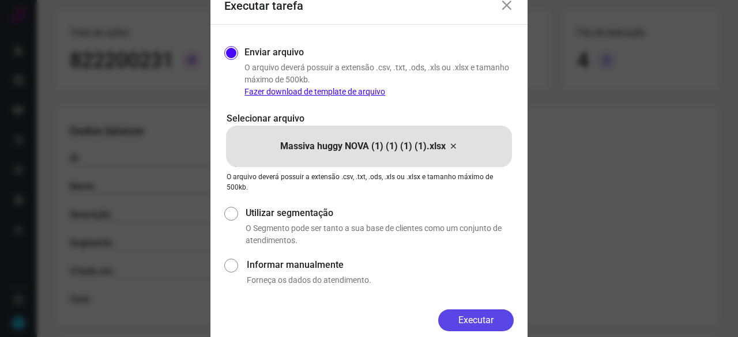
click at [465, 322] on button "Executar" at bounding box center [475, 320] width 75 height 22
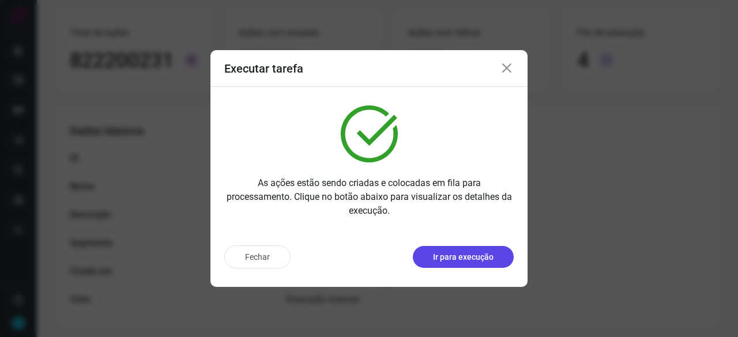
click at [446, 262] on p "Ir para execução" at bounding box center [463, 257] width 61 height 12
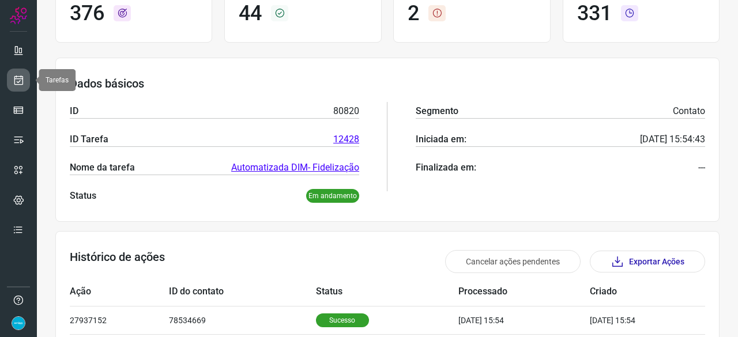
click at [22, 79] on icon at bounding box center [19, 80] width 12 height 12
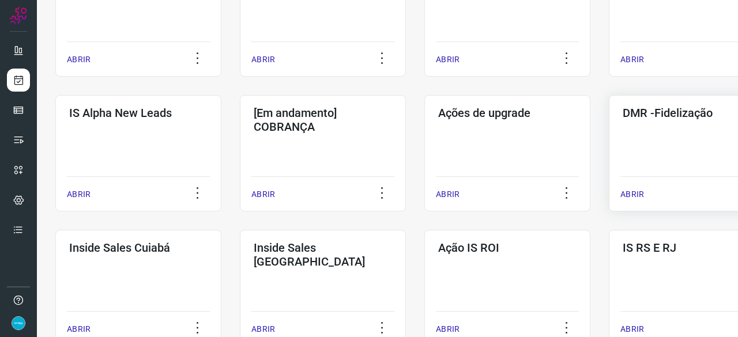
scroll to position [438, 0]
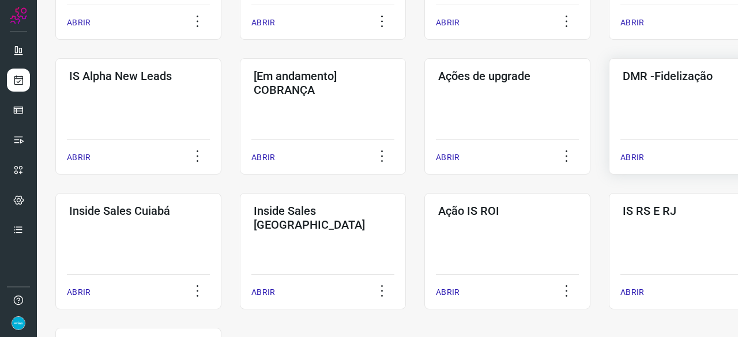
click at [632, 160] on p "ABRIR" at bounding box center [632, 158] width 24 height 12
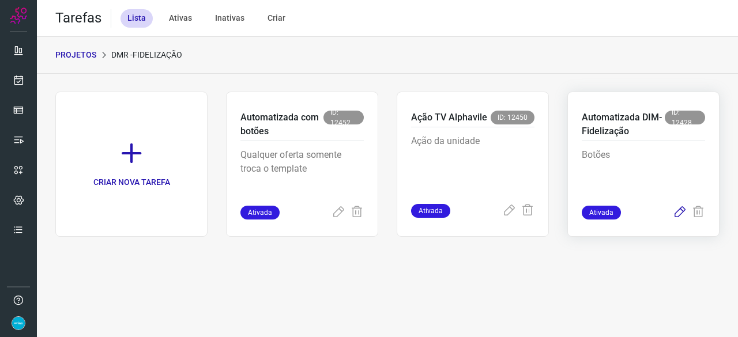
click at [676, 213] on icon at bounding box center [679, 213] width 14 height 14
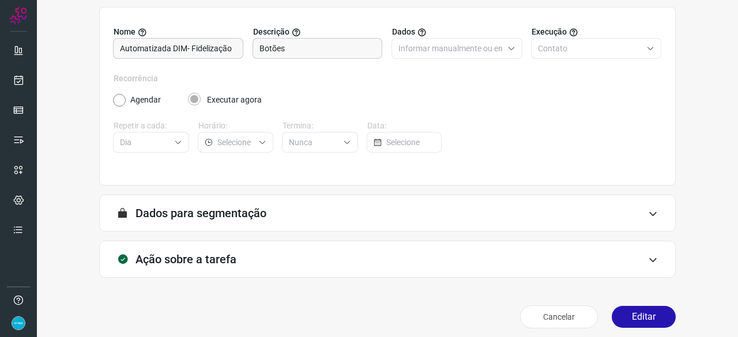
scroll to position [112, 0]
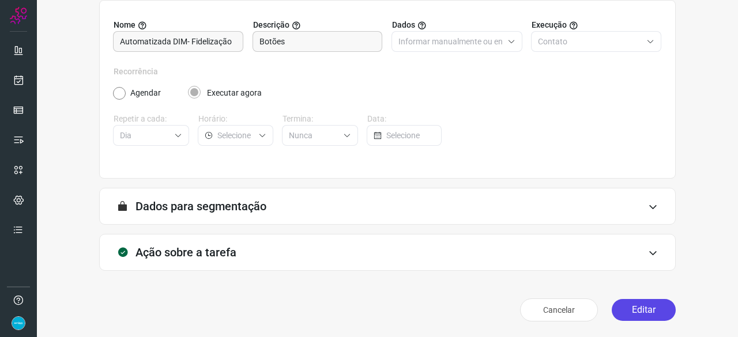
click at [630, 311] on button "Editar" at bounding box center [643, 310] width 64 height 22
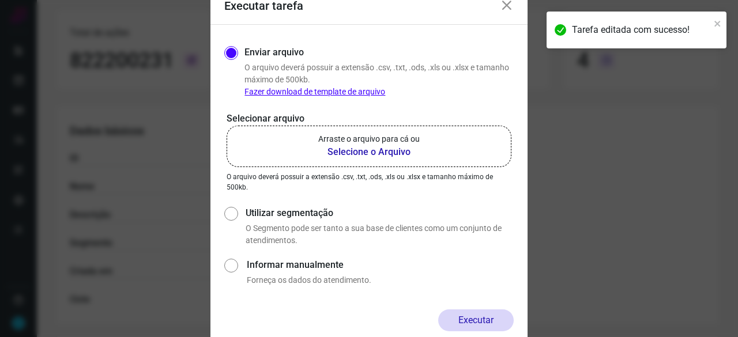
click at [350, 148] on b "Selecione o Arquivo" at bounding box center [368, 152] width 101 height 14
click at [0, 0] on input "Arraste o arquivo para cá ou Selecione o Arquivo" at bounding box center [0, 0] width 0 height 0
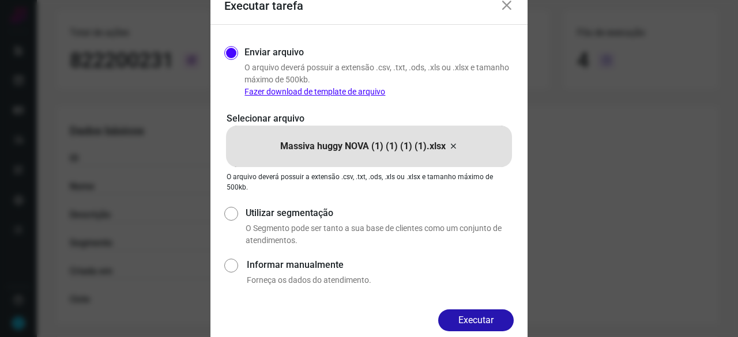
drag, startPoint x: 497, startPoint y: 322, endPoint x: 525, endPoint y: 331, distance: 29.3
click at [499, 320] on button "Executar" at bounding box center [475, 320] width 75 height 22
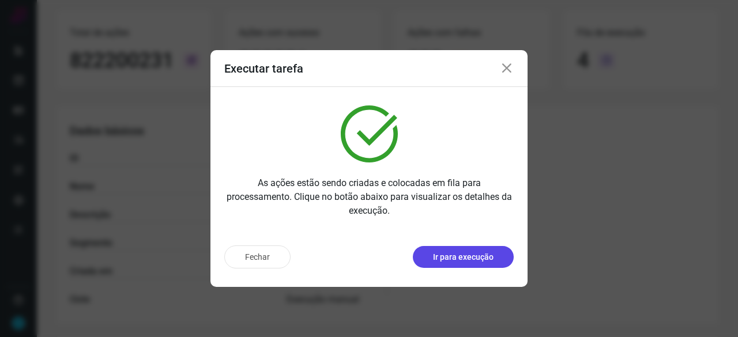
click at [460, 258] on p "Ir para execução" at bounding box center [463, 257] width 61 height 12
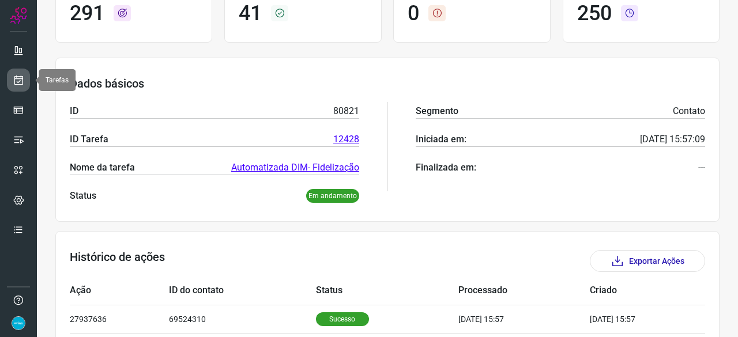
click at [16, 77] on icon at bounding box center [19, 80] width 12 height 12
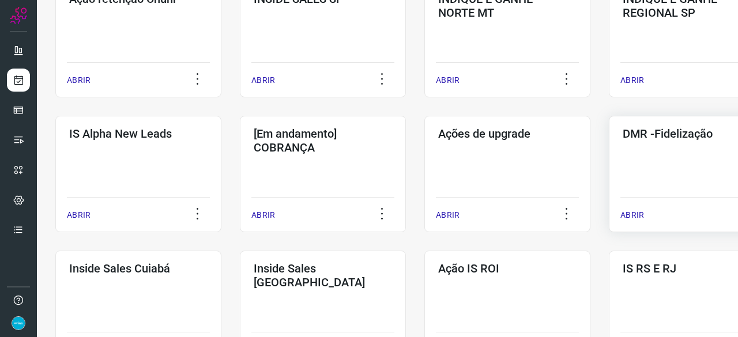
click at [627, 217] on p "ABRIR" at bounding box center [632, 215] width 24 height 12
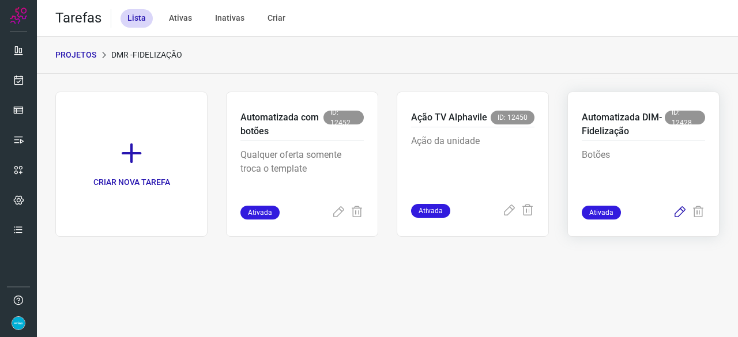
click at [679, 210] on icon at bounding box center [679, 213] width 14 height 14
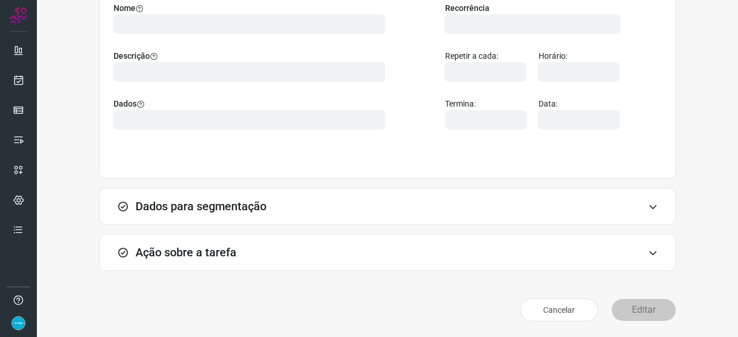
scroll to position [112, 0]
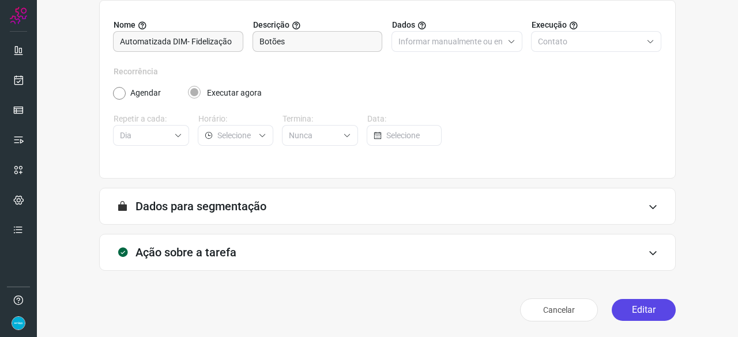
click at [652, 315] on button "Editar" at bounding box center [643, 310] width 64 height 22
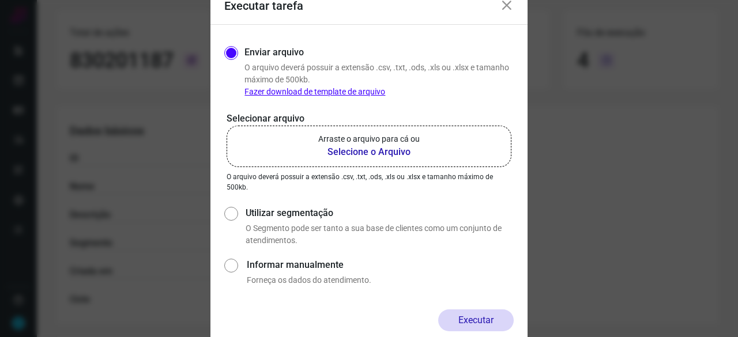
click at [357, 149] on b "Selecione o Arquivo" at bounding box center [368, 152] width 101 height 14
click at [0, 0] on input "Arraste o arquivo para cá ou Selecione o Arquivo" at bounding box center [0, 0] width 0 height 0
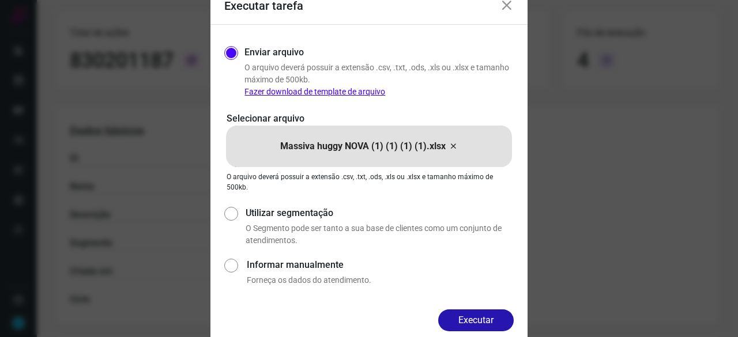
click at [483, 323] on button "Executar" at bounding box center [475, 320] width 75 height 22
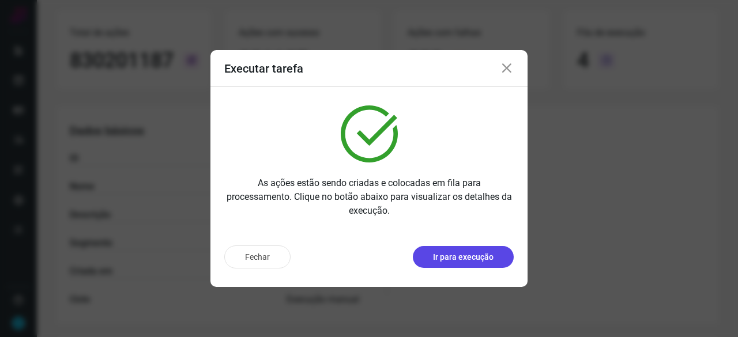
click at [464, 260] on p "Ir para execução" at bounding box center [463, 257] width 61 height 12
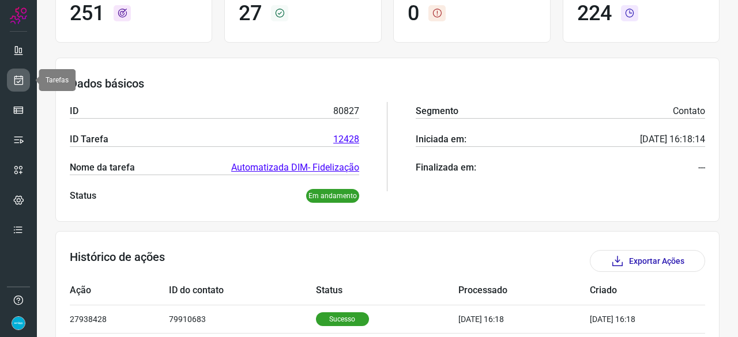
click at [22, 85] on icon at bounding box center [19, 80] width 12 height 12
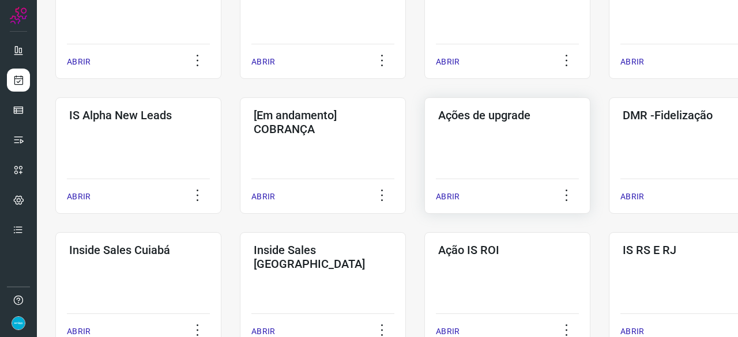
scroll to position [380, 0]
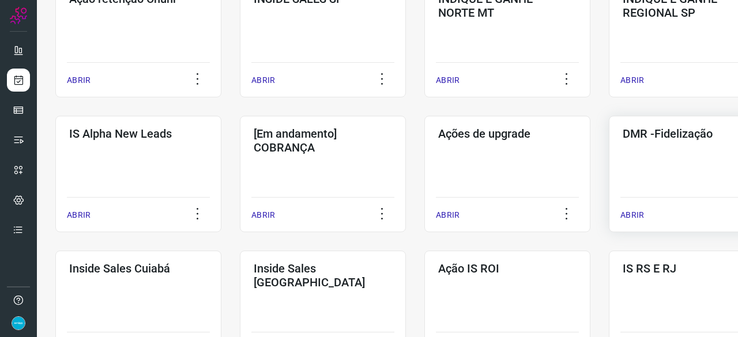
click at [626, 213] on p "ABRIR" at bounding box center [632, 215] width 24 height 12
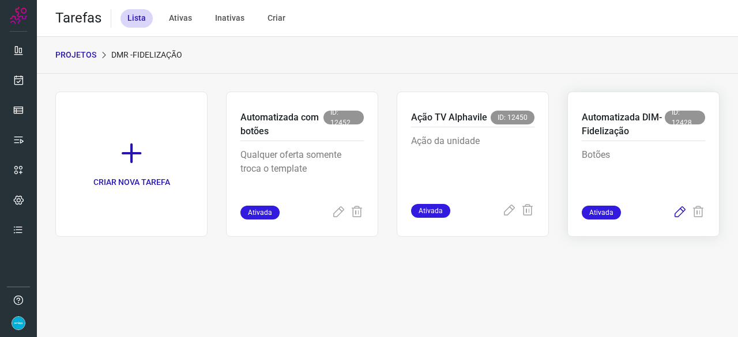
click at [678, 212] on icon at bounding box center [679, 213] width 14 height 14
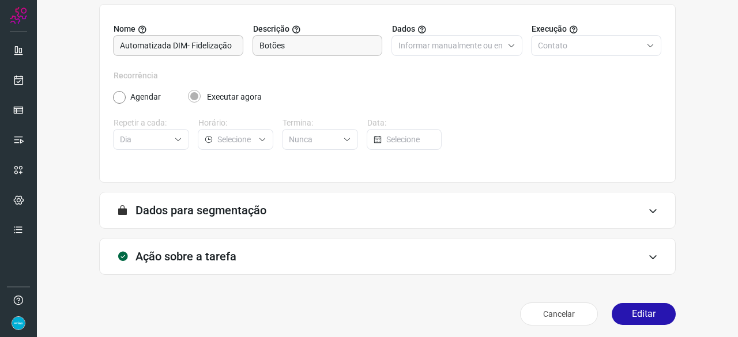
scroll to position [112, 0]
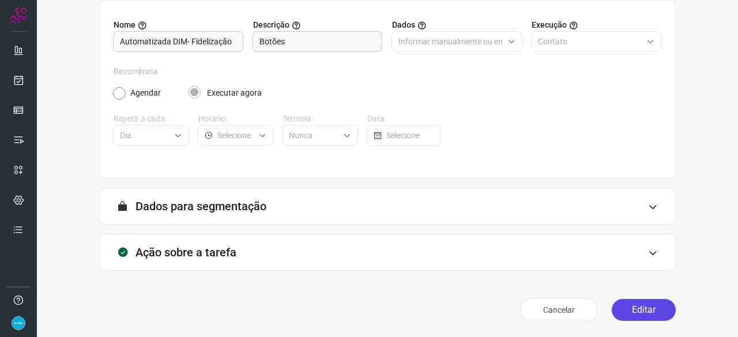
click at [627, 311] on button "Editar" at bounding box center [643, 310] width 64 height 22
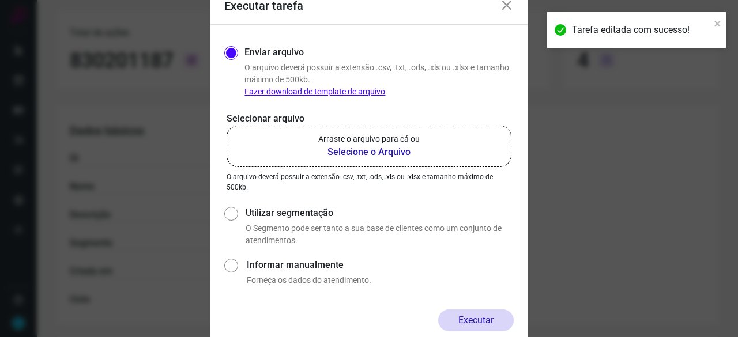
click at [363, 152] on b "Selecione o Arquivo" at bounding box center [368, 152] width 101 height 14
click at [0, 0] on input "Arraste o arquivo para cá ou Selecione o Arquivo" at bounding box center [0, 0] width 0 height 0
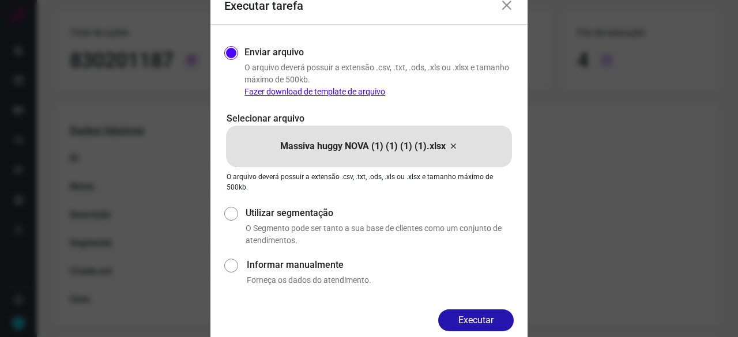
click at [498, 315] on button "Executar" at bounding box center [475, 320] width 75 height 22
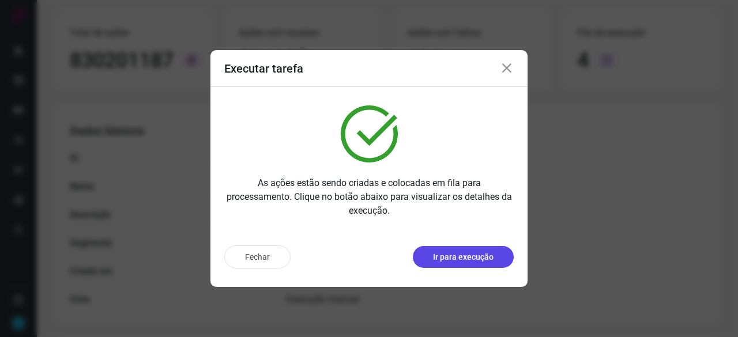
click at [456, 253] on p "Ir para execução" at bounding box center [463, 257] width 61 height 12
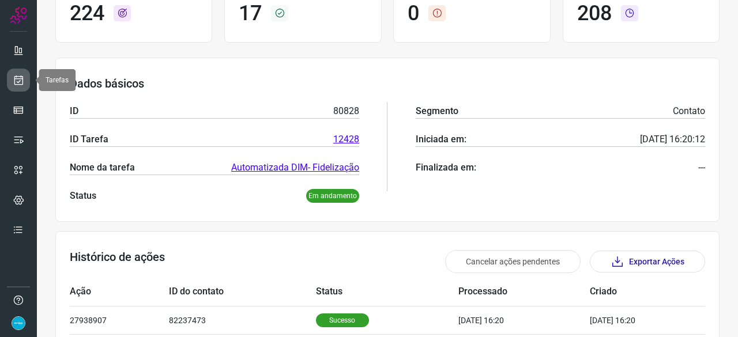
click at [22, 78] on icon at bounding box center [19, 80] width 12 height 12
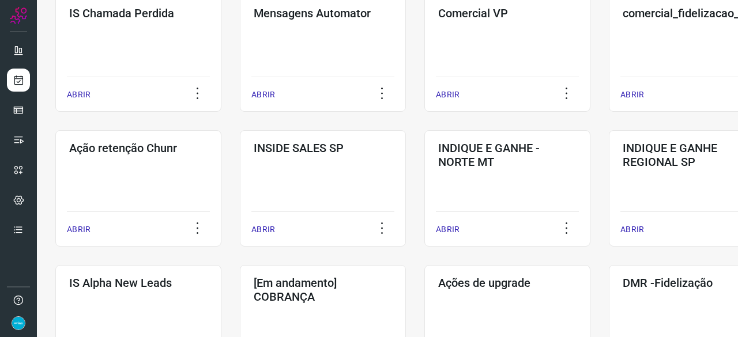
scroll to position [323, 0]
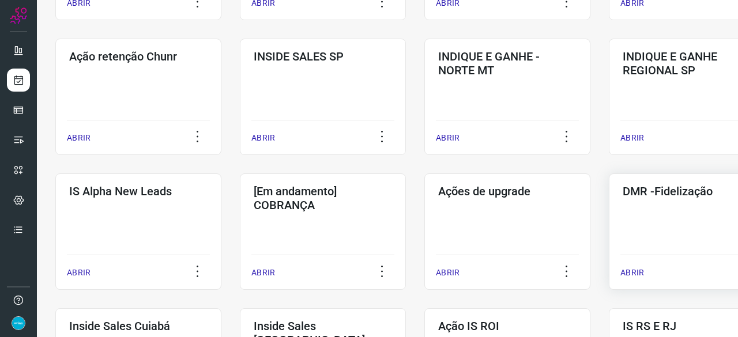
click at [637, 270] on p "ABRIR" at bounding box center [632, 273] width 24 height 12
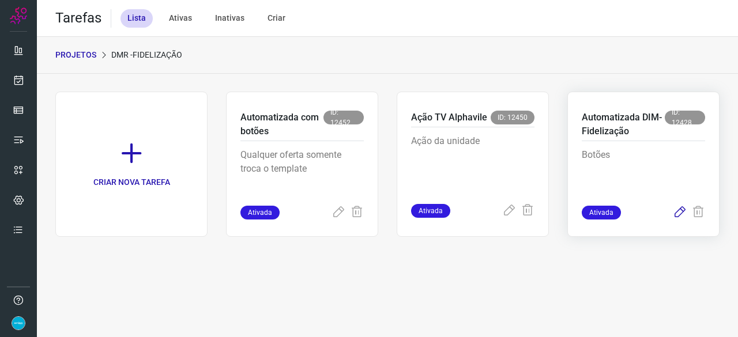
click at [678, 213] on icon at bounding box center [679, 213] width 14 height 14
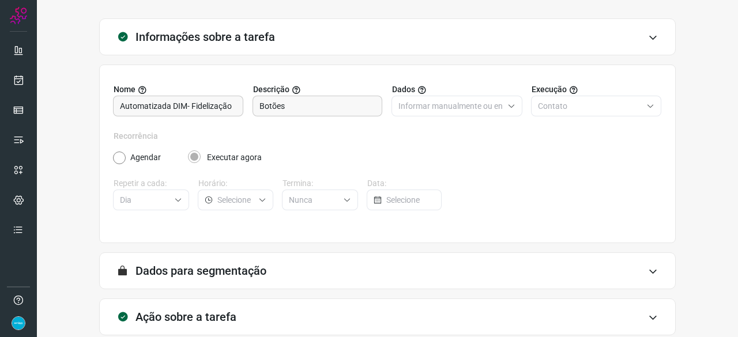
scroll to position [112, 0]
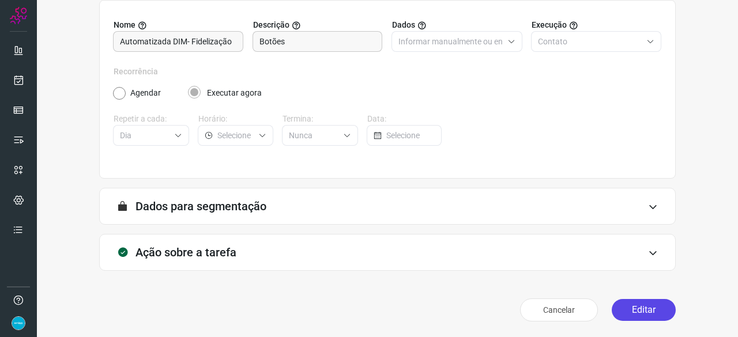
click at [622, 311] on button "Editar" at bounding box center [643, 310] width 64 height 22
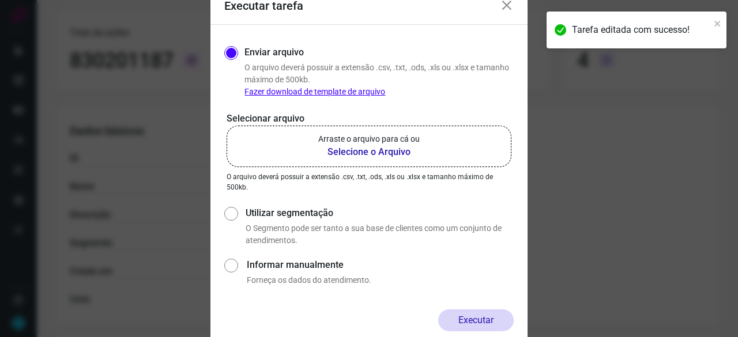
click at [354, 155] on b "Selecione o Arquivo" at bounding box center [368, 152] width 101 height 14
click at [0, 0] on input "Arraste o arquivo para cá ou Selecione o Arquivo" at bounding box center [0, 0] width 0 height 0
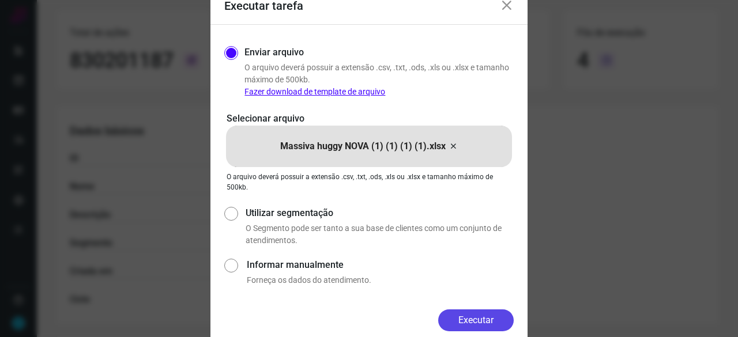
click at [496, 320] on button "Executar" at bounding box center [475, 320] width 75 height 22
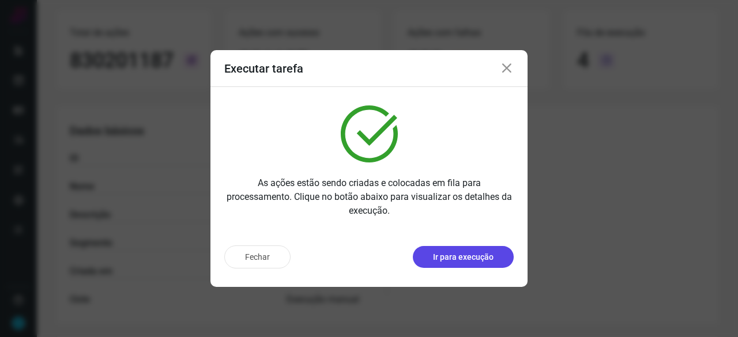
click at [459, 261] on p "Ir para execução" at bounding box center [463, 257] width 61 height 12
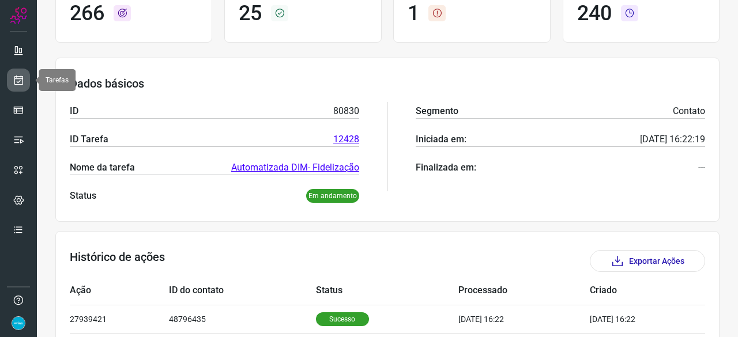
click at [15, 78] on icon at bounding box center [19, 80] width 12 height 12
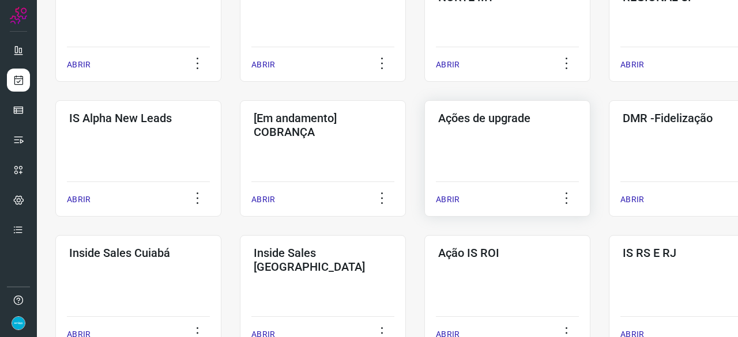
scroll to position [438, 0]
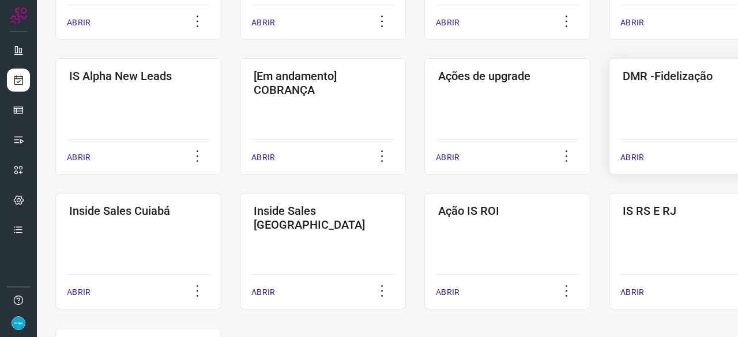
click at [633, 154] on p "ABRIR" at bounding box center [632, 158] width 24 height 12
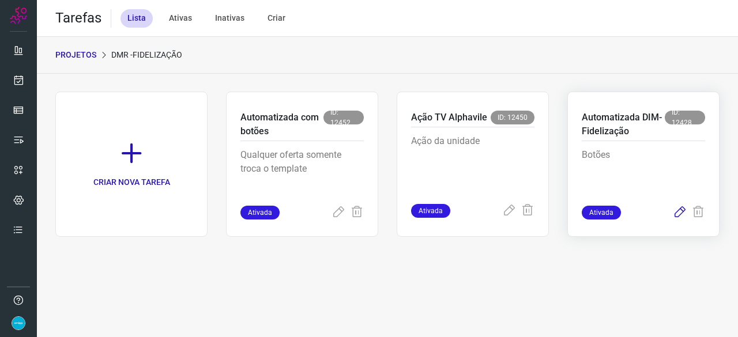
click at [682, 213] on icon at bounding box center [679, 213] width 14 height 14
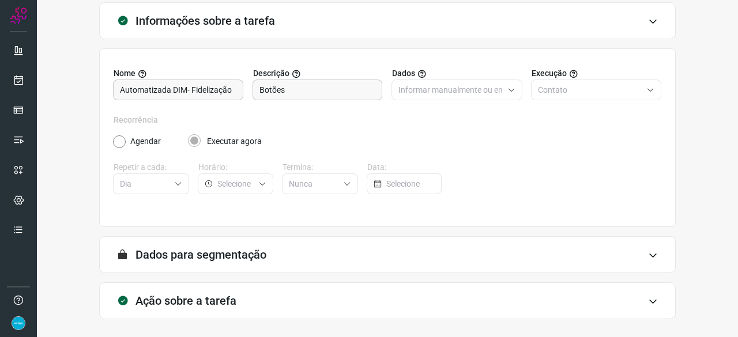
scroll to position [112, 0]
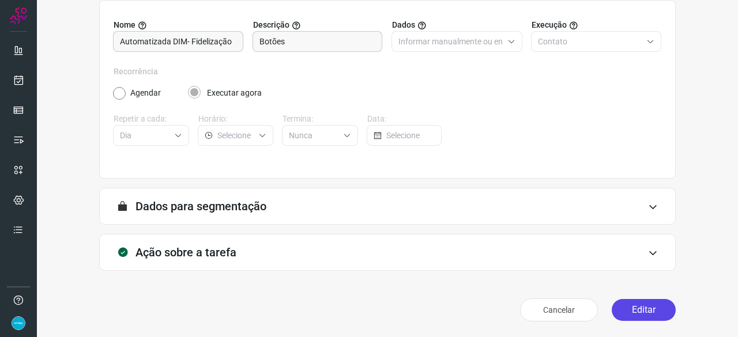
click at [627, 304] on button "Editar" at bounding box center [643, 310] width 64 height 22
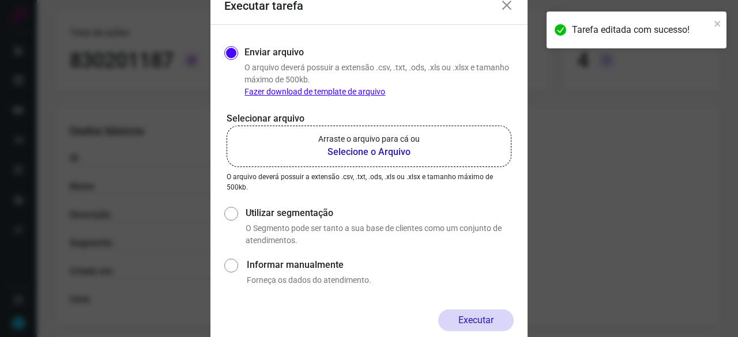
click at [362, 153] on b "Selecione o Arquivo" at bounding box center [368, 152] width 101 height 14
click at [0, 0] on input "Arraste o arquivo para cá ou Selecione o Arquivo" at bounding box center [0, 0] width 0 height 0
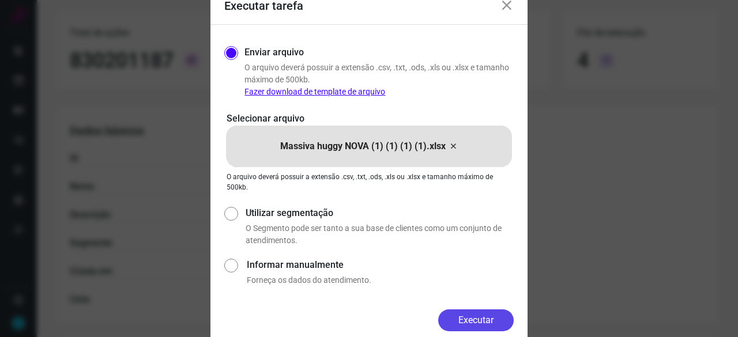
click at [484, 317] on button "Executar" at bounding box center [475, 320] width 75 height 22
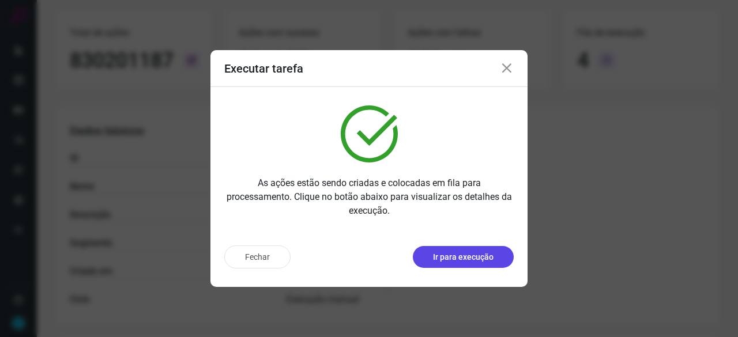
click at [477, 255] on p "Ir para execução" at bounding box center [463, 257] width 61 height 12
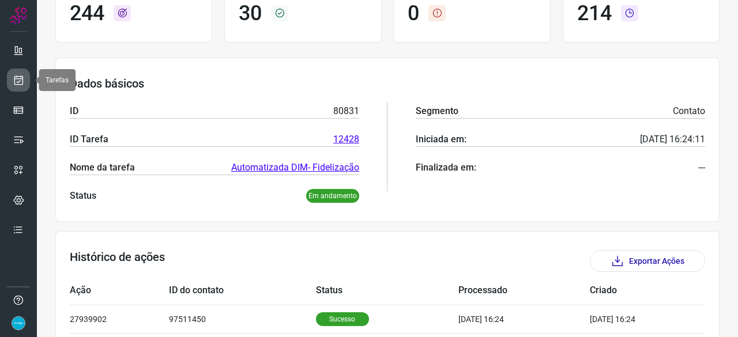
click at [18, 82] on icon at bounding box center [19, 80] width 12 height 12
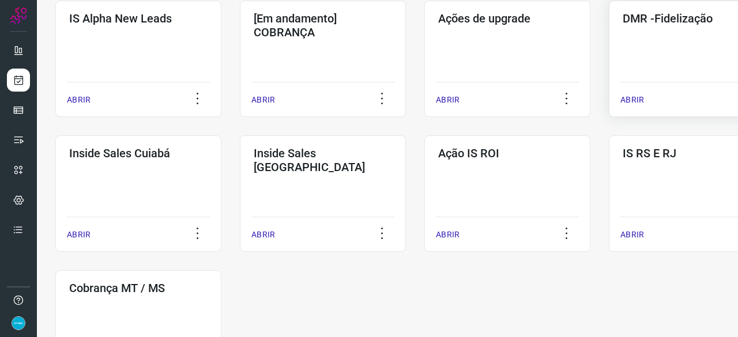
click at [629, 103] on p "ABRIR" at bounding box center [632, 100] width 24 height 12
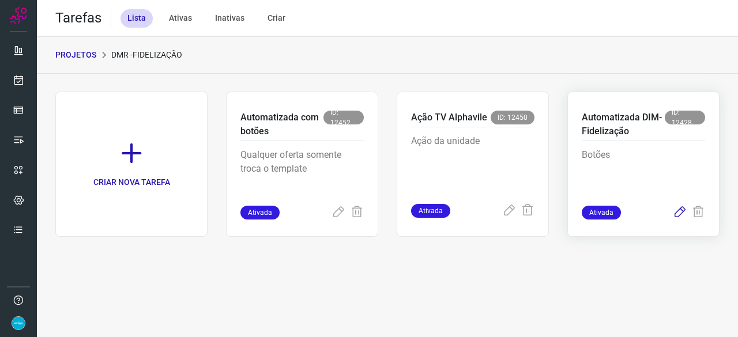
click at [679, 211] on icon at bounding box center [679, 213] width 14 height 14
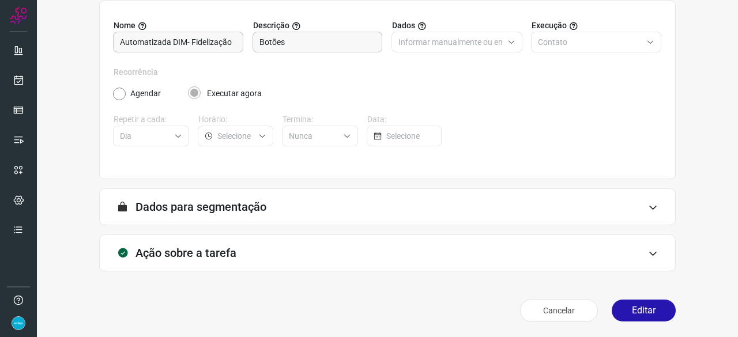
scroll to position [112, 0]
click at [633, 305] on button "Editar" at bounding box center [643, 310] width 64 height 22
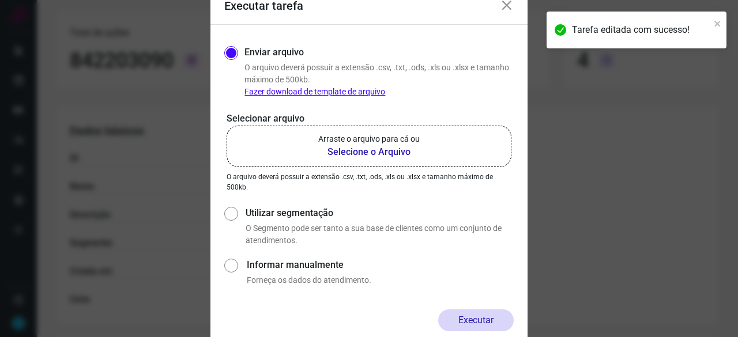
click at [372, 150] on b "Selecione o Arquivo" at bounding box center [368, 152] width 101 height 14
click at [0, 0] on input "Arraste o arquivo para cá ou Selecione o Arquivo" at bounding box center [0, 0] width 0 height 0
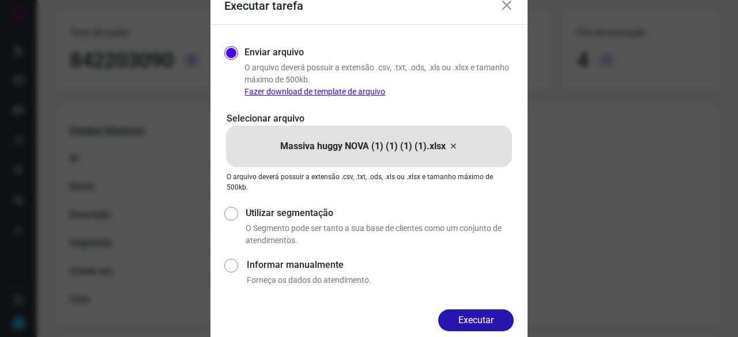
click at [465, 309] on form "Executar tarefa Enviar arquivo O arquivo deverá possuir a extensão .csv, .txt, …" at bounding box center [368, 169] width 317 height 362
click at [483, 321] on button "Executar" at bounding box center [475, 320] width 75 height 22
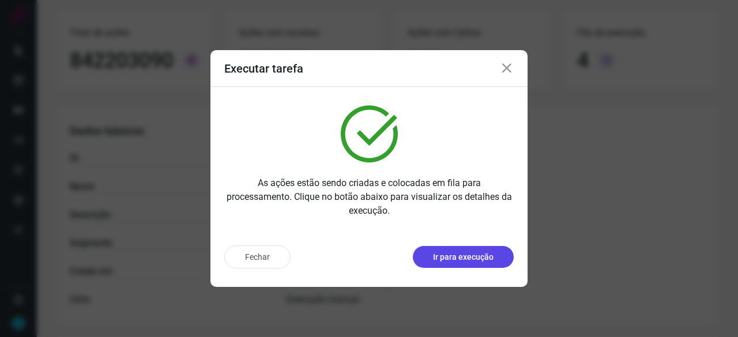
click at [453, 261] on p "Ir para execução" at bounding box center [463, 257] width 61 height 12
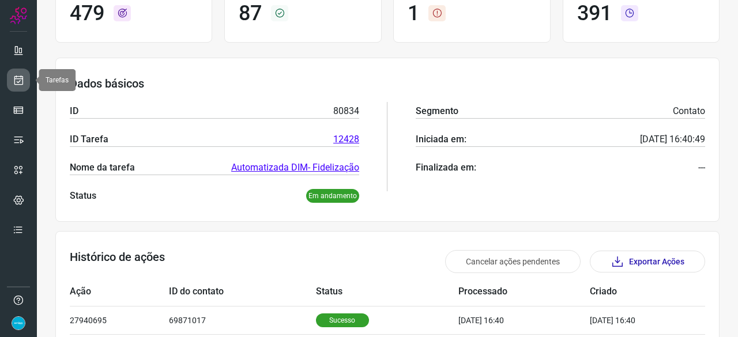
click at [16, 75] on icon at bounding box center [19, 80] width 12 height 12
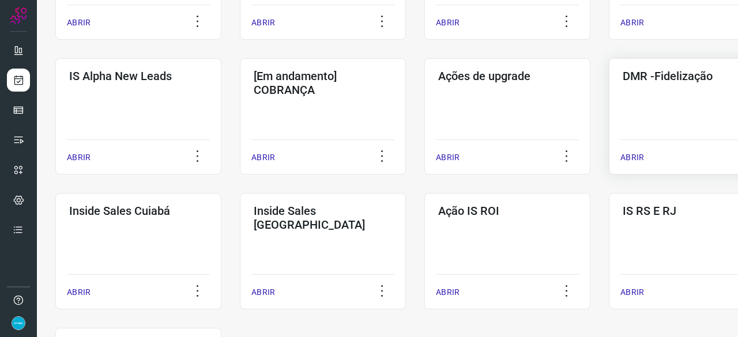
click at [628, 155] on p "ABRIR" at bounding box center [632, 158] width 24 height 12
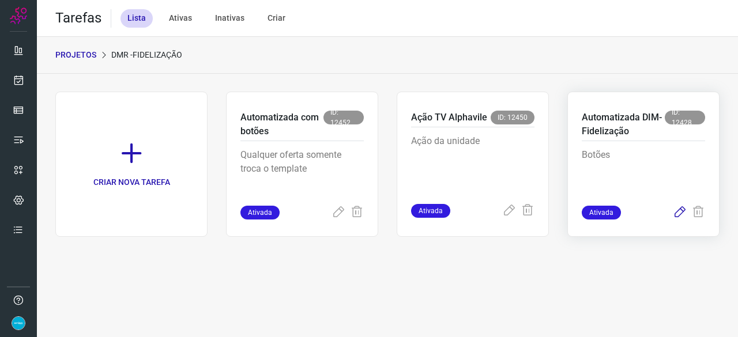
click at [680, 212] on icon at bounding box center [679, 213] width 14 height 14
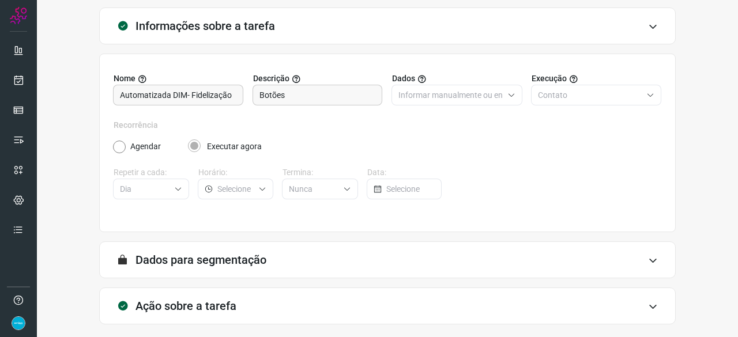
scroll to position [112, 0]
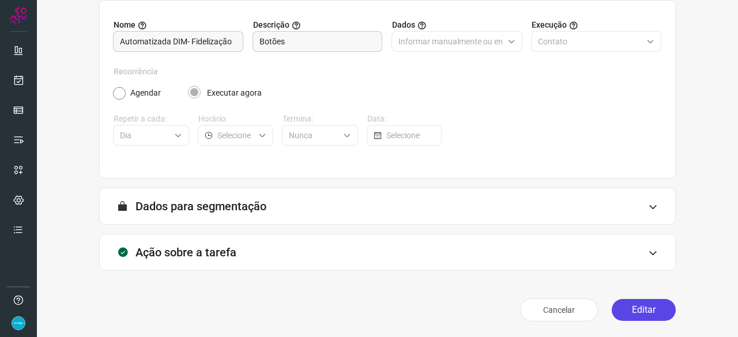
click at [624, 312] on button "Editar" at bounding box center [643, 310] width 64 height 22
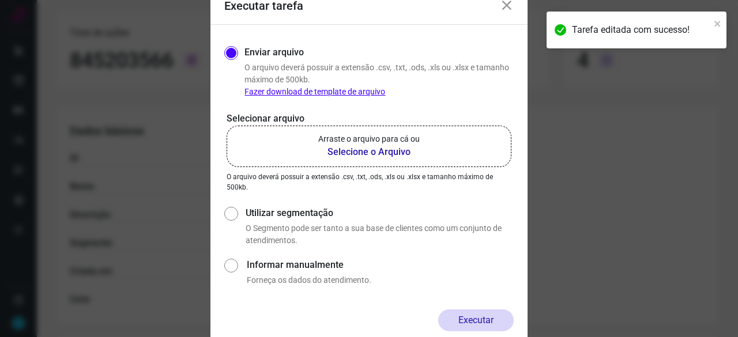
click at [339, 153] on b "Selecione o Arquivo" at bounding box center [368, 152] width 101 height 14
click at [0, 0] on input "Arraste o arquivo para cá ou Selecione o Arquivo" at bounding box center [0, 0] width 0 height 0
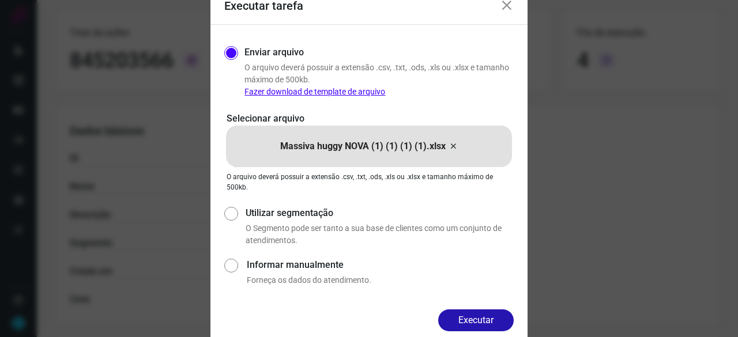
click at [470, 317] on button "Executar" at bounding box center [475, 320] width 75 height 22
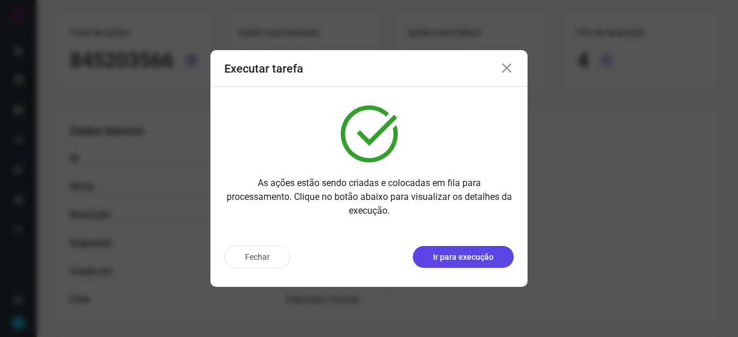
click at [462, 253] on p "Ir para execução" at bounding box center [463, 257] width 61 height 12
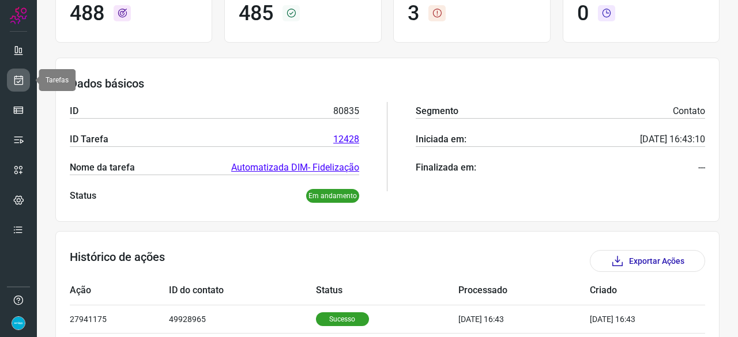
click at [21, 79] on icon at bounding box center [19, 80] width 12 height 12
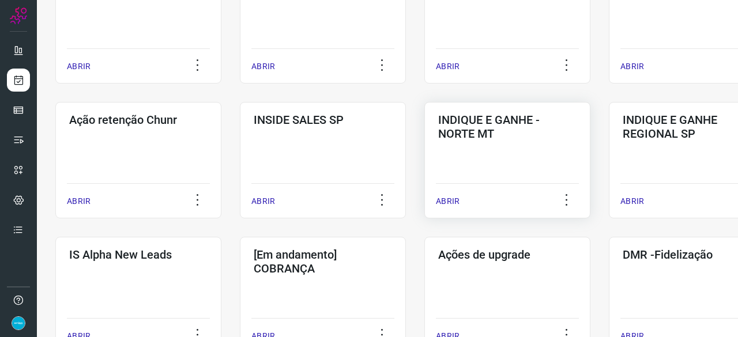
scroll to position [380, 0]
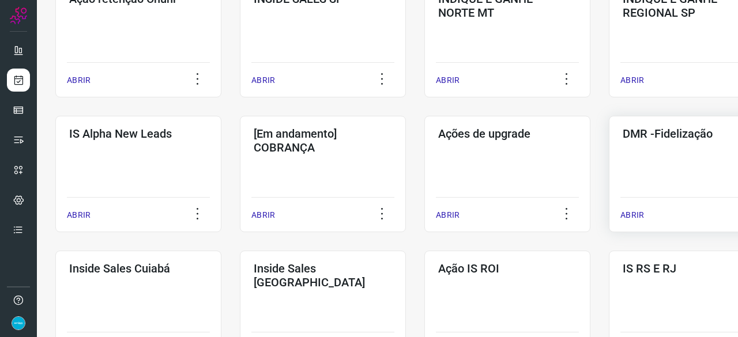
click at [635, 216] on p "ABRIR" at bounding box center [632, 215] width 24 height 12
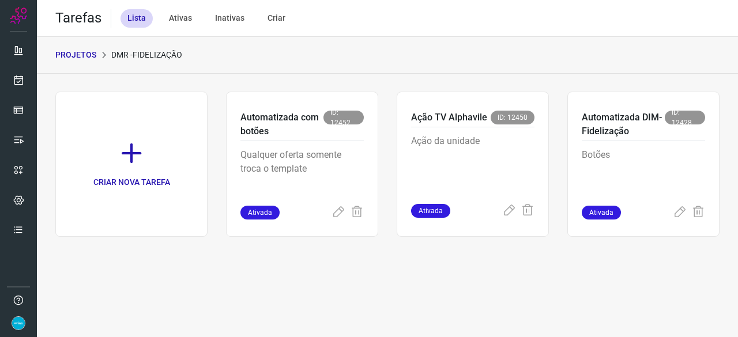
click at [410, 274] on div "Tarefas Lista Ativas Inativas Criar PROJETOS DMR -Fidelização CRIAR NOVA TAREFA…" at bounding box center [387, 168] width 701 height 337
click at [680, 210] on icon at bounding box center [679, 213] width 14 height 14
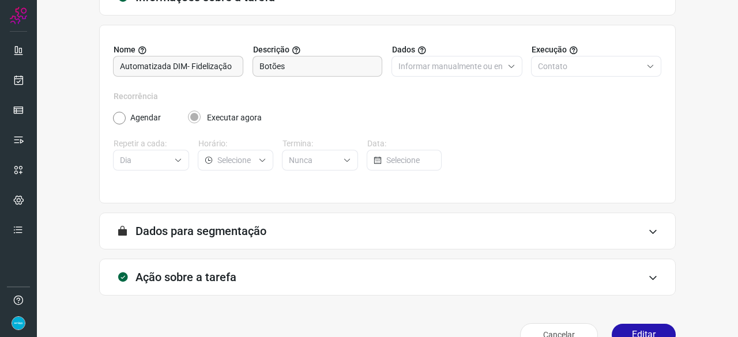
scroll to position [112, 0]
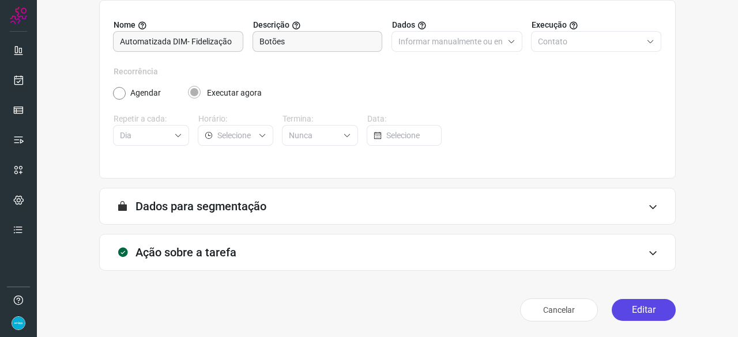
click at [630, 310] on button "Editar" at bounding box center [643, 310] width 64 height 22
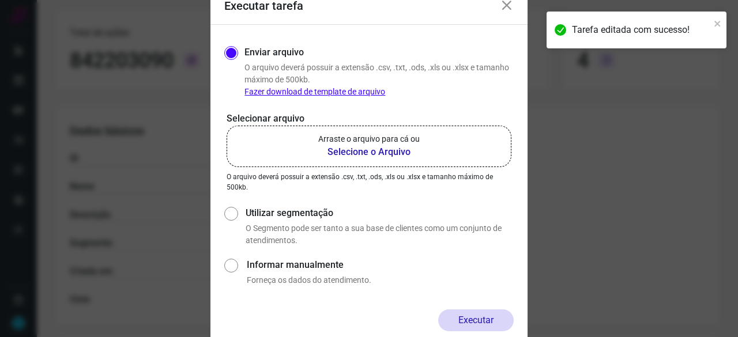
click at [339, 152] on b "Selecione o Arquivo" at bounding box center [368, 152] width 101 height 14
click at [0, 0] on input "Arraste o arquivo para cá ou Selecione o Arquivo" at bounding box center [0, 0] width 0 height 0
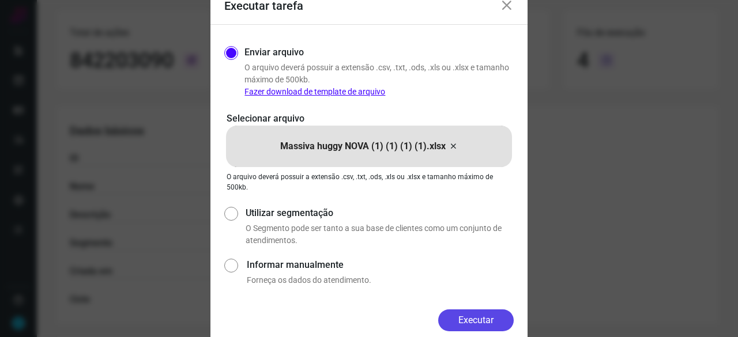
click at [482, 315] on button "Executar" at bounding box center [475, 320] width 75 height 22
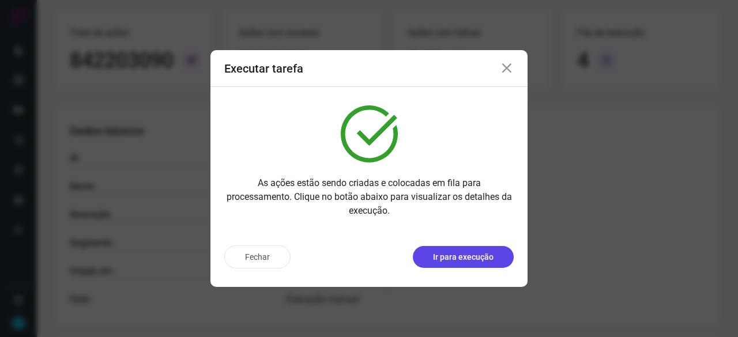
click at [474, 258] on p "Ir para execução" at bounding box center [463, 257] width 61 height 12
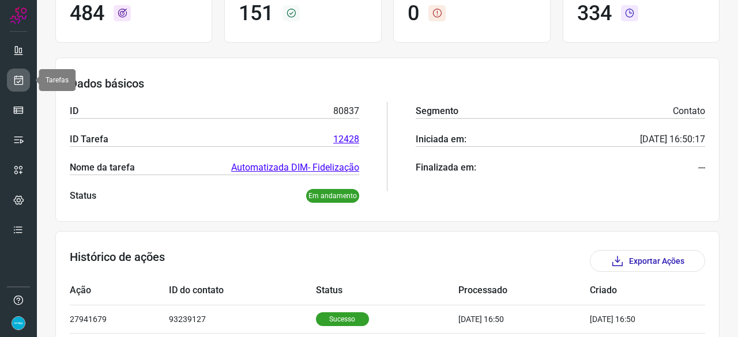
click at [22, 78] on icon at bounding box center [19, 80] width 12 height 12
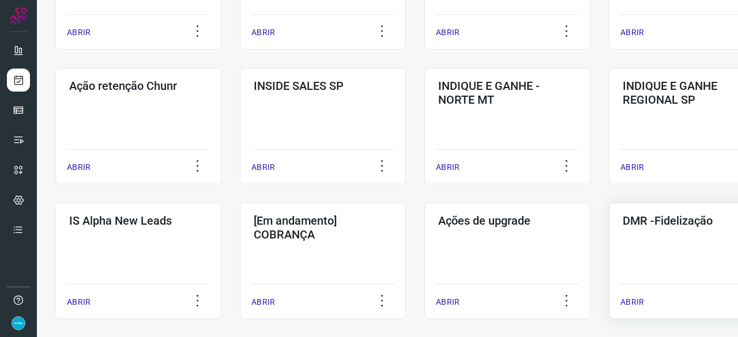
scroll to position [323, 0]
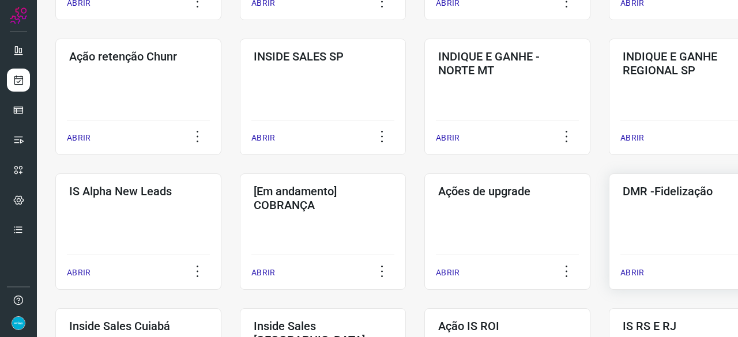
click at [638, 270] on p "ABRIR" at bounding box center [632, 273] width 24 height 12
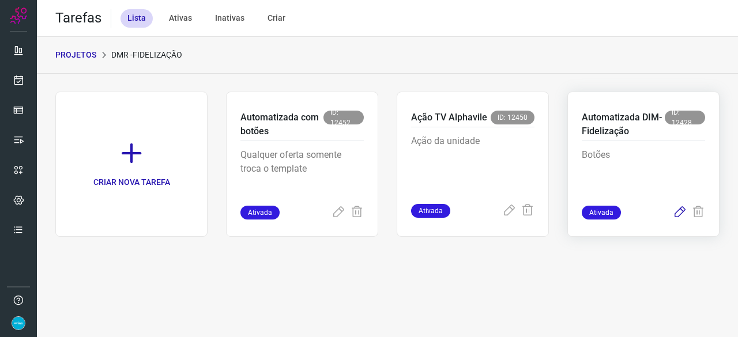
click at [676, 211] on icon at bounding box center [679, 213] width 14 height 14
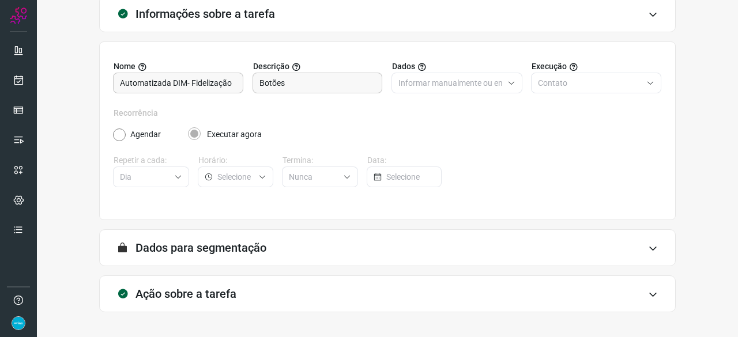
scroll to position [112, 0]
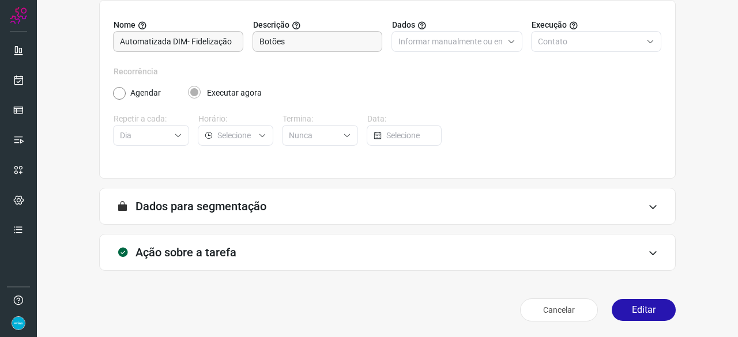
drag, startPoint x: 630, startPoint y: 316, endPoint x: 595, endPoint y: 293, distance: 41.6
click at [630, 315] on button "Editar" at bounding box center [643, 310] width 64 height 22
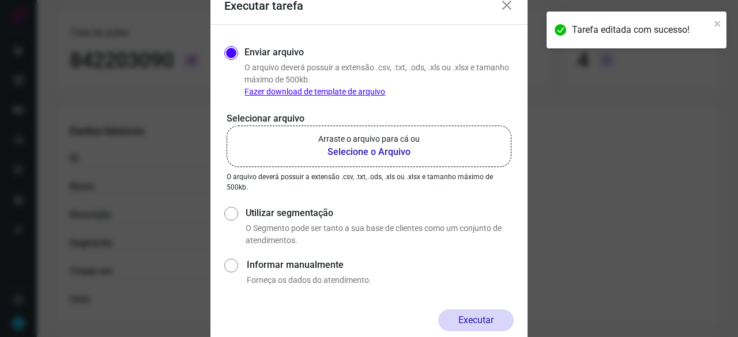
click at [363, 150] on b "Selecione o Arquivo" at bounding box center [368, 152] width 101 height 14
click at [0, 0] on input "Arraste o arquivo para cá ou Selecione o Arquivo" at bounding box center [0, 0] width 0 height 0
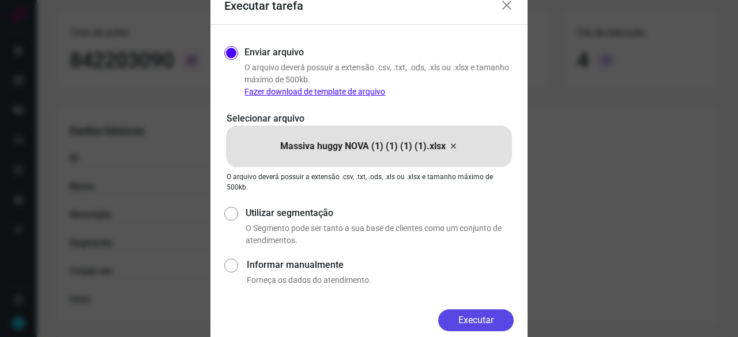
click at [487, 324] on button "Executar" at bounding box center [475, 320] width 75 height 22
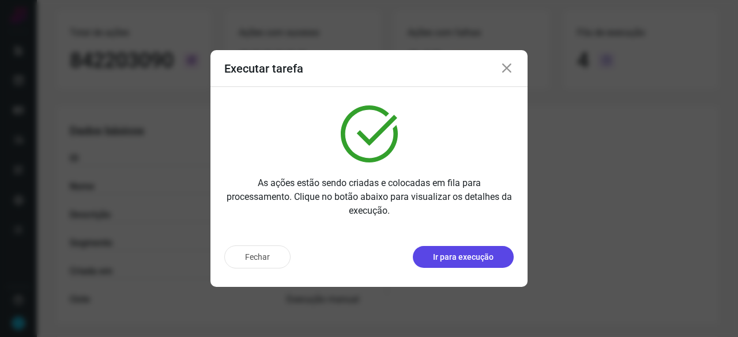
click at [486, 259] on p "Ir para execução" at bounding box center [463, 257] width 61 height 12
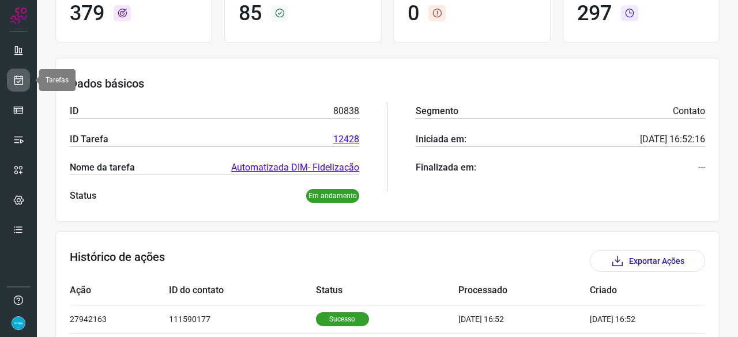
click at [17, 81] on icon at bounding box center [19, 80] width 12 height 12
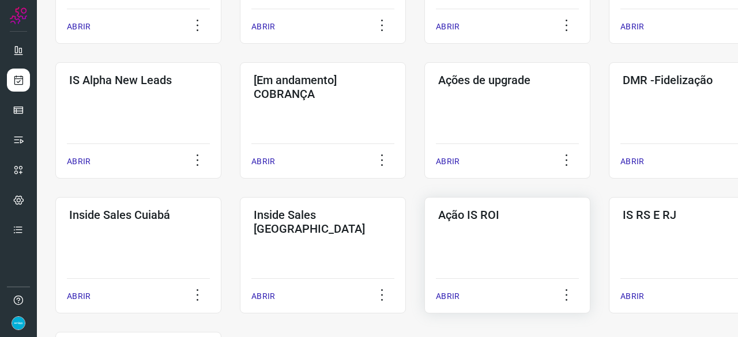
scroll to position [438, 0]
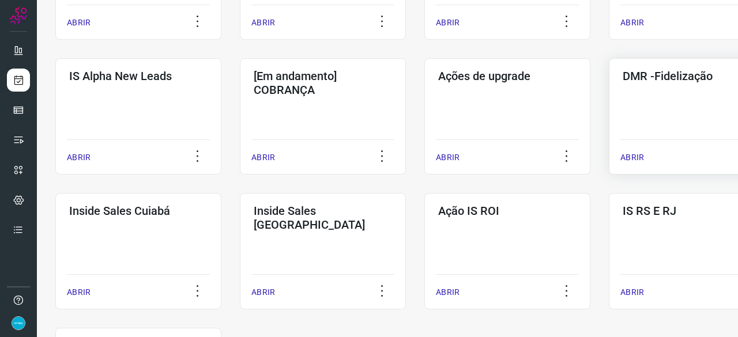
click at [635, 155] on p "ABRIR" at bounding box center [632, 158] width 24 height 12
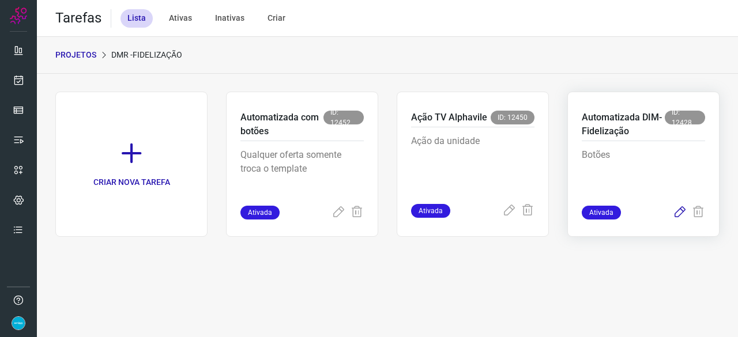
click at [680, 210] on icon at bounding box center [679, 213] width 14 height 14
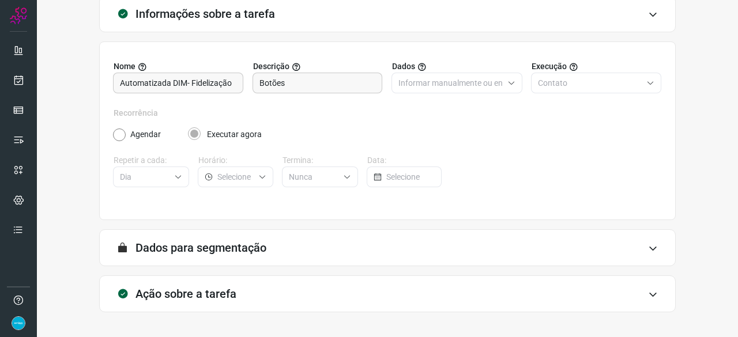
scroll to position [112, 0]
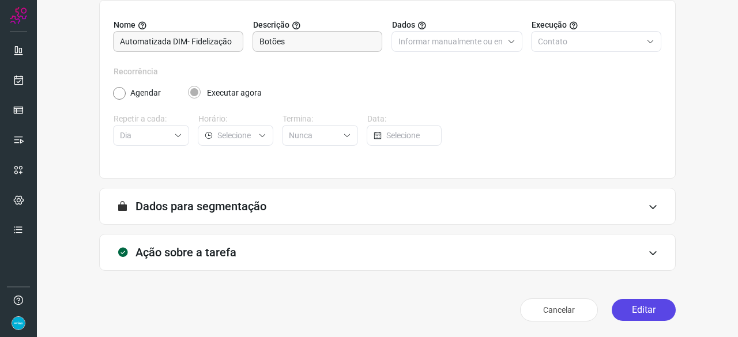
click at [633, 314] on button "Editar" at bounding box center [643, 310] width 64 height 22
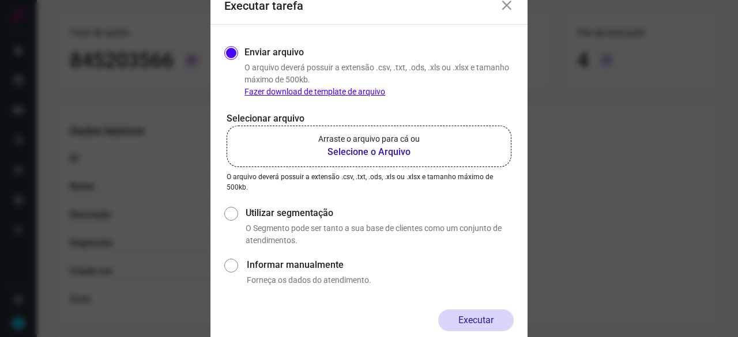
click at [350, 153] on b "Selecione o Arquivo" at bounding box center [368, 152] width 101 height 14
click at [0, 0] on input "Arraste o arquivo para cá ou Selecione o Arquivo" at bounding box center [0, 0] width 0 height 0
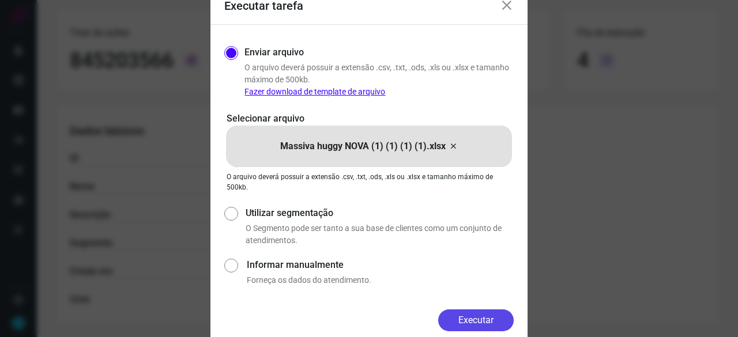
click at [483, 319] on button "Executar" at bounding box center [475, 320] width 75 height 22
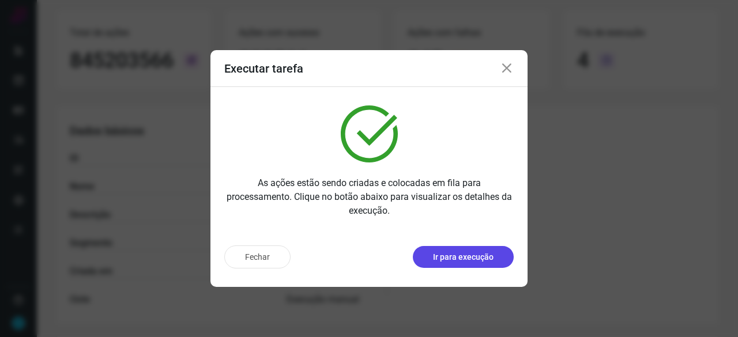
click at [441, 255] on p "Ir para execução" at bounding box center [463, 257] width 61 height 12
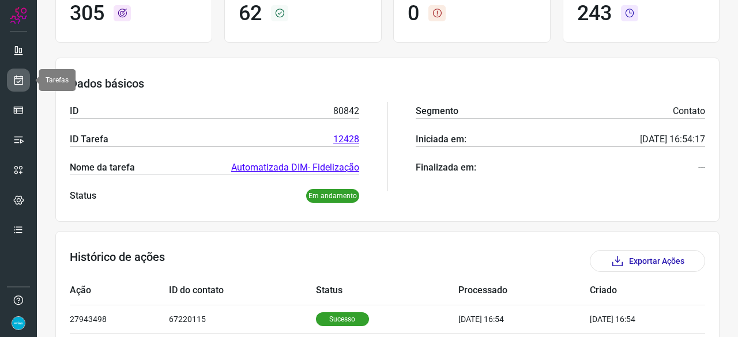
click at [12, 74] on link at bounding box center [18, 80] width 23 height 23
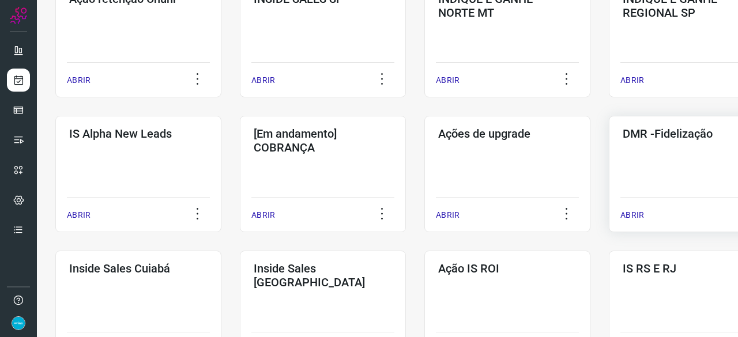
click at [627, 214] on p "ABRIR" at bounding box center [632, 215] width 24 height 12
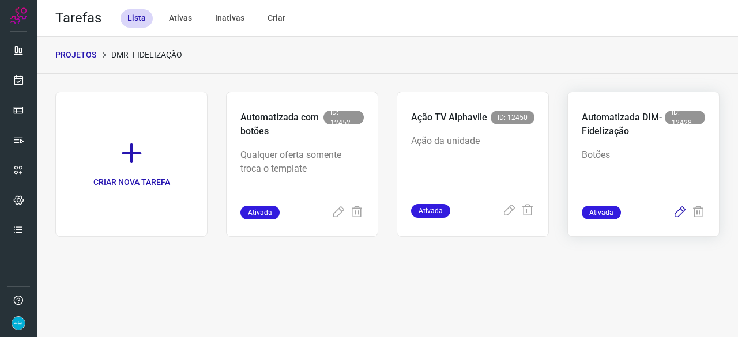
click at [680, 210] on icon at bounding box center [679, 213] width 14 height 14
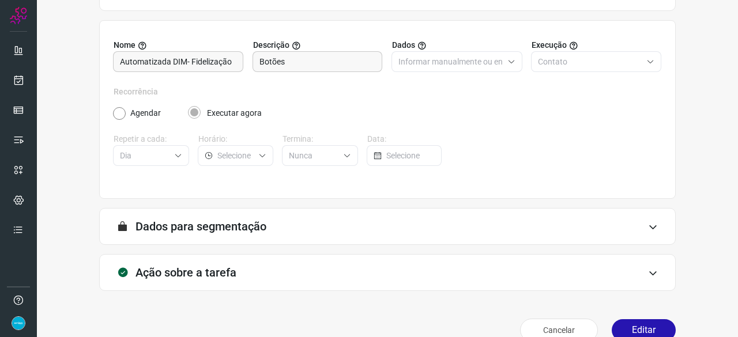
scroll to position [112, 0]
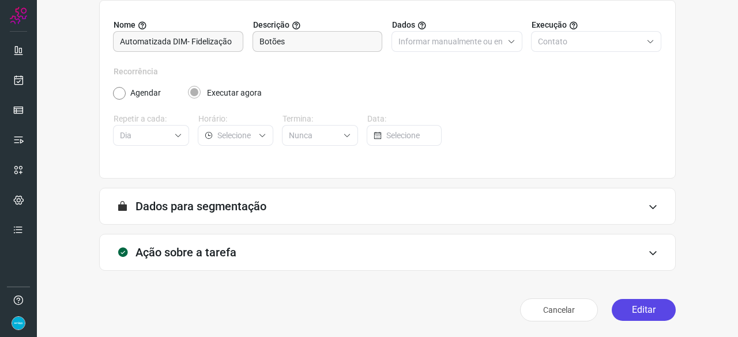
click at [627, 308] on button "Editar" at bounding box center [643, 310] width 64 height 22
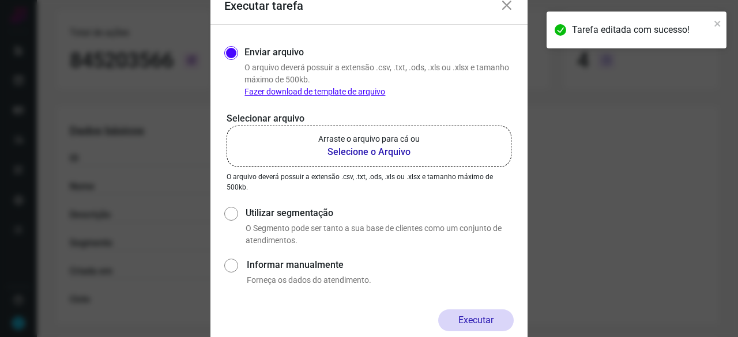
click at [345, 148] on b "Selecione o Arquivo" at bounding box center [368, 152] width 101 height 14
click at [0, 0] on input "Arraste o arquivo para cá ou Selecione o Arquivo" at bounding box center [0, 0] width 0 height 0
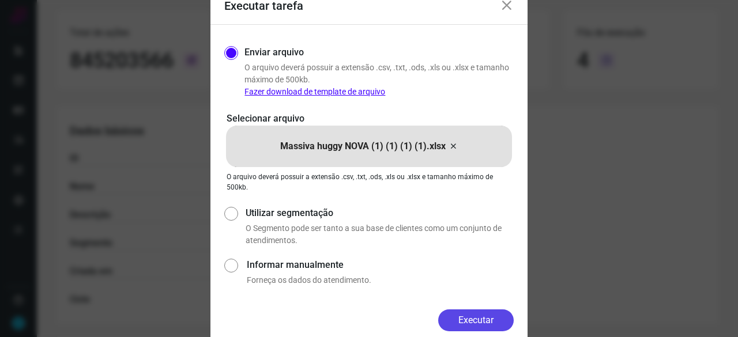
click at [496, 323] on button "Executar" at bounding box center [475, 320] width 75 height 22
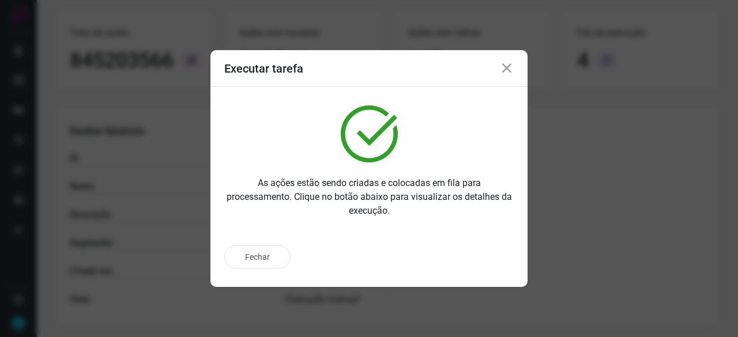
click at [508, 67] on icon at bounding box center [507, 69] width 14 height 14
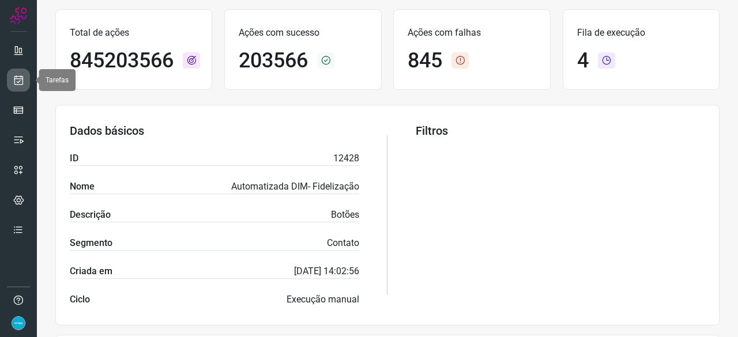
click at [14, 79] on icon at bounding box center [19, 80] width 12 height 12
